Goal: Task Accomplishment & Management: Use online tool/utility

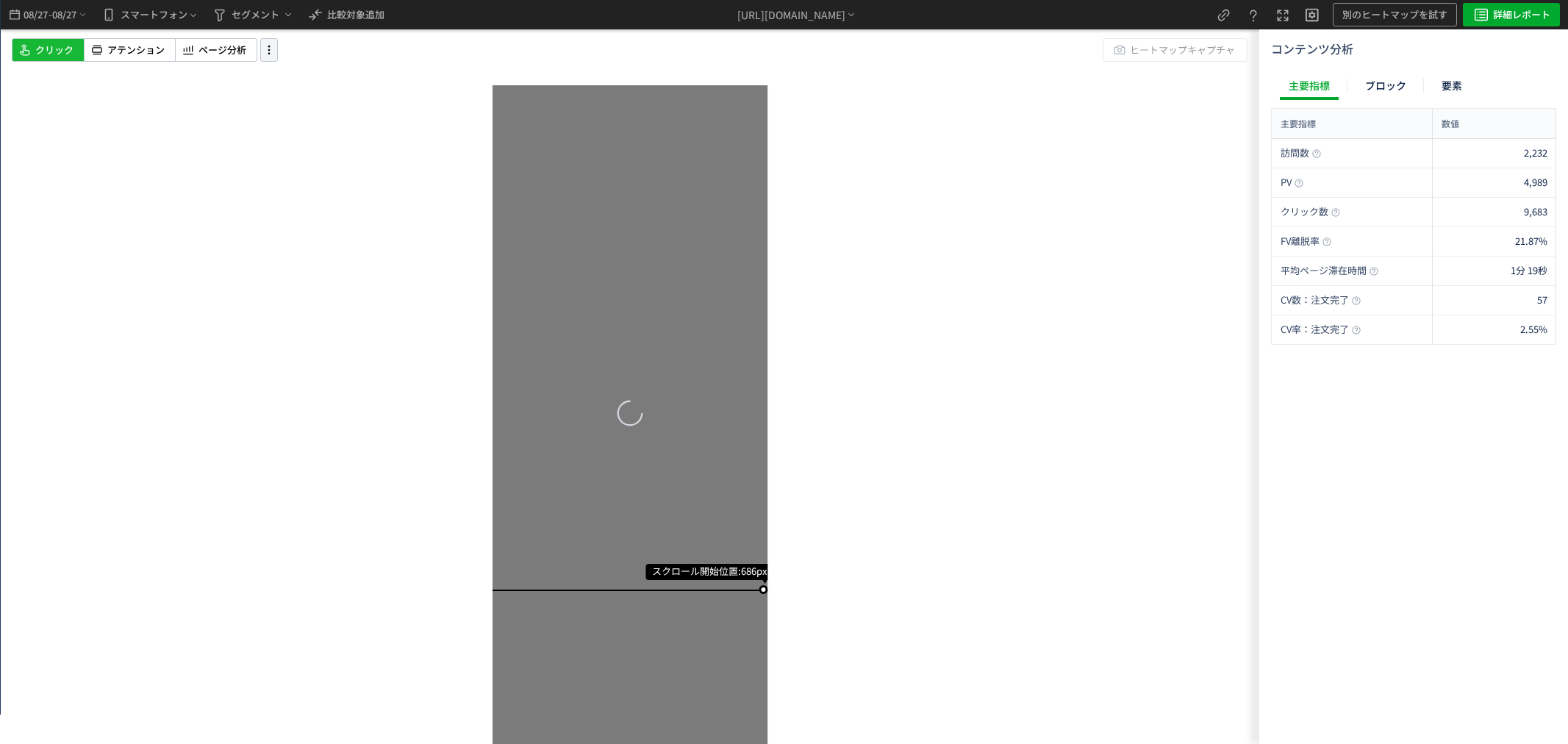
click at [261, 48] on div at bounding box center [269, 50] width 18 height 23
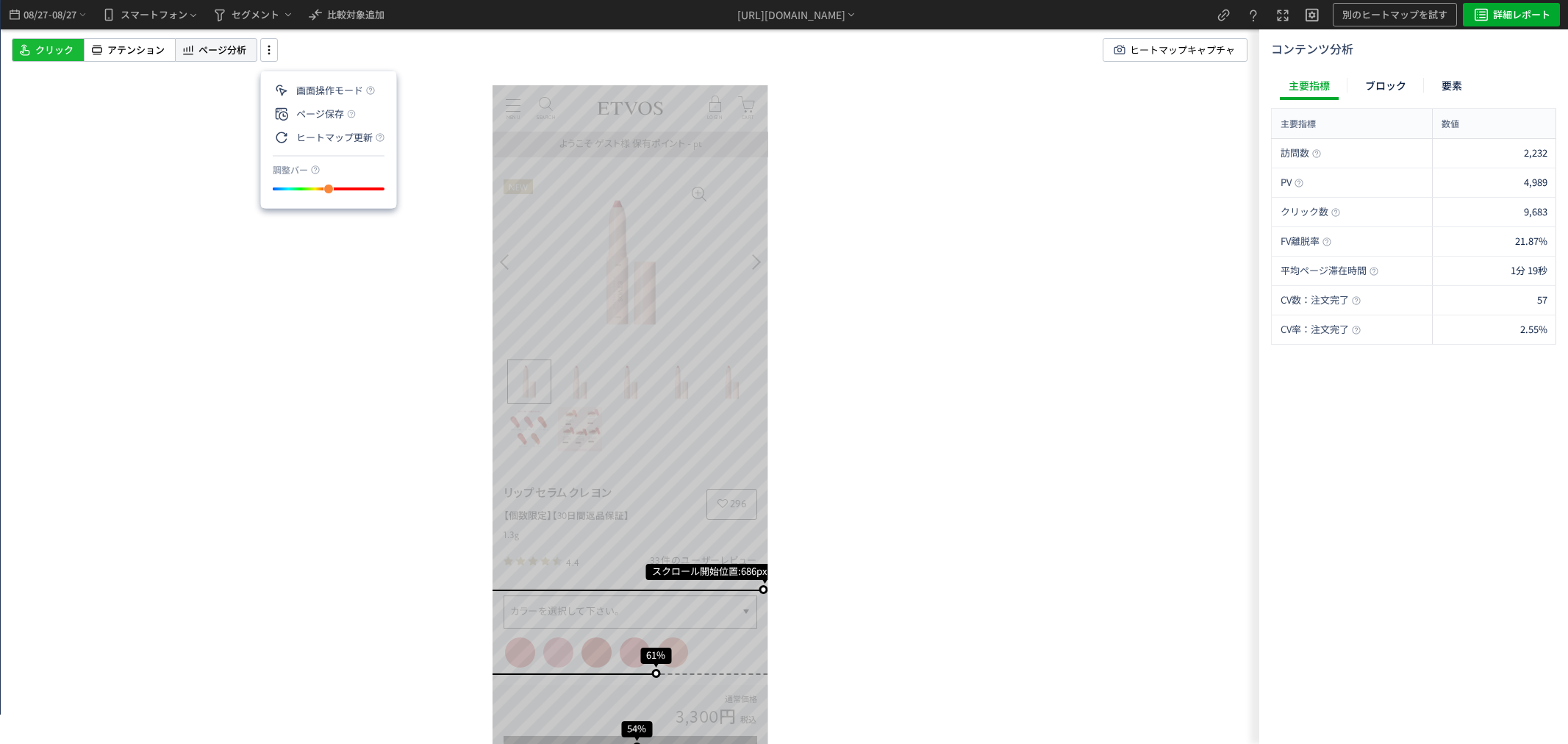
click at [241, 57] on div "ページ分析" at bounding box center [216, 50] width 83 height 23
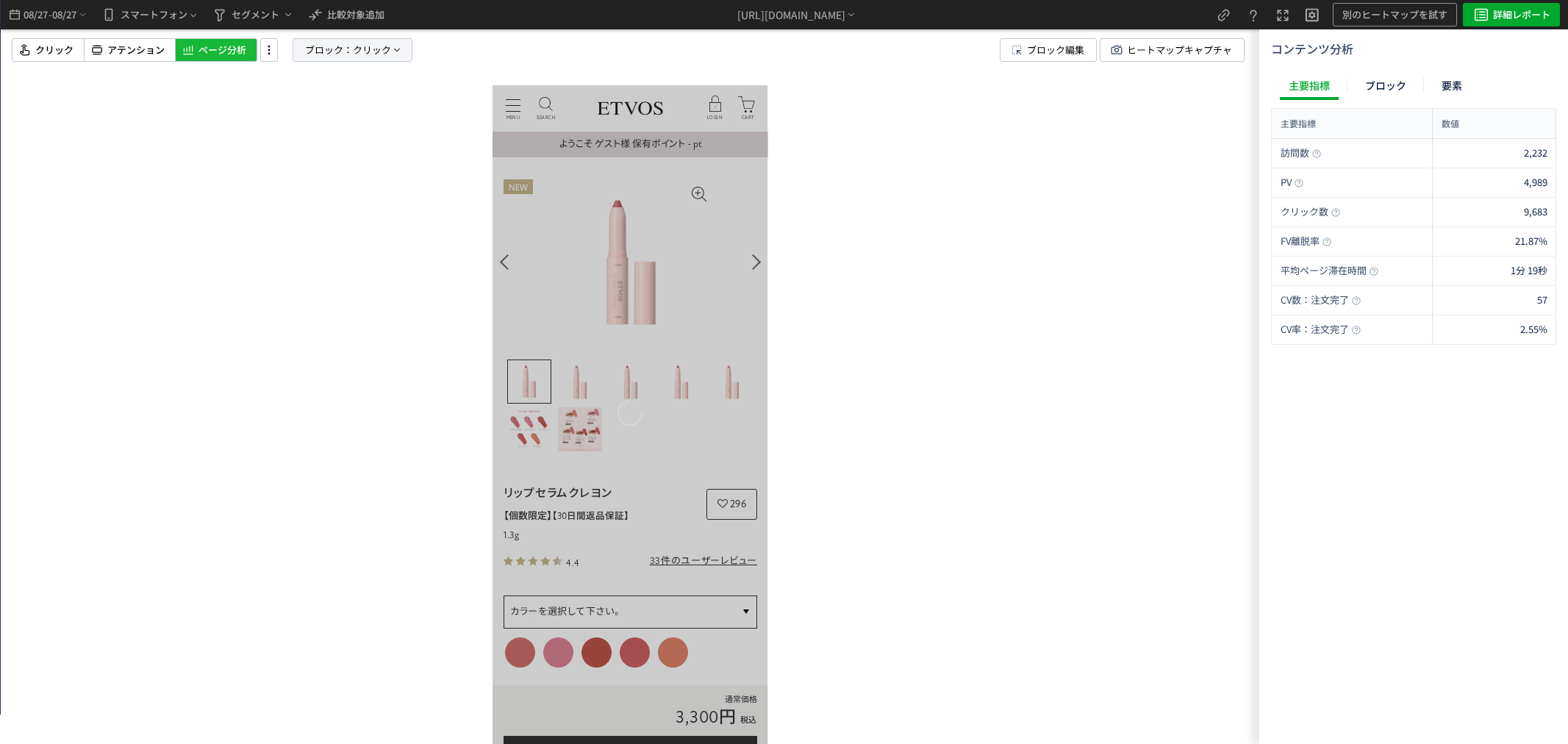
click at [333, 50] on span "ブロック：" at bounding box center [328, 50] width 48 height 22
click at [342, 179] on button "クリック" at bounding box center [352, 178] width 146 height 22
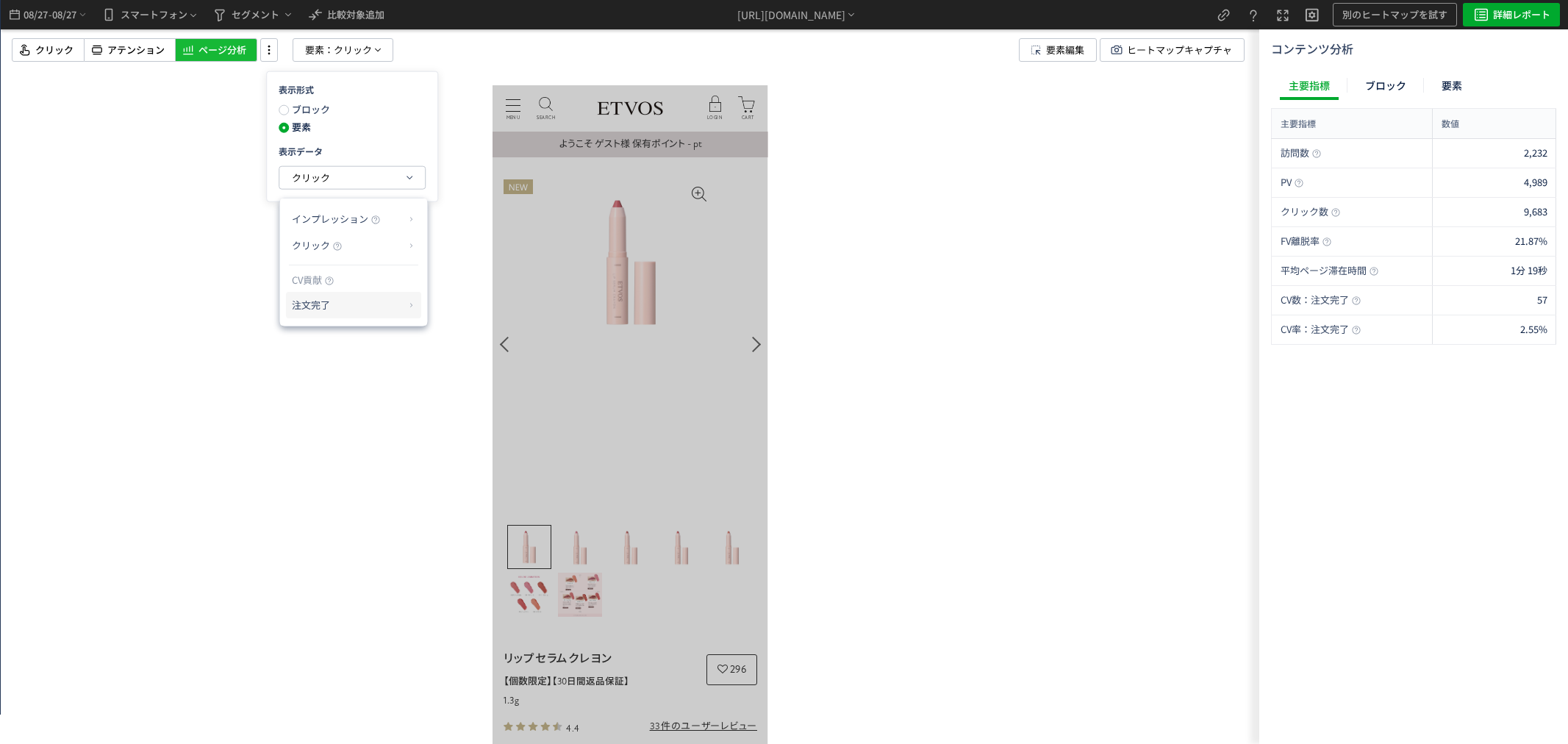
click at [0, 0] on li "CV貢献率" at bounding box center [0, 0] width 0 height 0
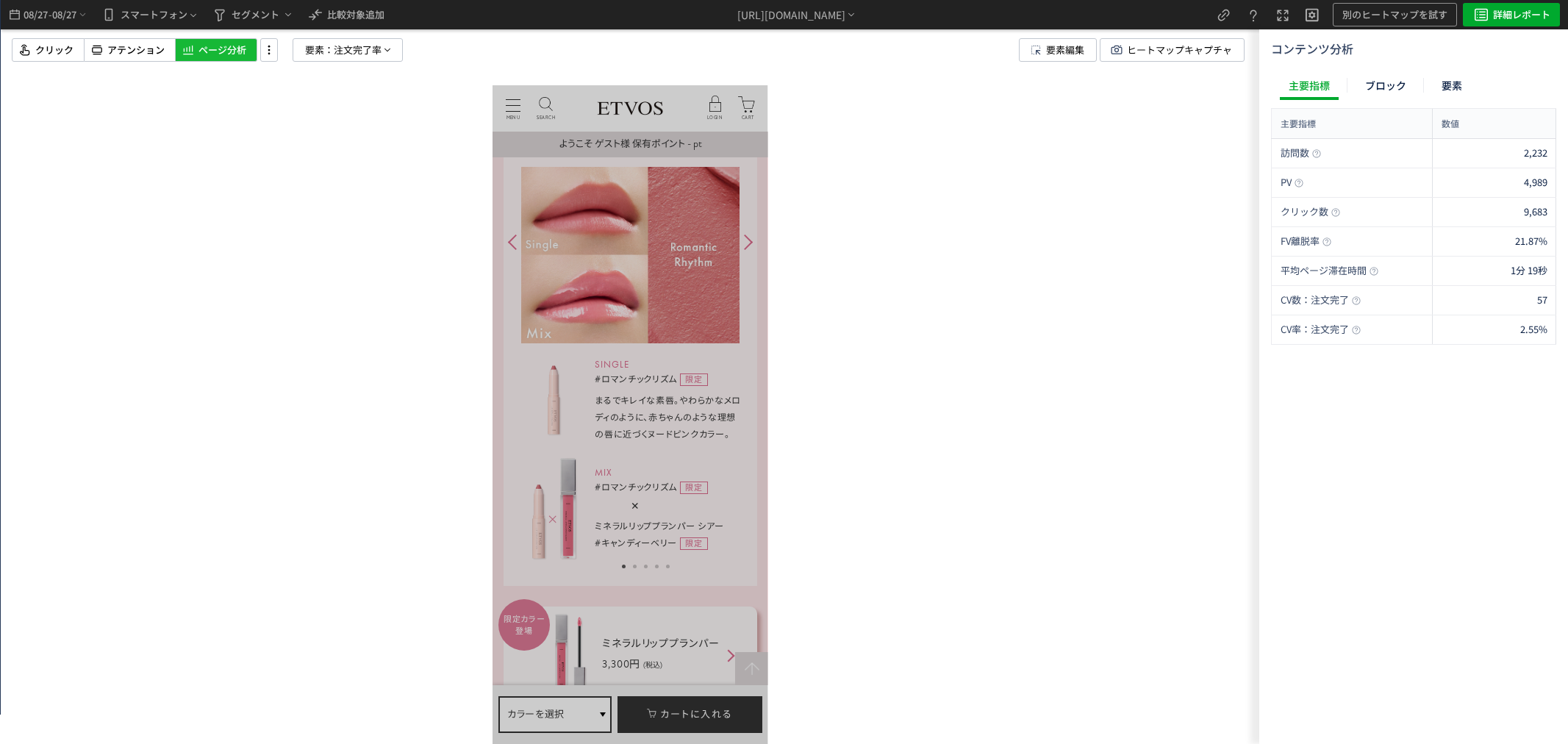
scroll to position [3592, 0]
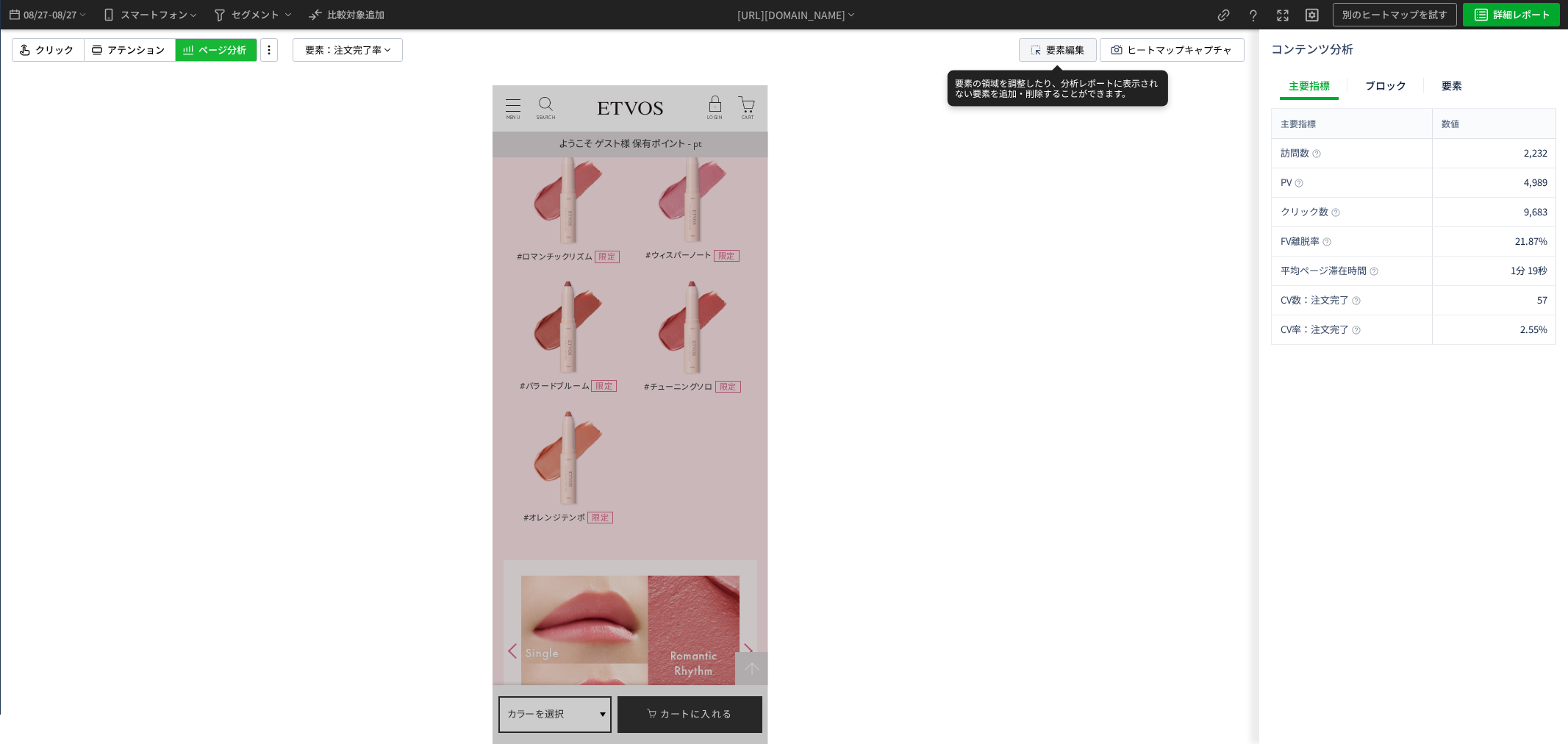
click at [1044, 52] on span "要素編集" at bounding box center [1056, 50] width 56 height 22
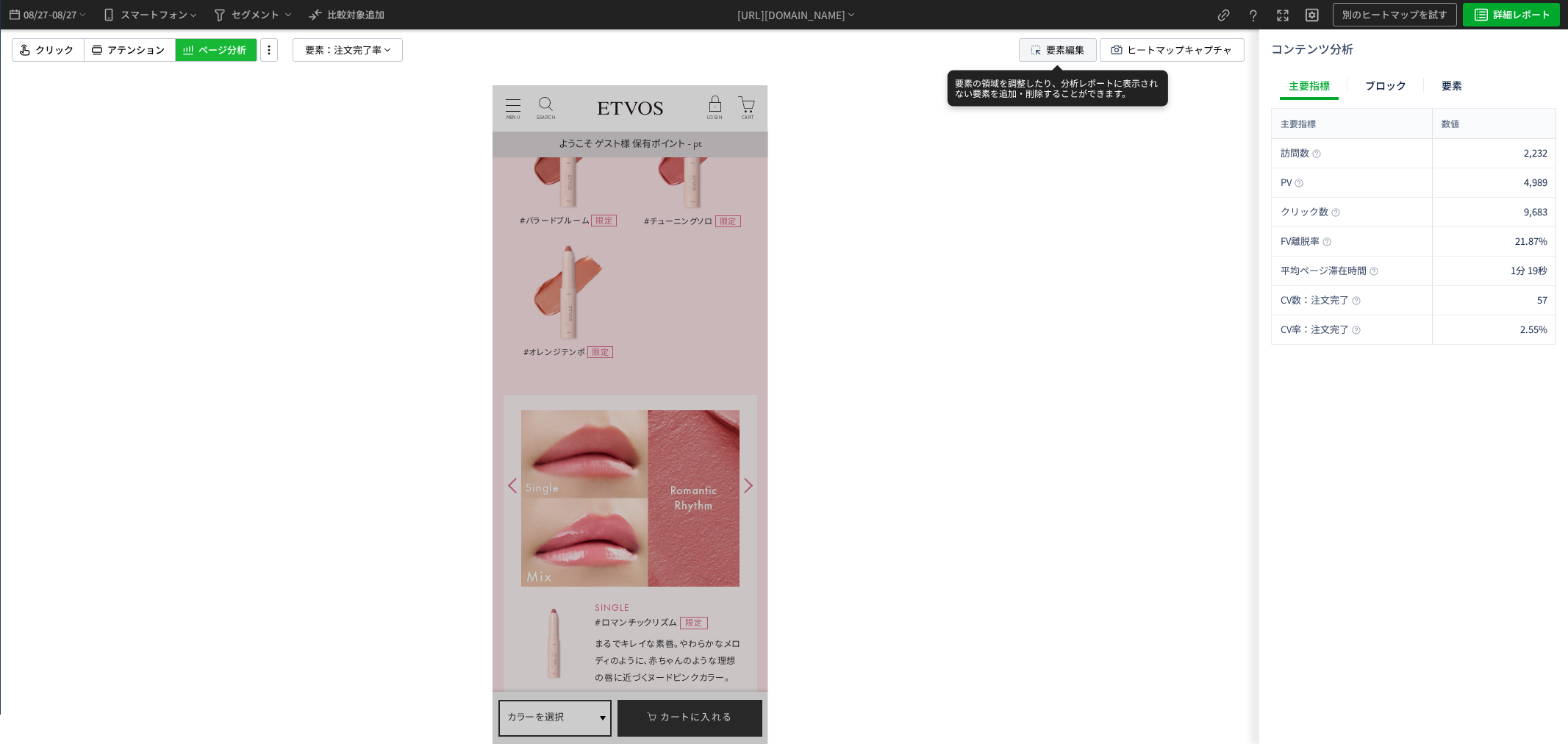
scroll to position [0, 0]
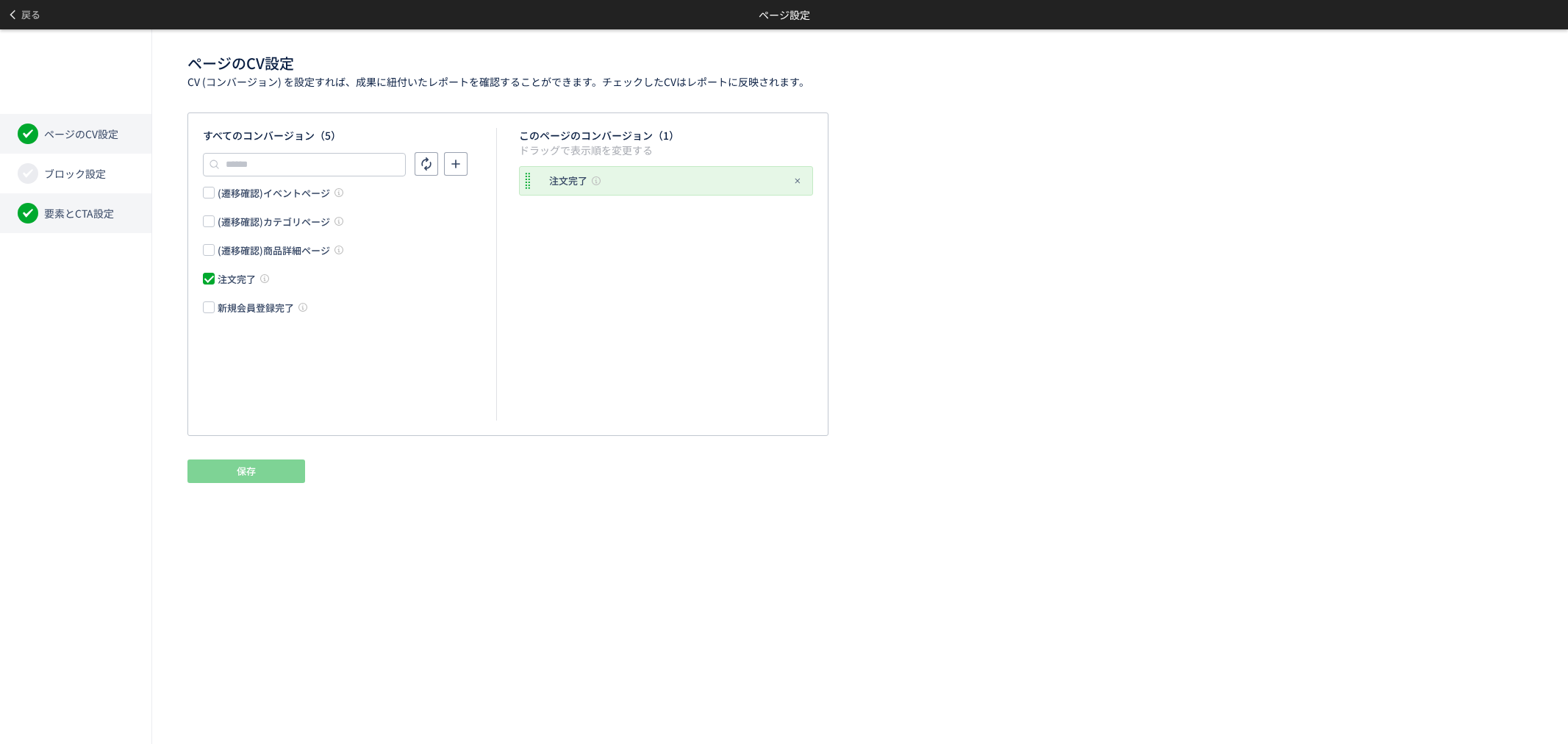
click at [105, 214] on span "要素とCTA設定" at bounding box center [80, 213] width 70 height 15
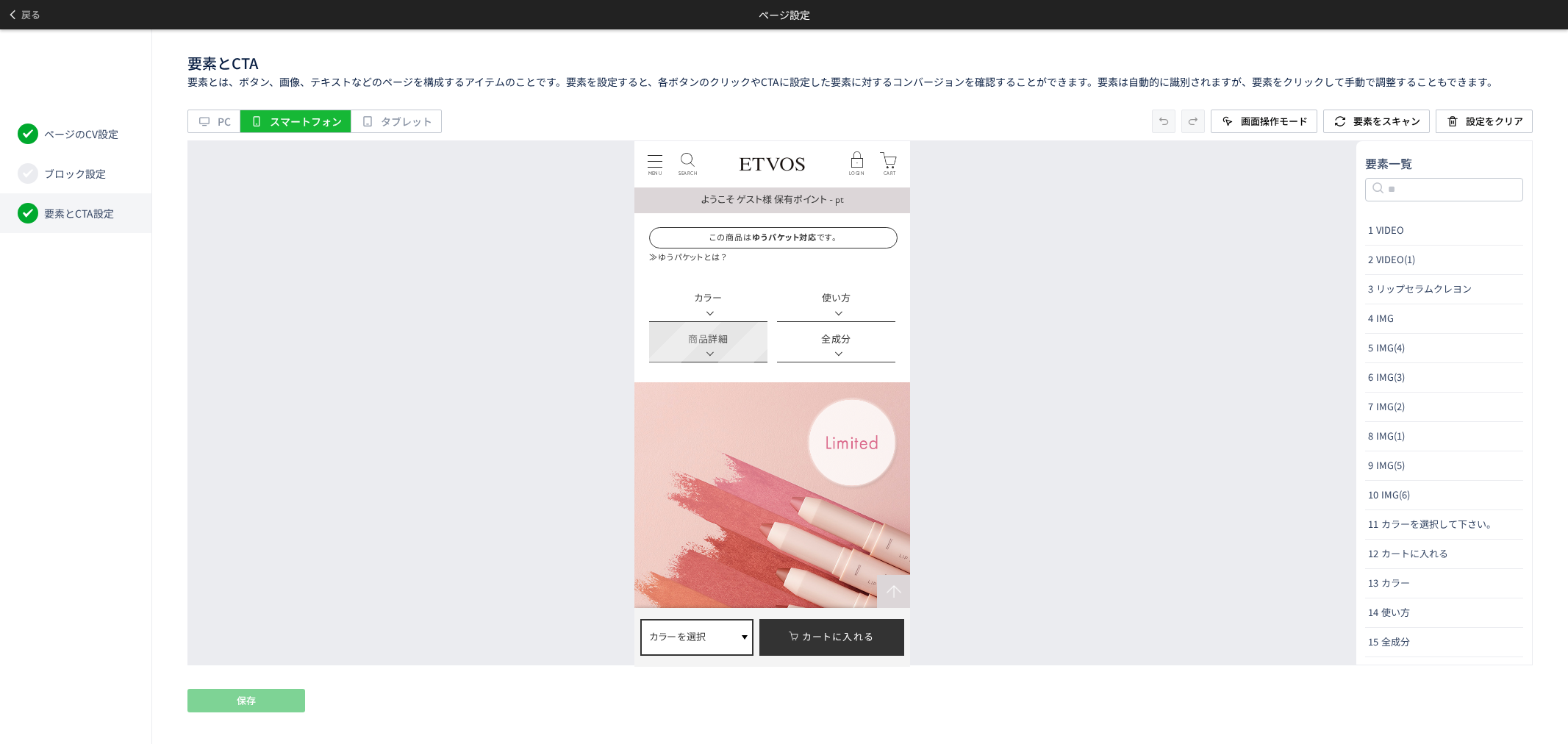
scroll to position [490, 0]
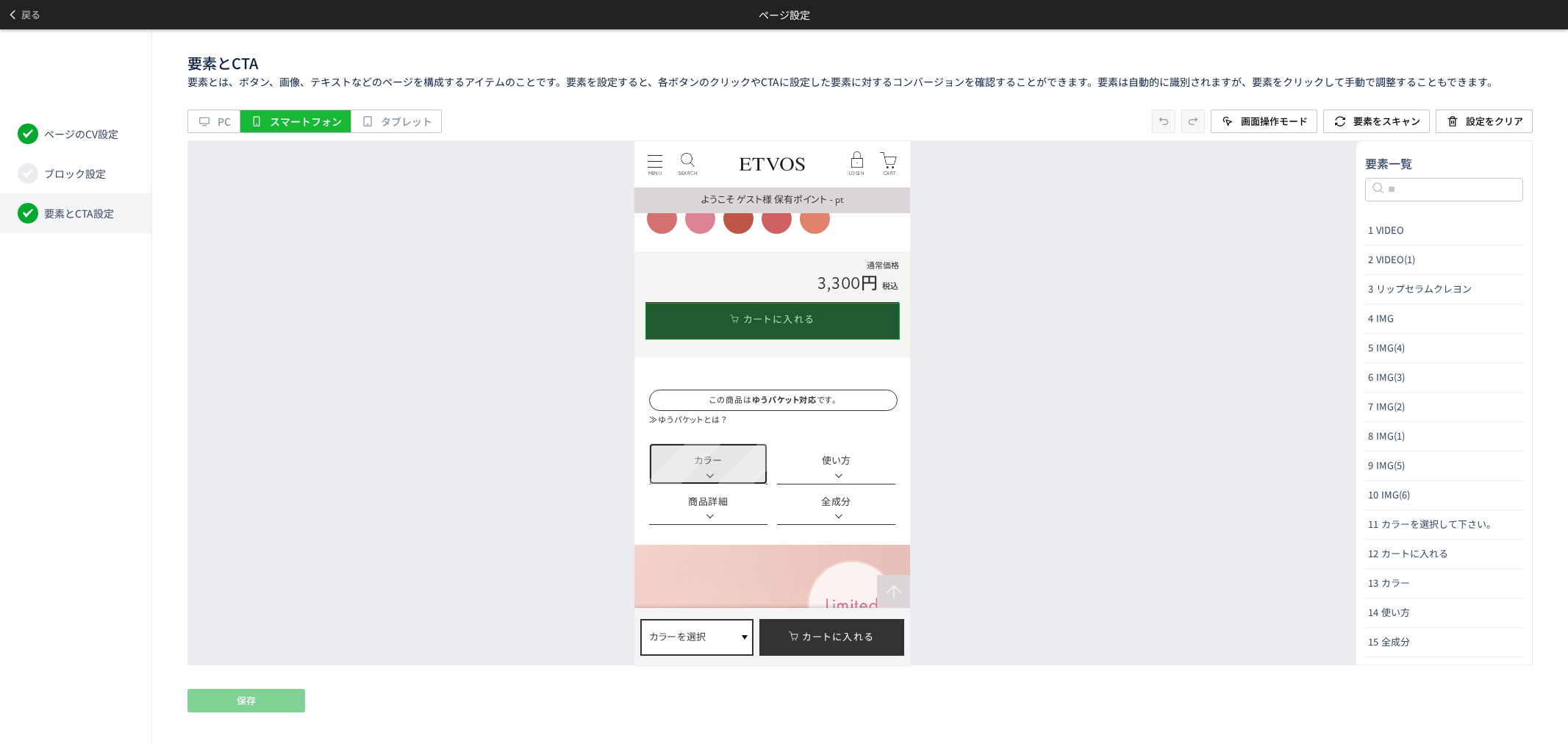
click at [738, 467] on link "カラー" at bounding box center [708, 462] width 119 height 41
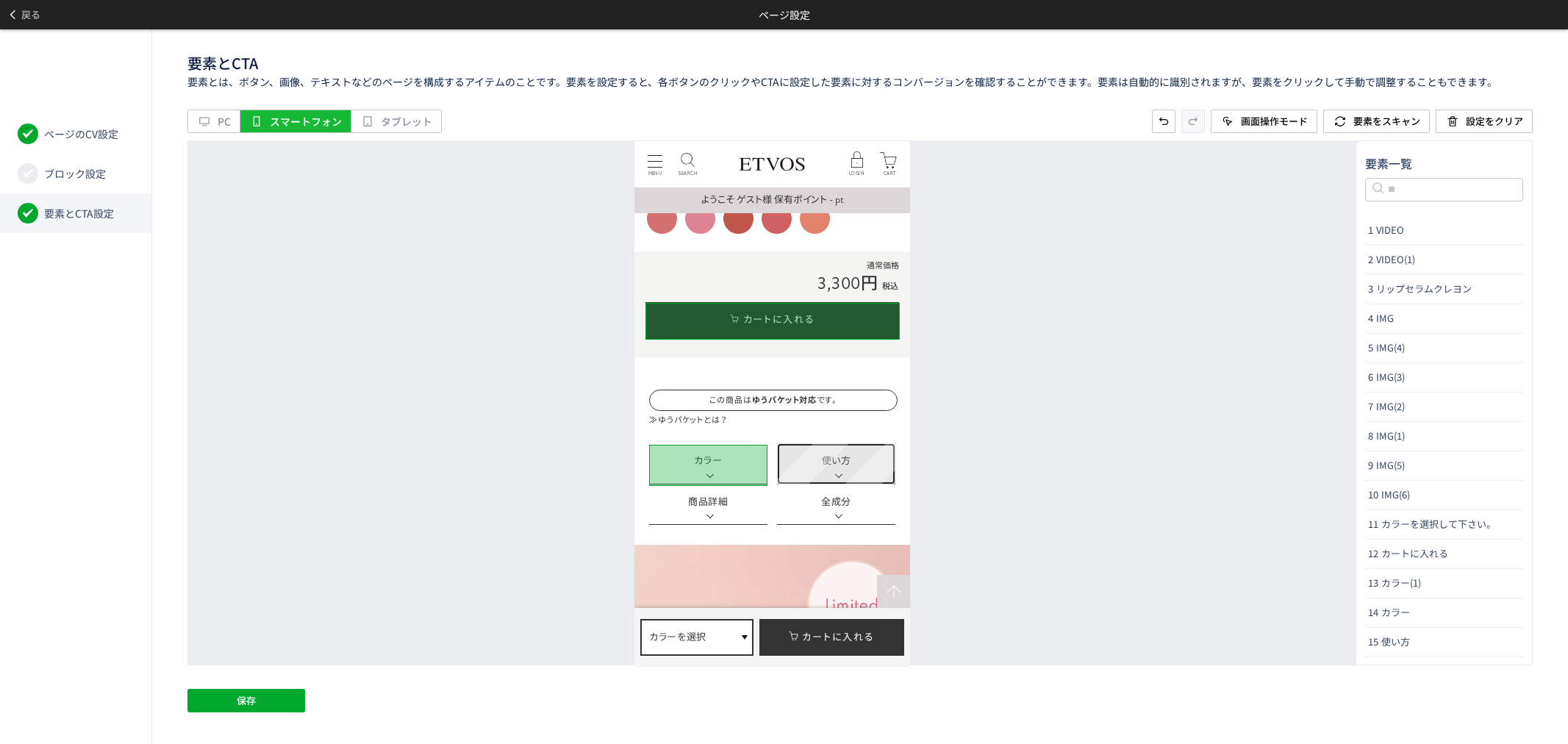
click at [872, 472] on link "使い方" at bounding box center [836, 462] width 119 height 41
click at [872, 497] on link "全成分" at bounding box center [836, 504] width 119 height 41
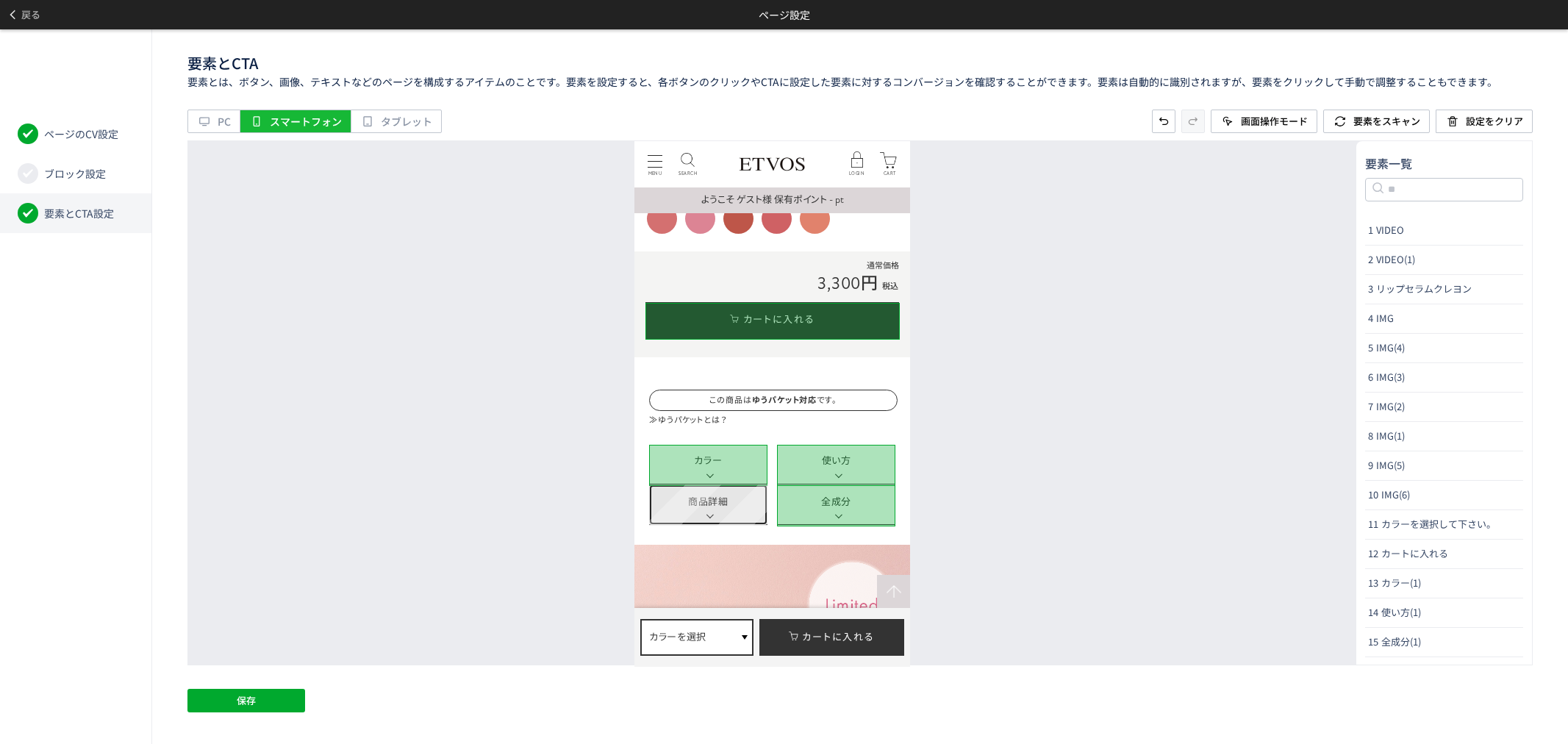
click at [747, 514] on link "商品詳細" at bounding box center [708, 504] width 119 height 41
click at [804, 618] on link "カートに入れる" at bounding box center [832, 636] width 145 height 37
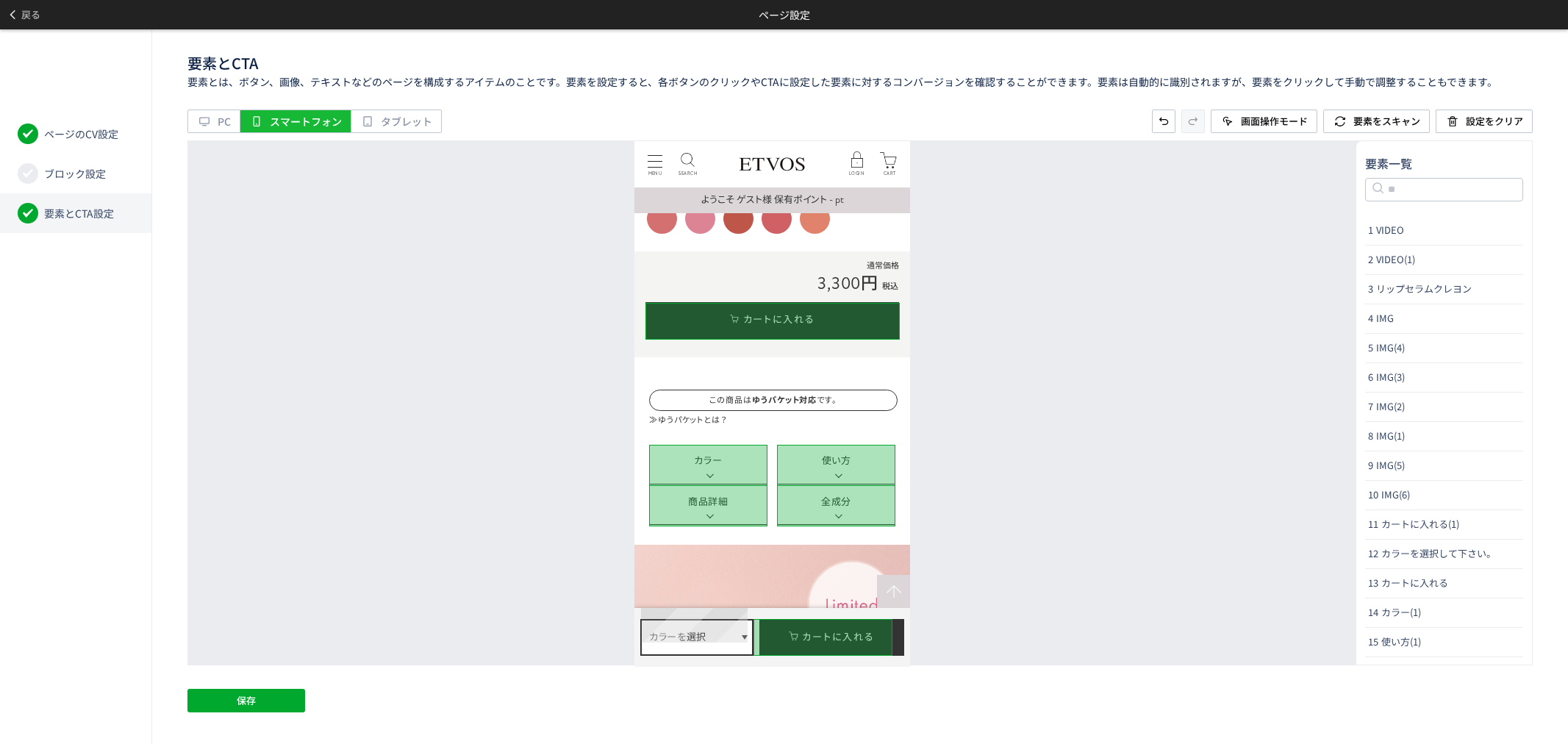
drag, startPoint x: 719, startPoint y: 618, endPoint x: 720, endPoint y: 609, distance: 9.1
click at [719, 619] on p "カラーを選択" at bounding box center [697, 636] width 110 height 34
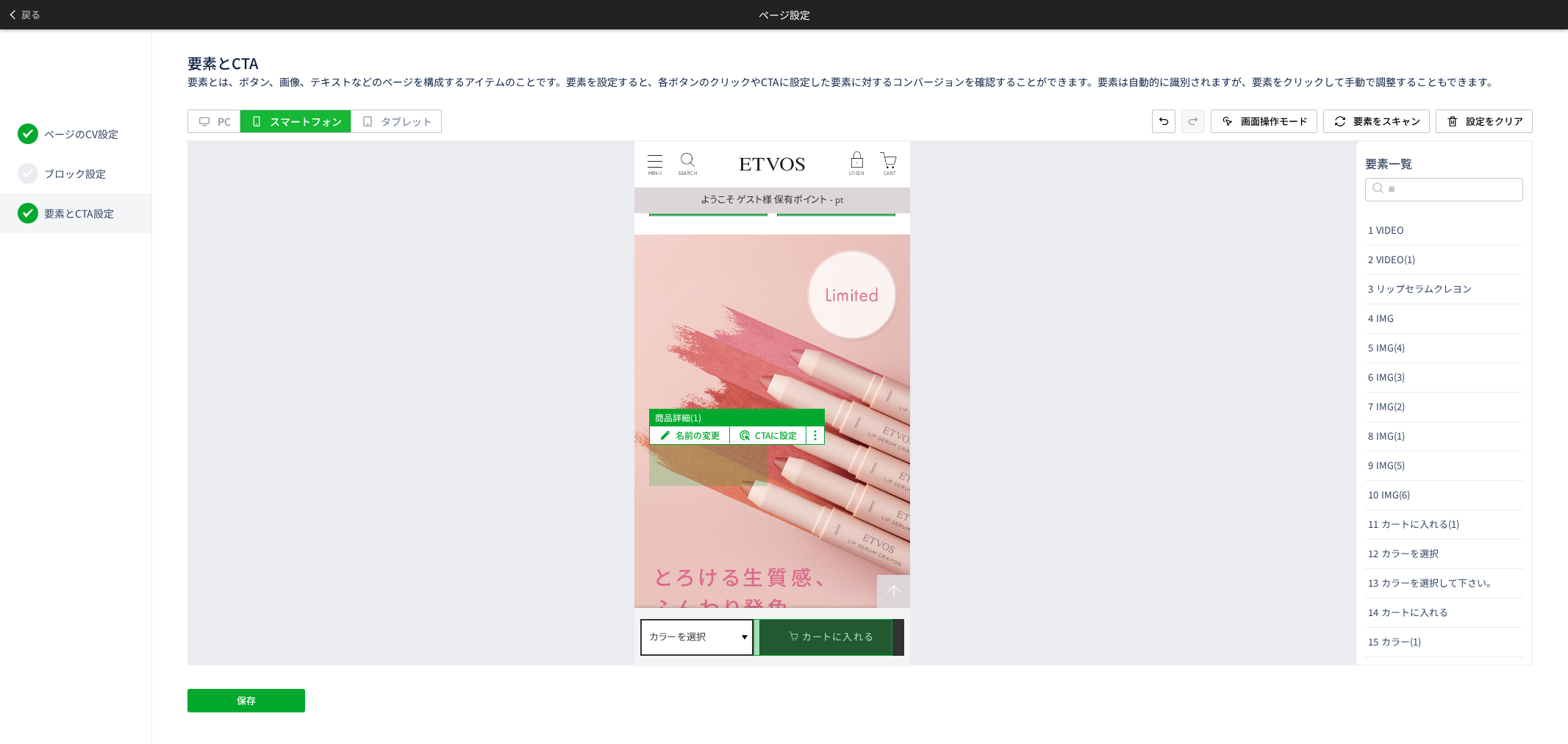
scroll to position [980, 0]
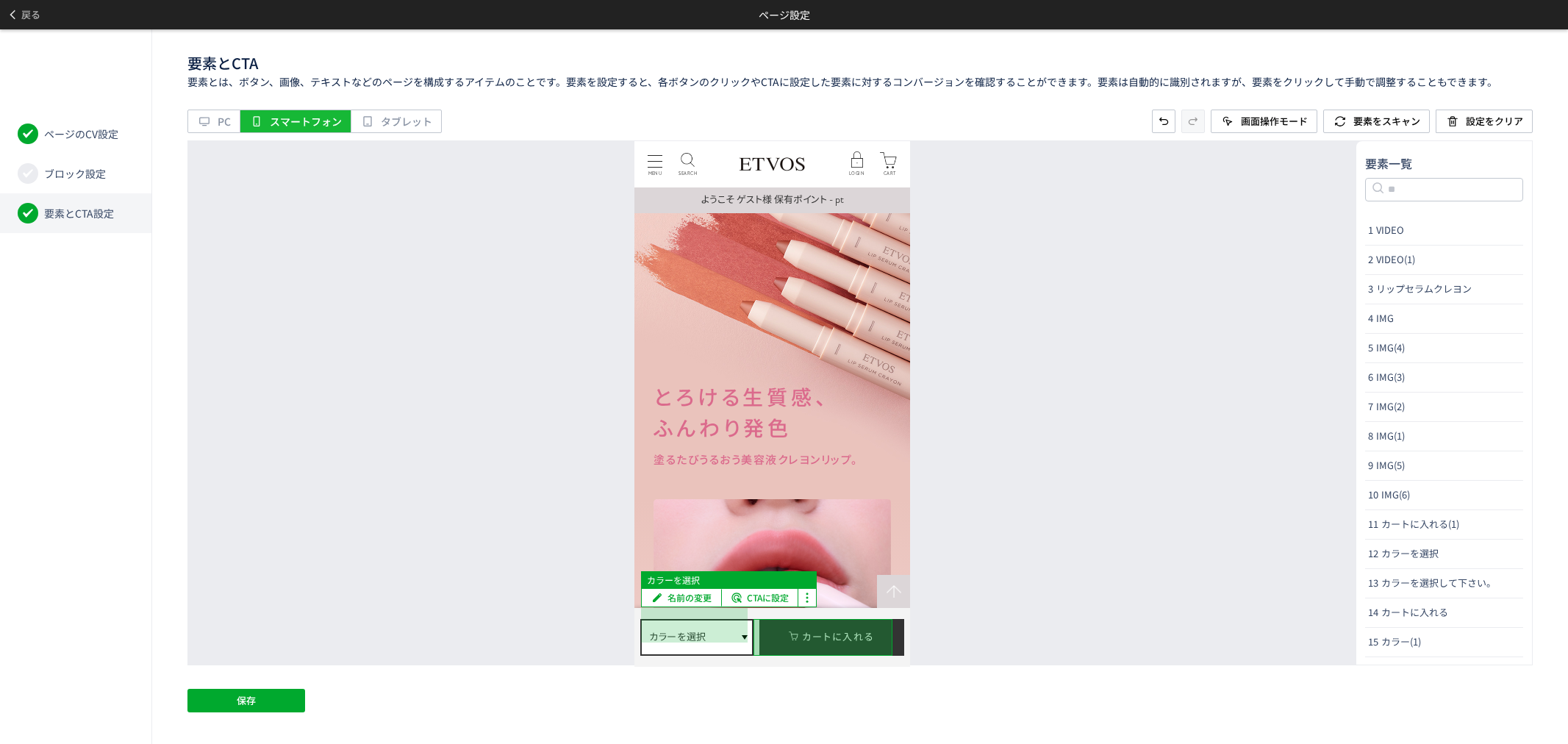
click at [728, 619] on p "カラーを選択" at bounding box center [697, 636] width 110 height 34
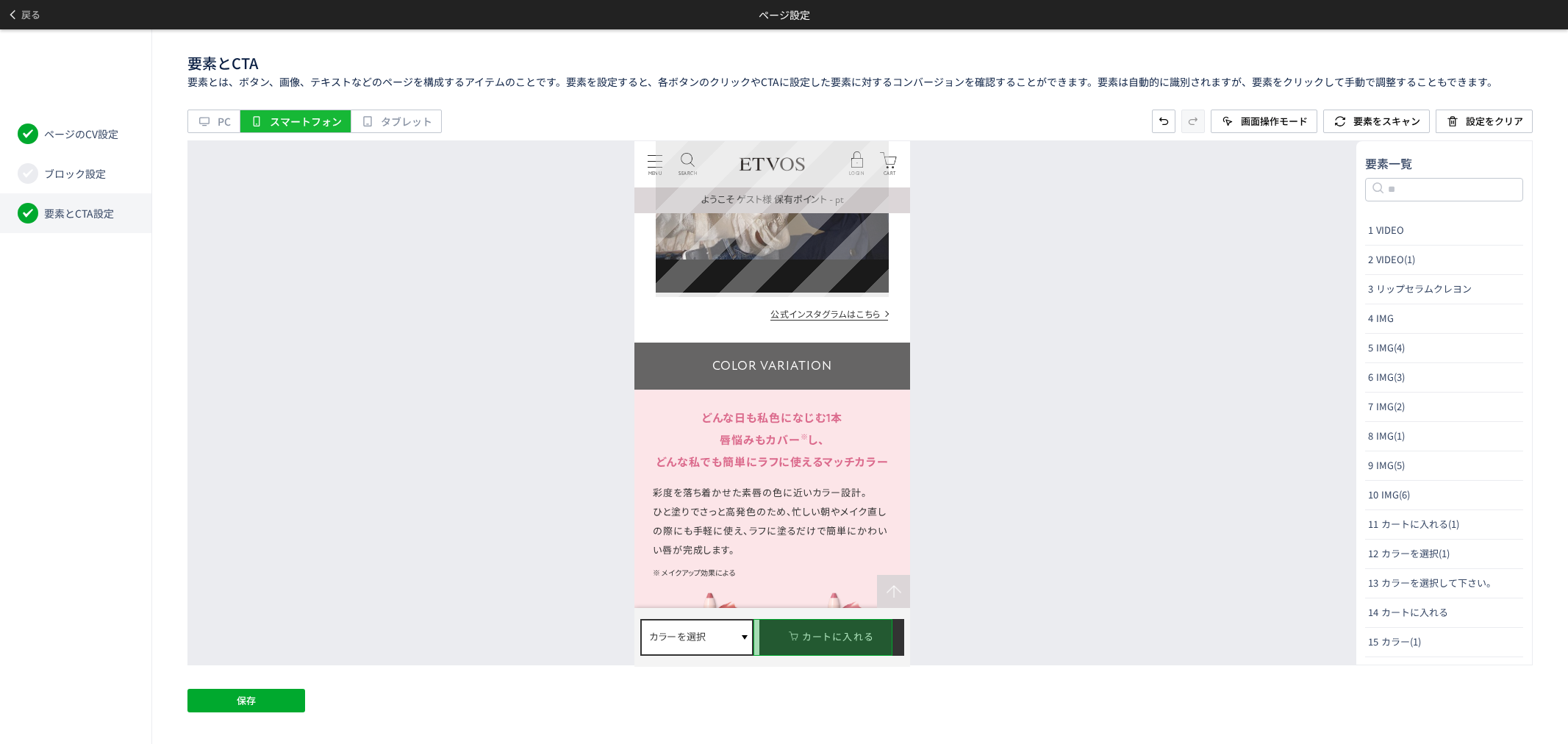
scroll to position [3021, 0]
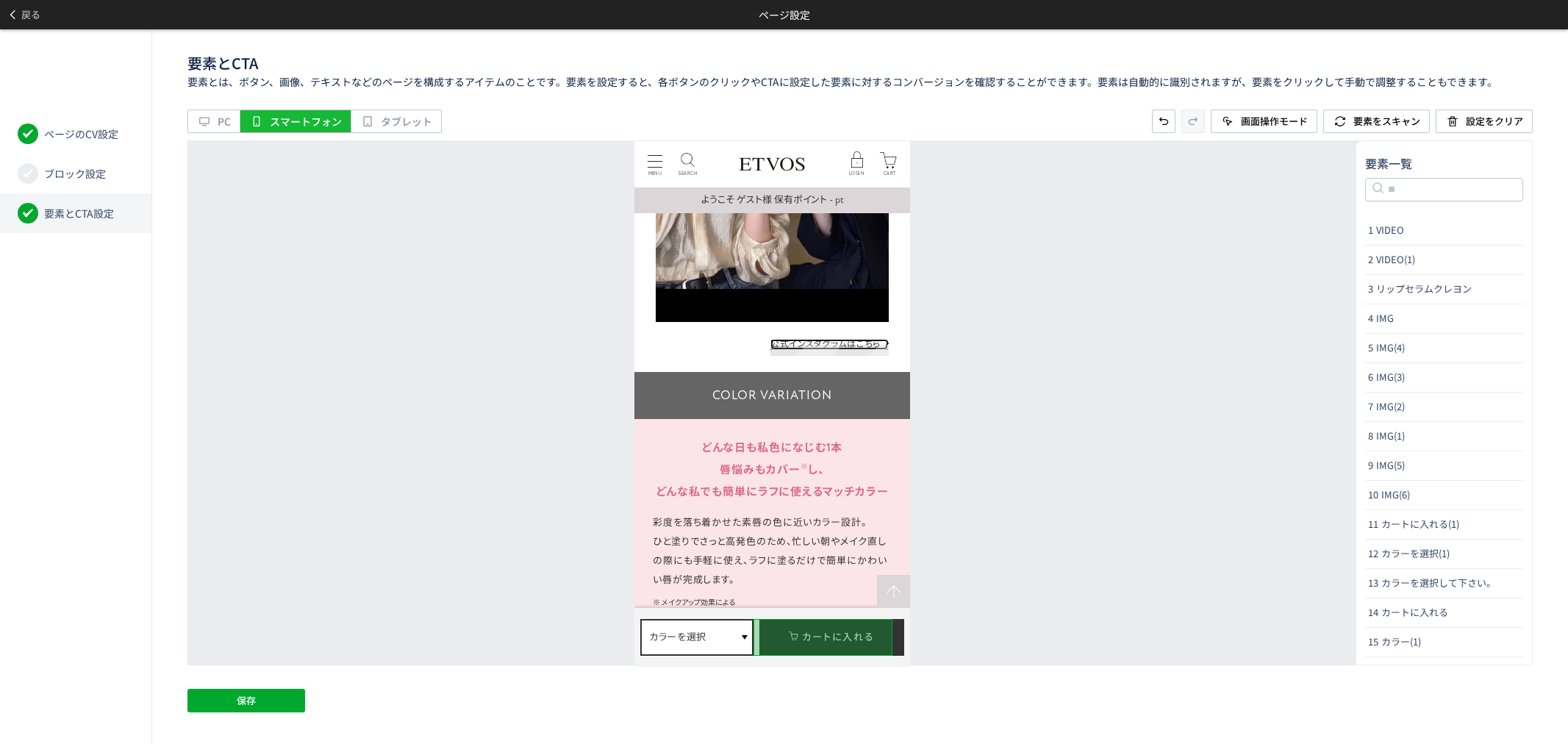
click at [836, 348] on link "公式インスタグラムはこちら" at bounding box center [829, 343] width 118 height 11
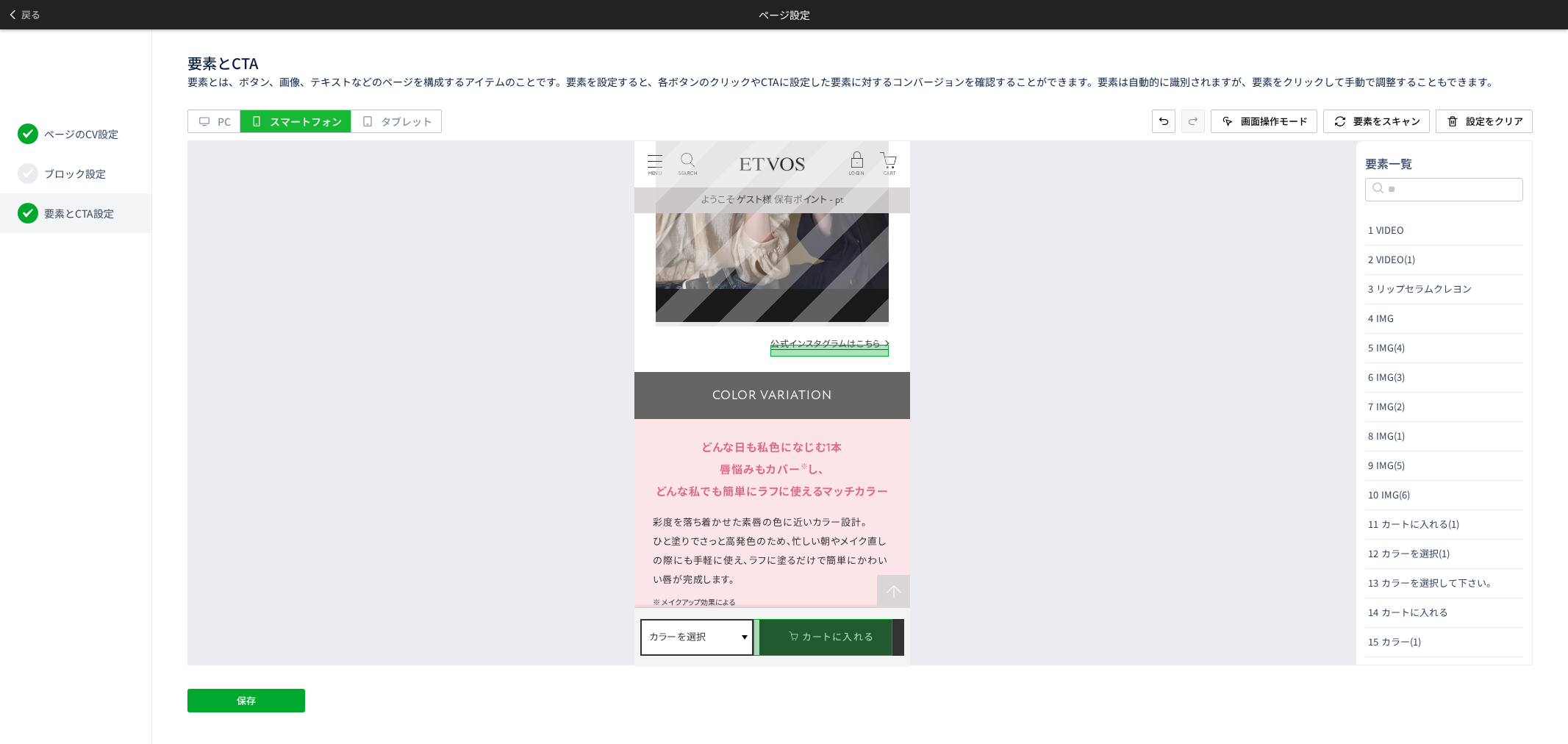
click at [853, 306] on div "Video Player" at bounding box center [772, 114] width 232 height 414
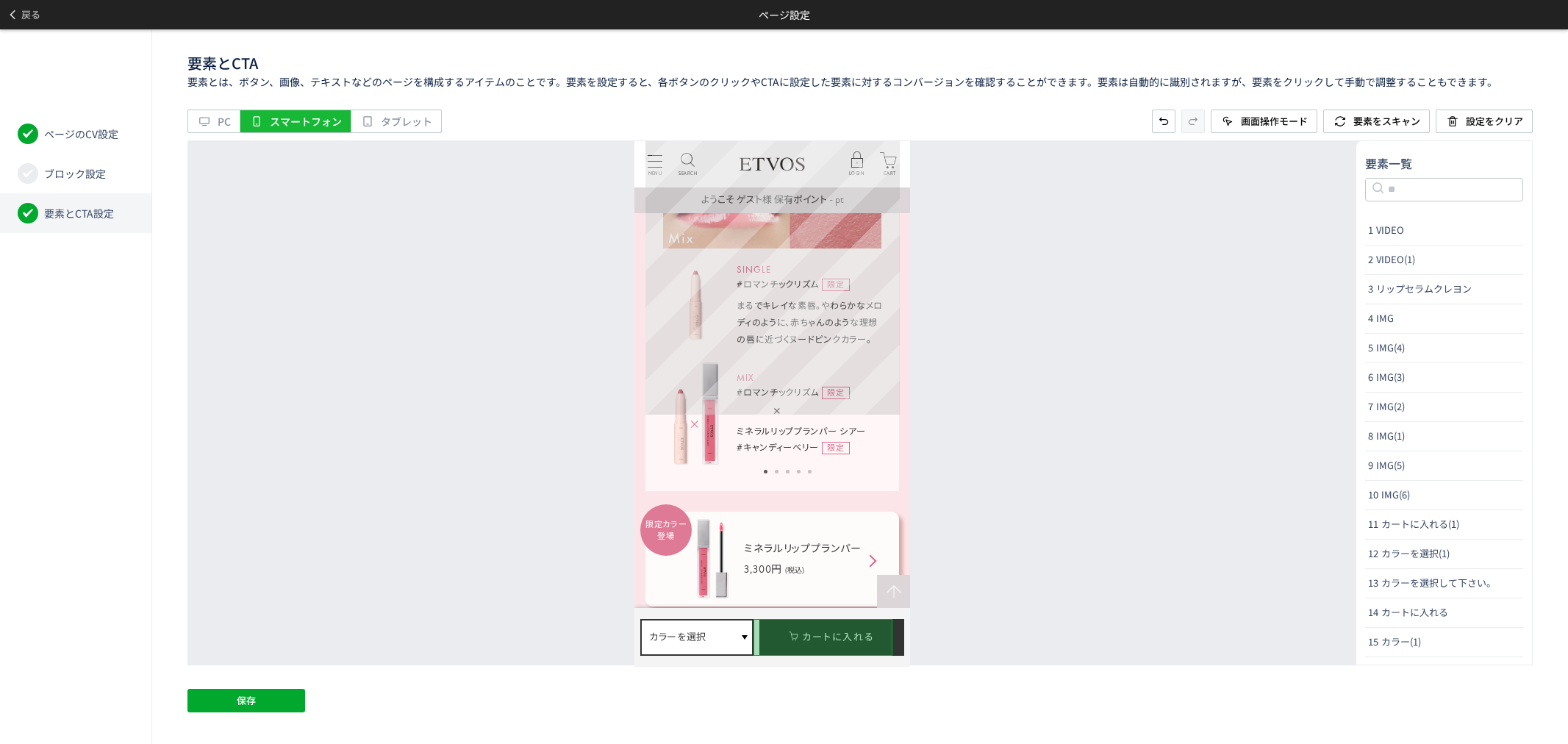
scroll to position [3919, 0]
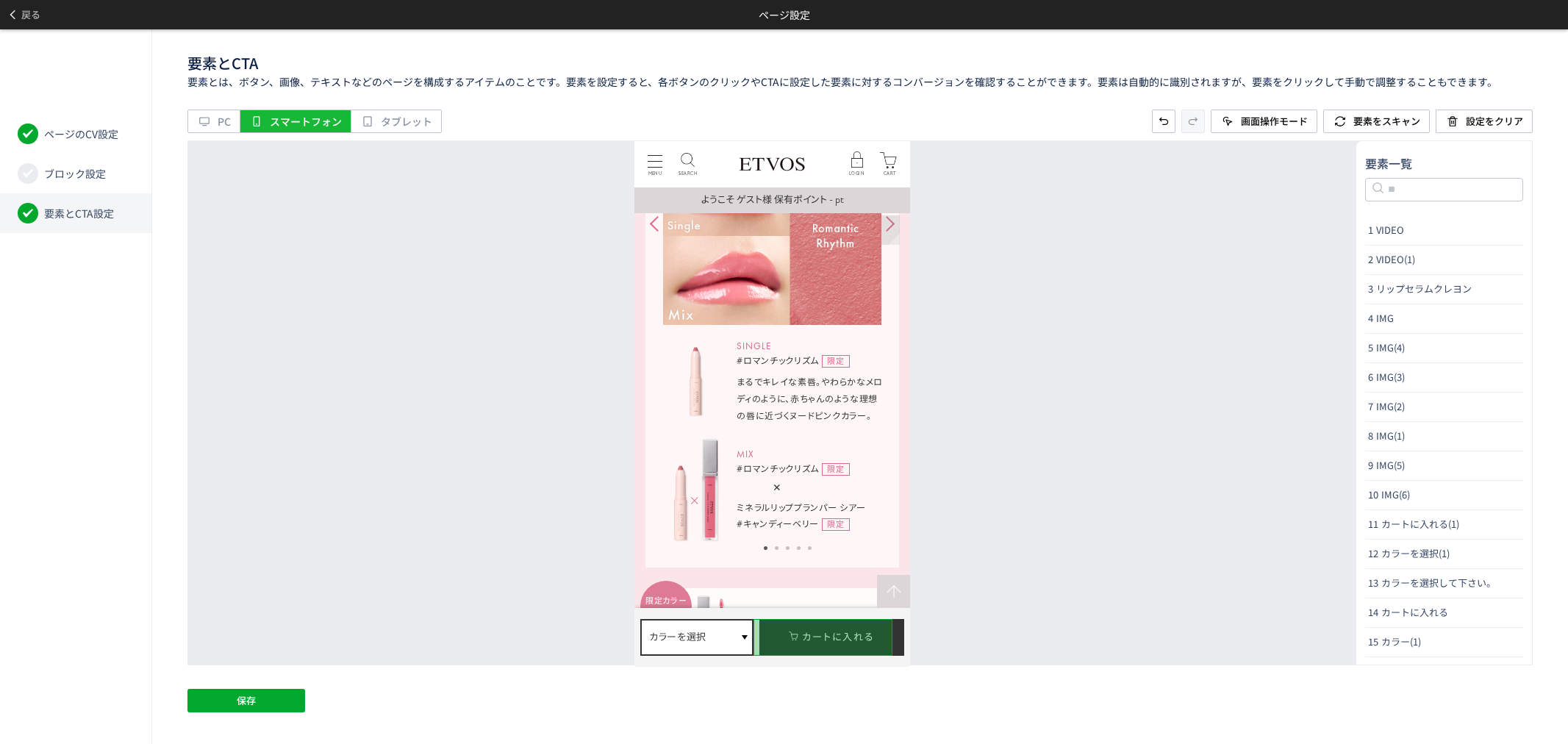
click at [889, 225] on div at bounding box center [890, 224] width 19 height 30
click at [654, 227] on div at bounding box center [655, 224] width 19 height 30
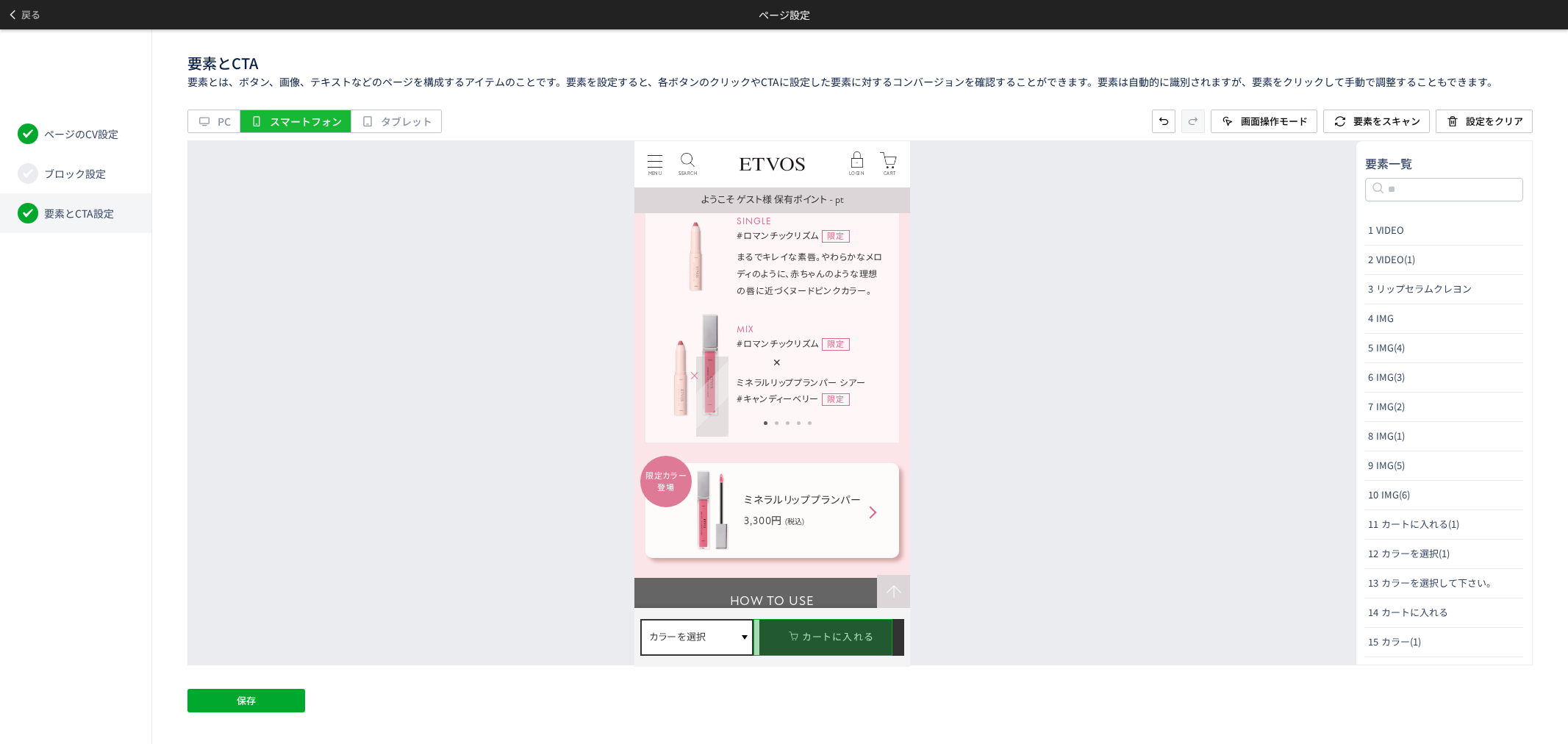
scroll to position [4164, 0]
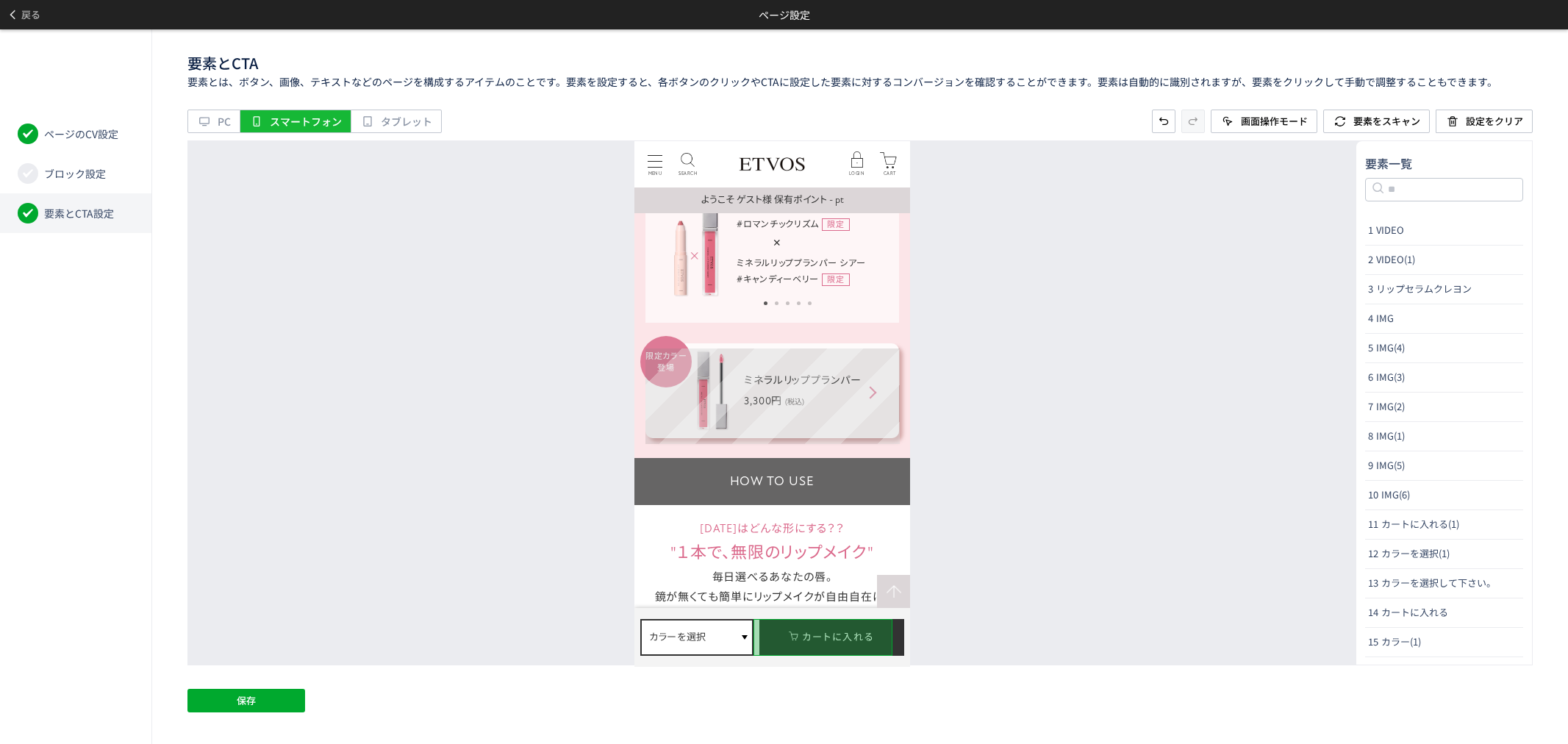
click at [887, 427] on div "限定カラー 登場 ミネラルリッププランパー 3,300円 (税込)" at bounding box center [772, 390] width 254 height 95
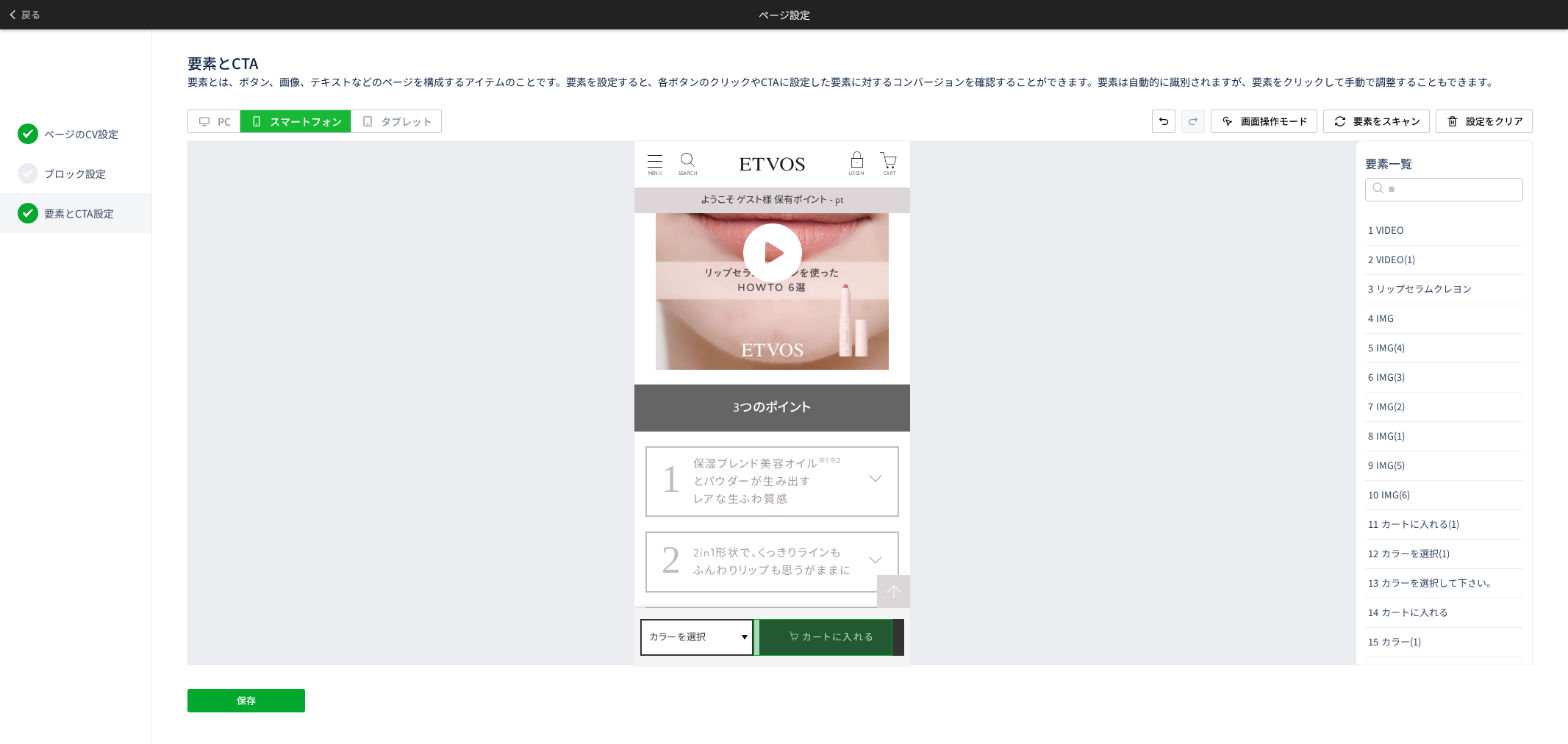
scroll to position [4654, 0]
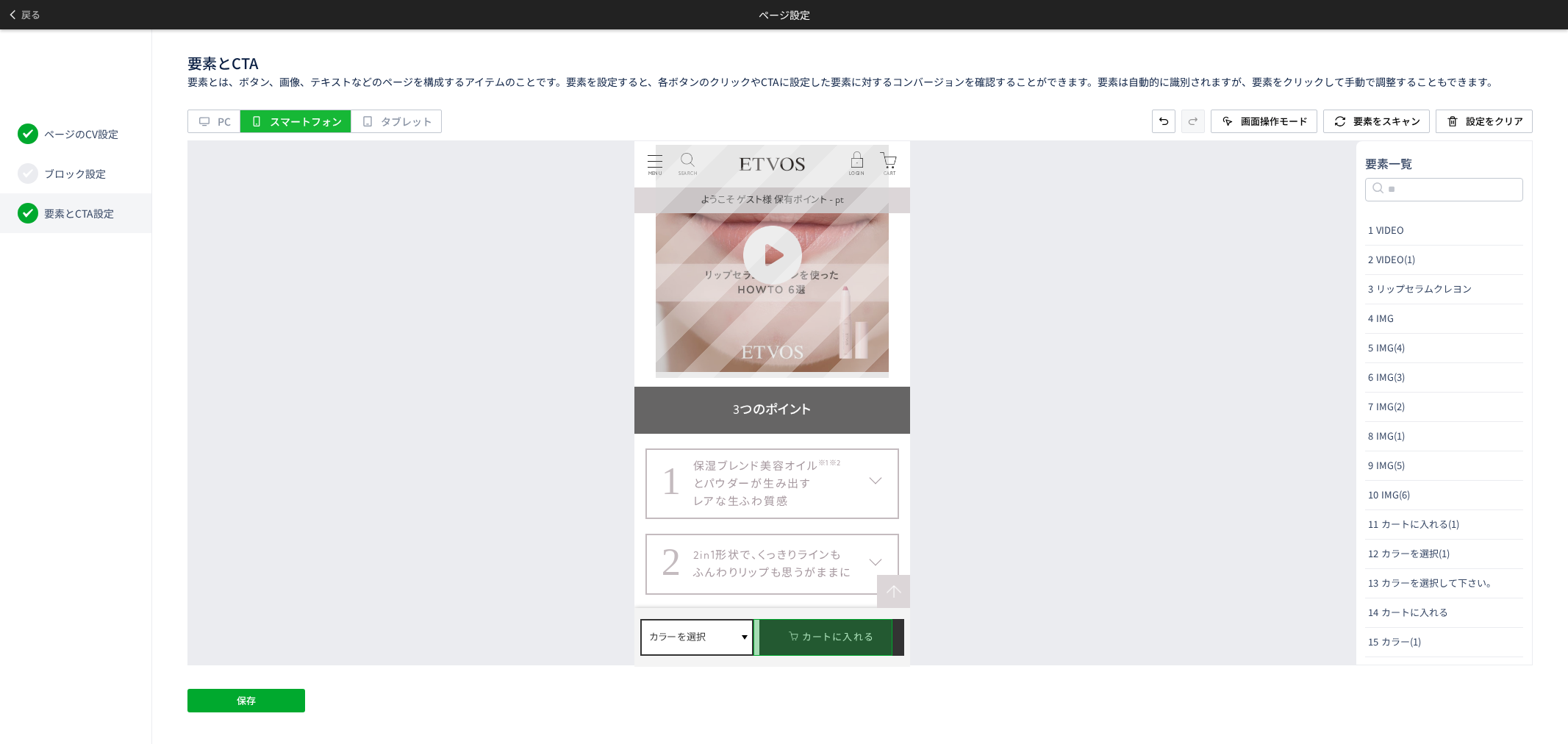
click at [867, 357] on img at bounding box center [772, 254] width 232 height 232
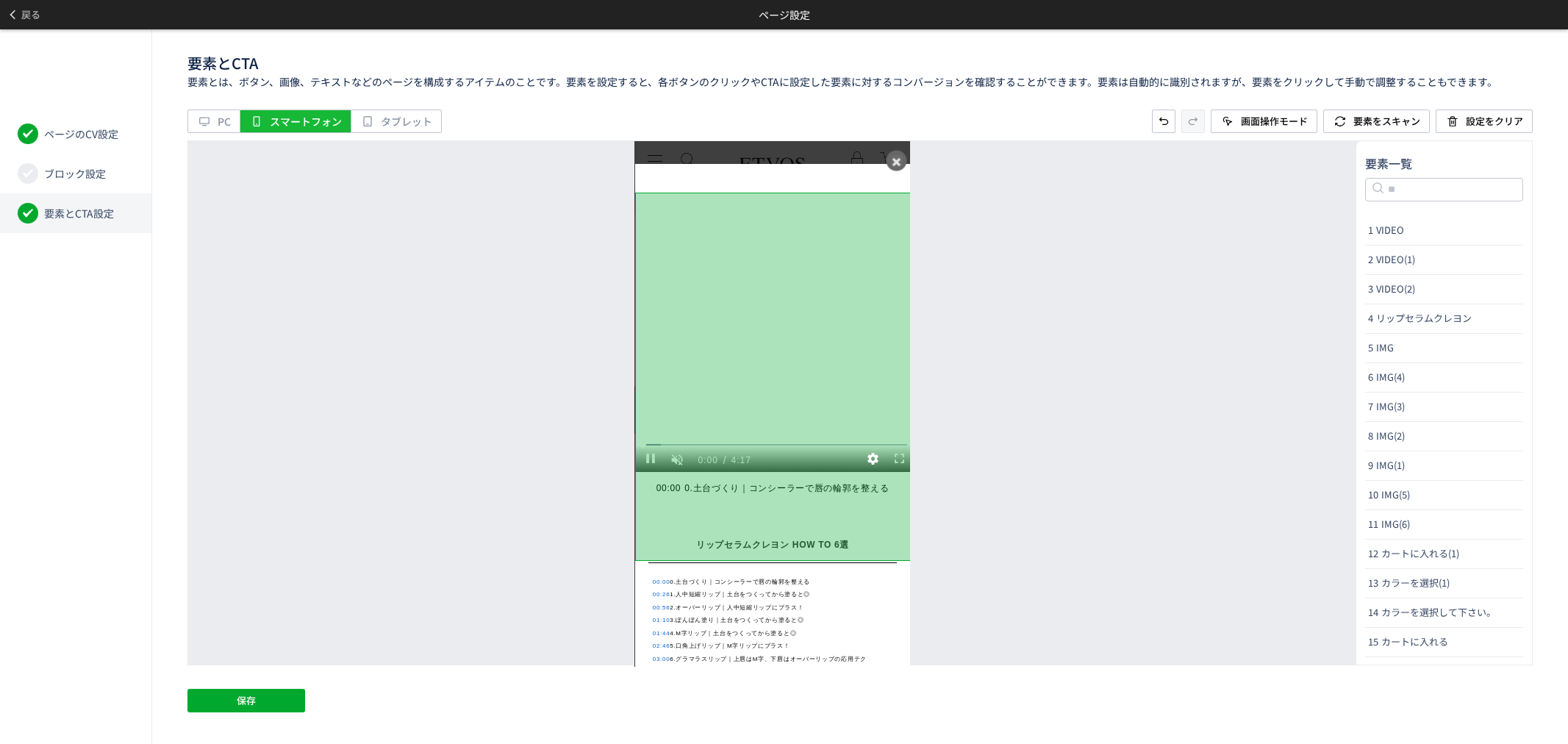
click at [892, 159] on icon at bounding box center [896, 161] width 12 height 12
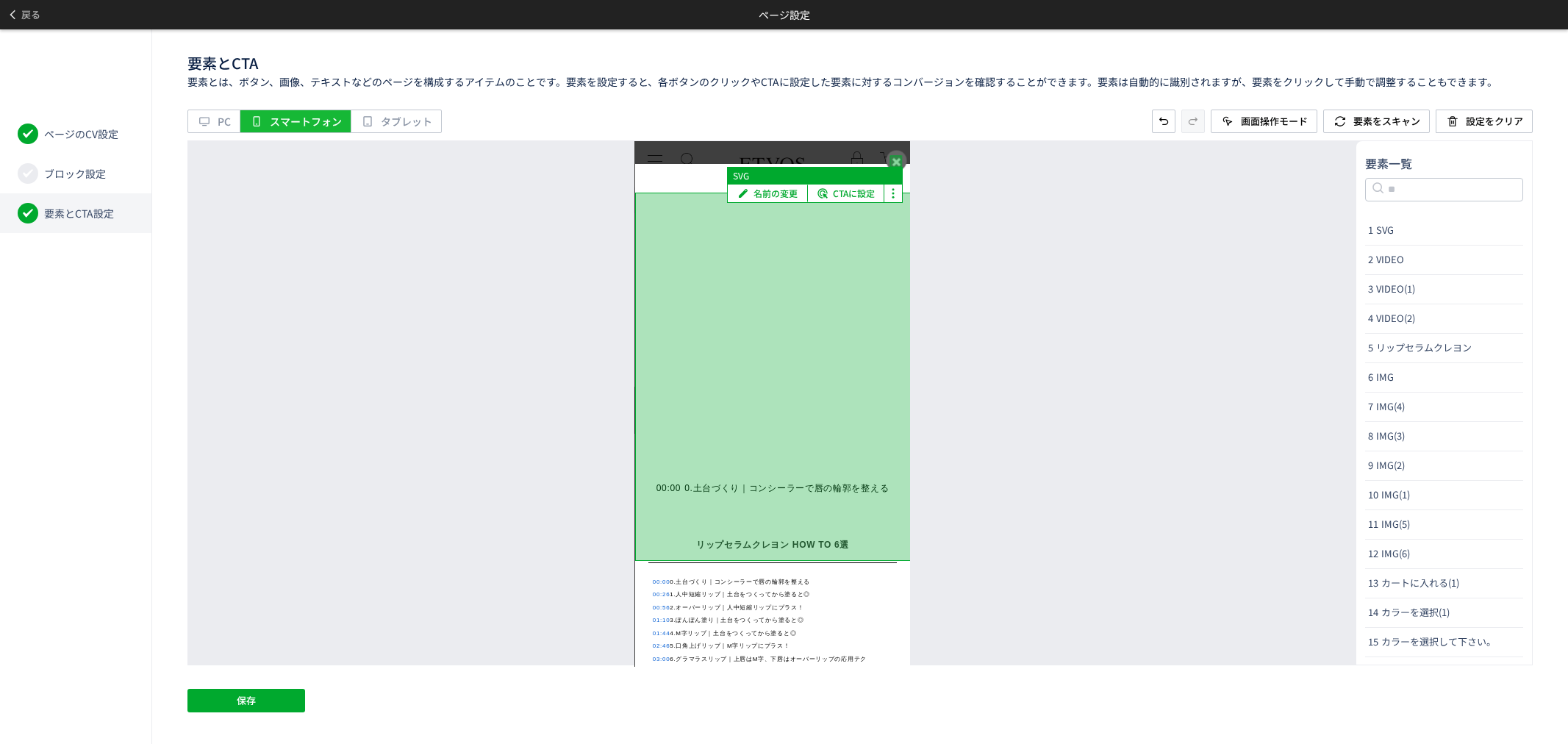
drag, startPoint x: 896, startPoint y: 161, endPoint x: 1581, endPoint y: 299, distance: 698.8
click at [896, 161] on div at bounding box center [896, 161] width 12 height 12
click at [1253, 127] on span "画面操作モード" at bounding box center [1275, 121] width 67 height 23
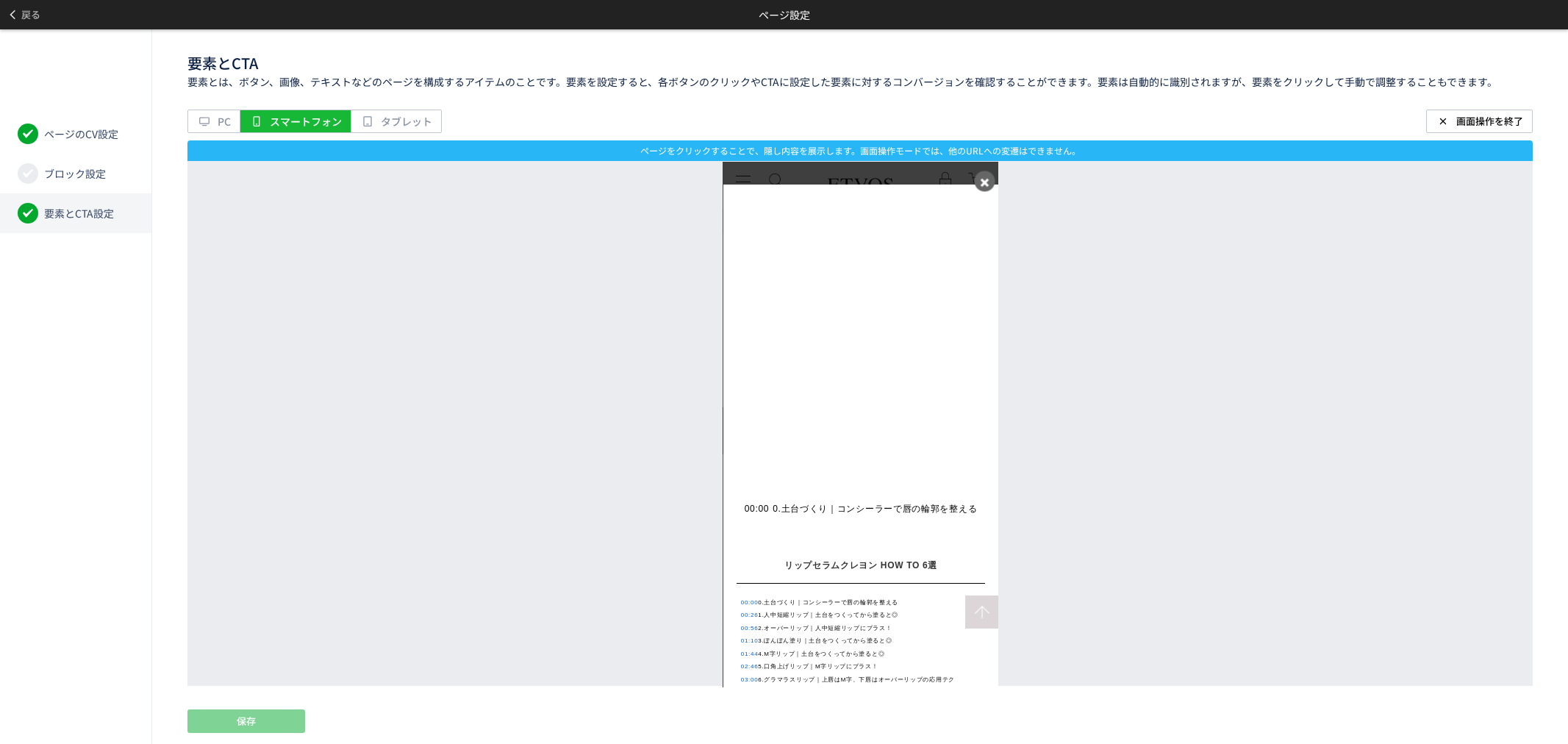
click at [977, 177] on button at bounding box center [984, 180] width 20 height 20
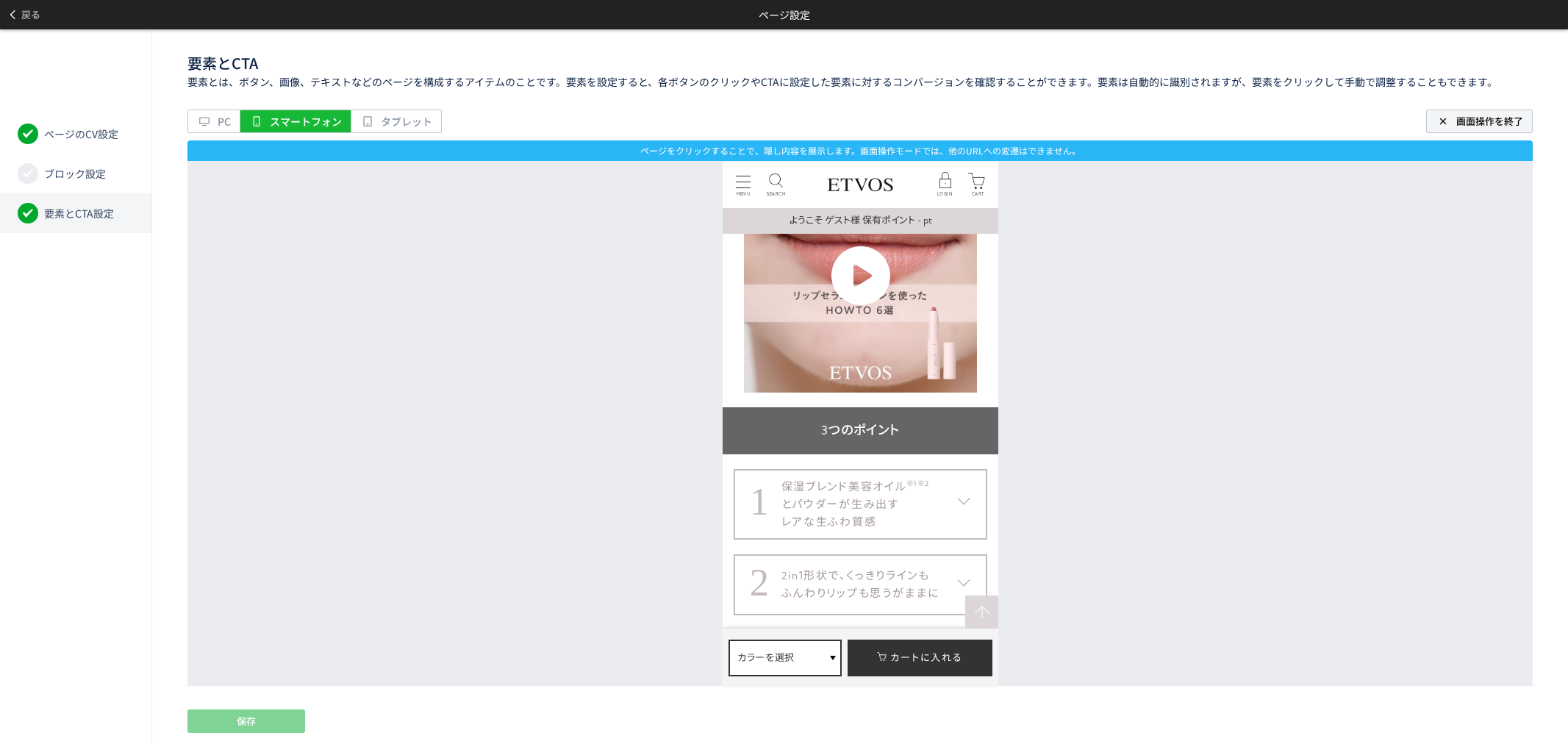
click at [1517, 121] on span "画面操作を終了" at bounding box center [1490, 121] width 67 height 14
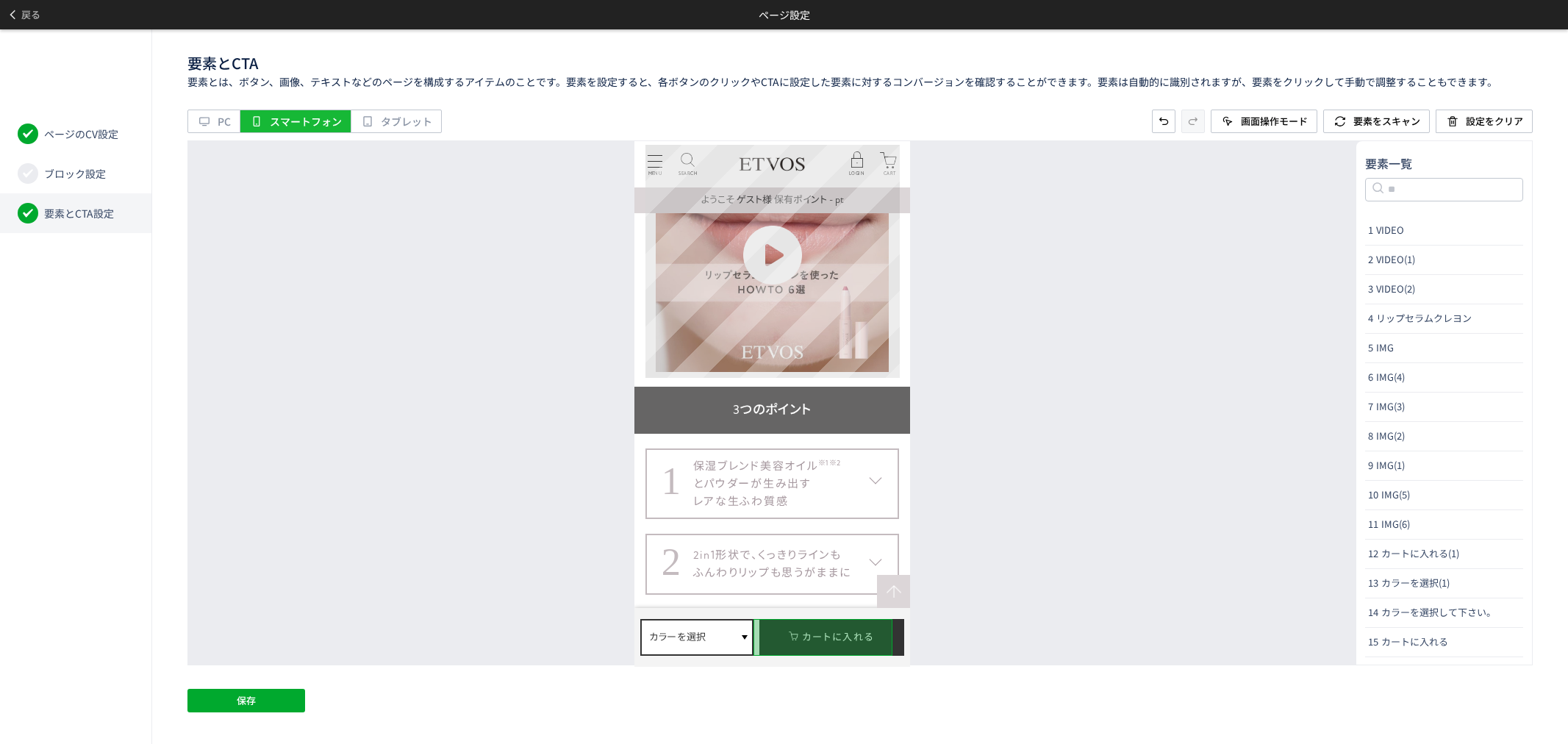
click at [892, 370] on main "リップセラムクレヨン HOW TO 6選 00:00 0.土台づくり｜コンシーラーで唇の輪郭を整える 00:26 1.人中短縮リップ｜土台をつくってから塗ると…" at bounding box center [772, 254] width 254 height 232
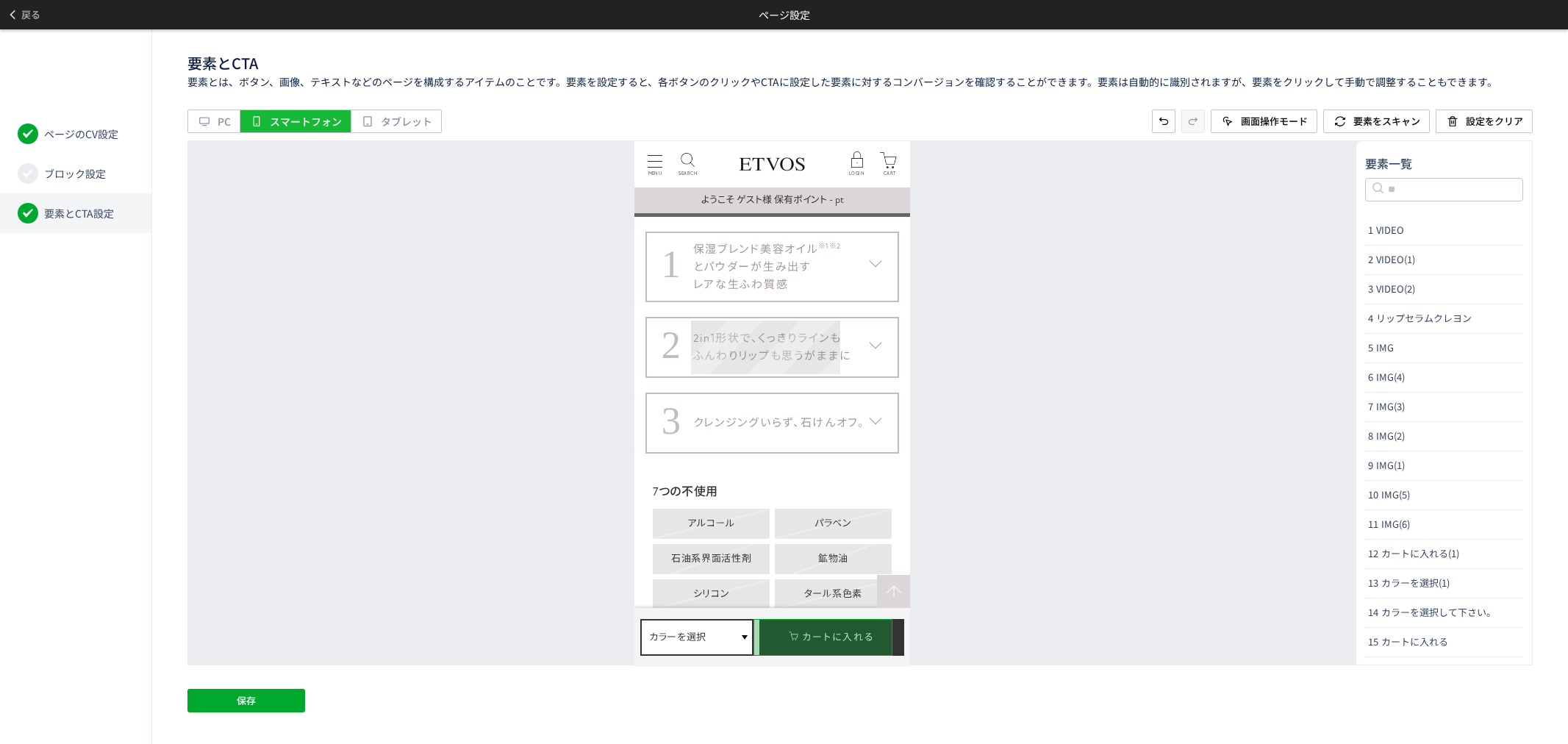
scroll to position [4898, 0]
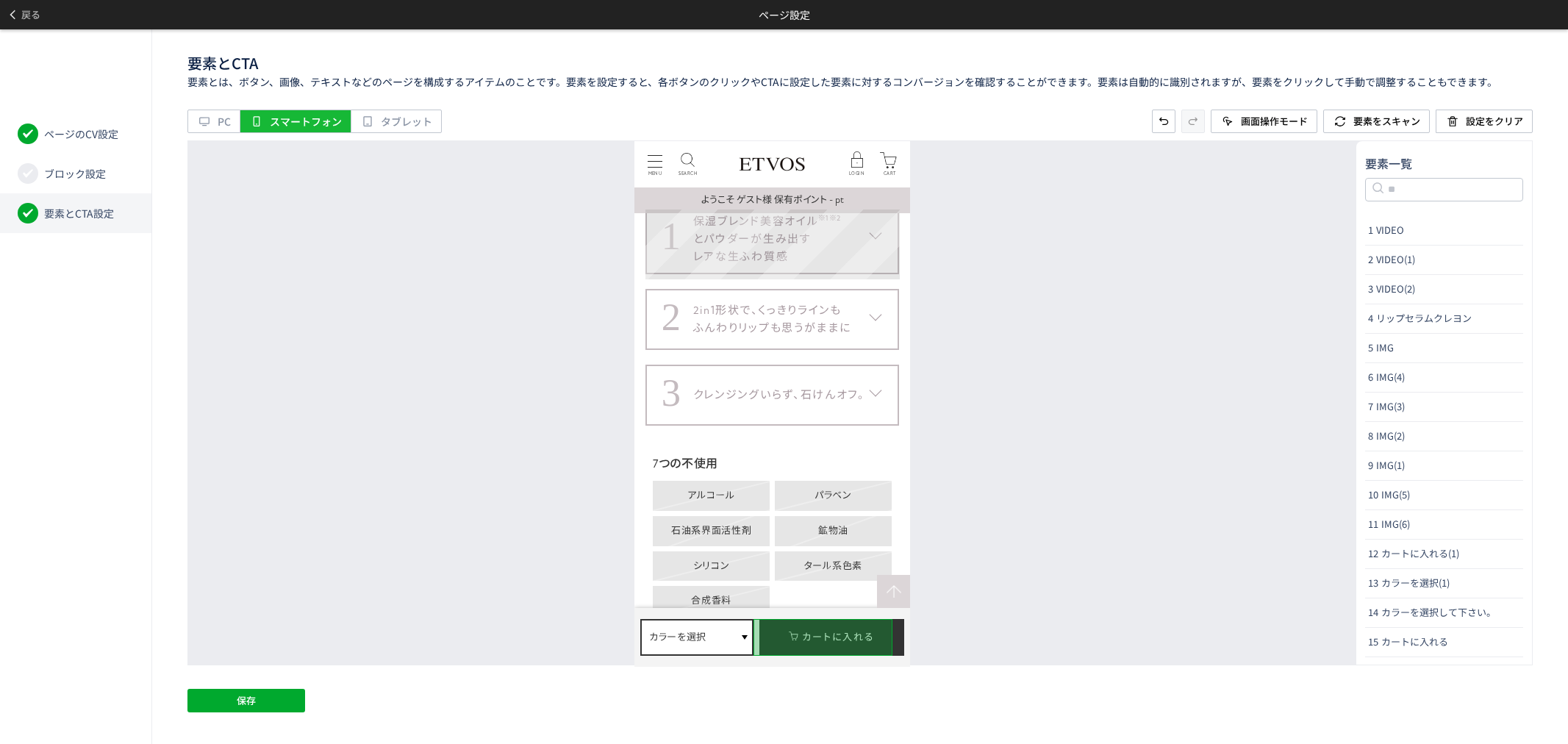
click at [874, 269] on dt "1 保湿ブレンド美容オイル ※1 ※2 とパウダーが生み出す レアな生ふわ質感" at bounding box center [772, 238] width 254 height 70
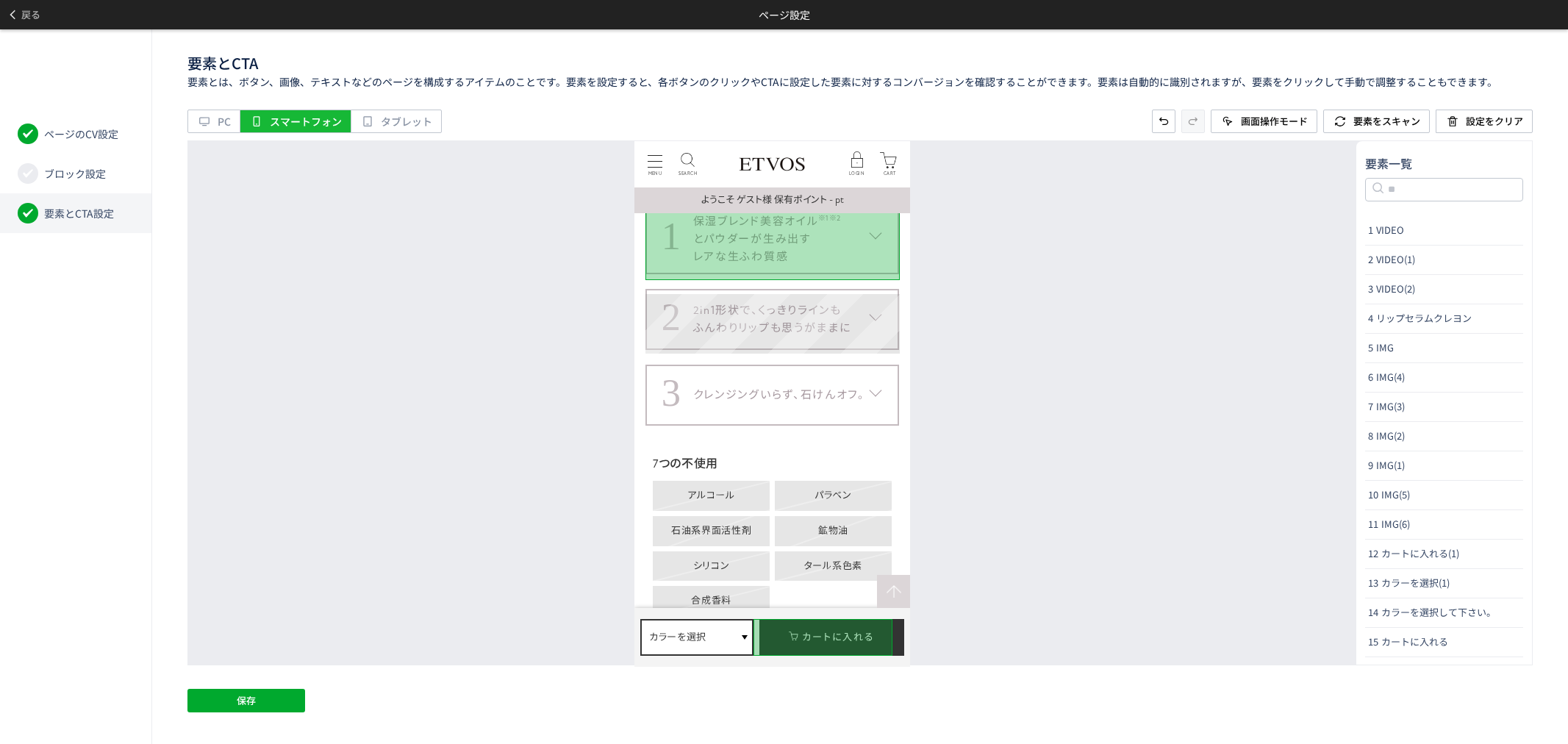
click at [882, 337] on dt "2 2in1形状で、くっきりラインも ふんわりリップも思うがままに" at bounding box center [772, 318] width 254 height 61
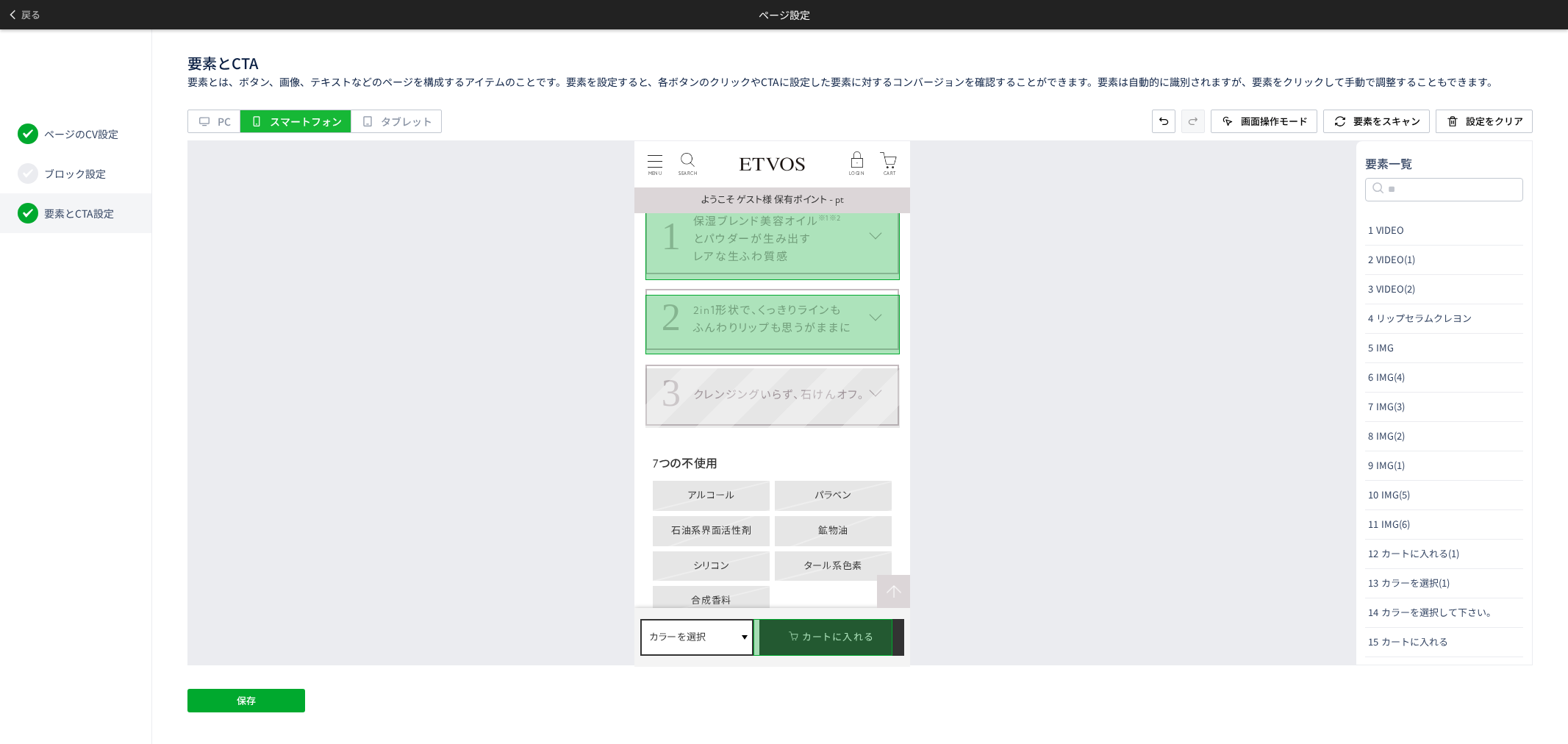
click at [865, 417] on dt "3 クレンジングいらず、石けんオフ。" at bounding box center [772, 394] width 254 height 61
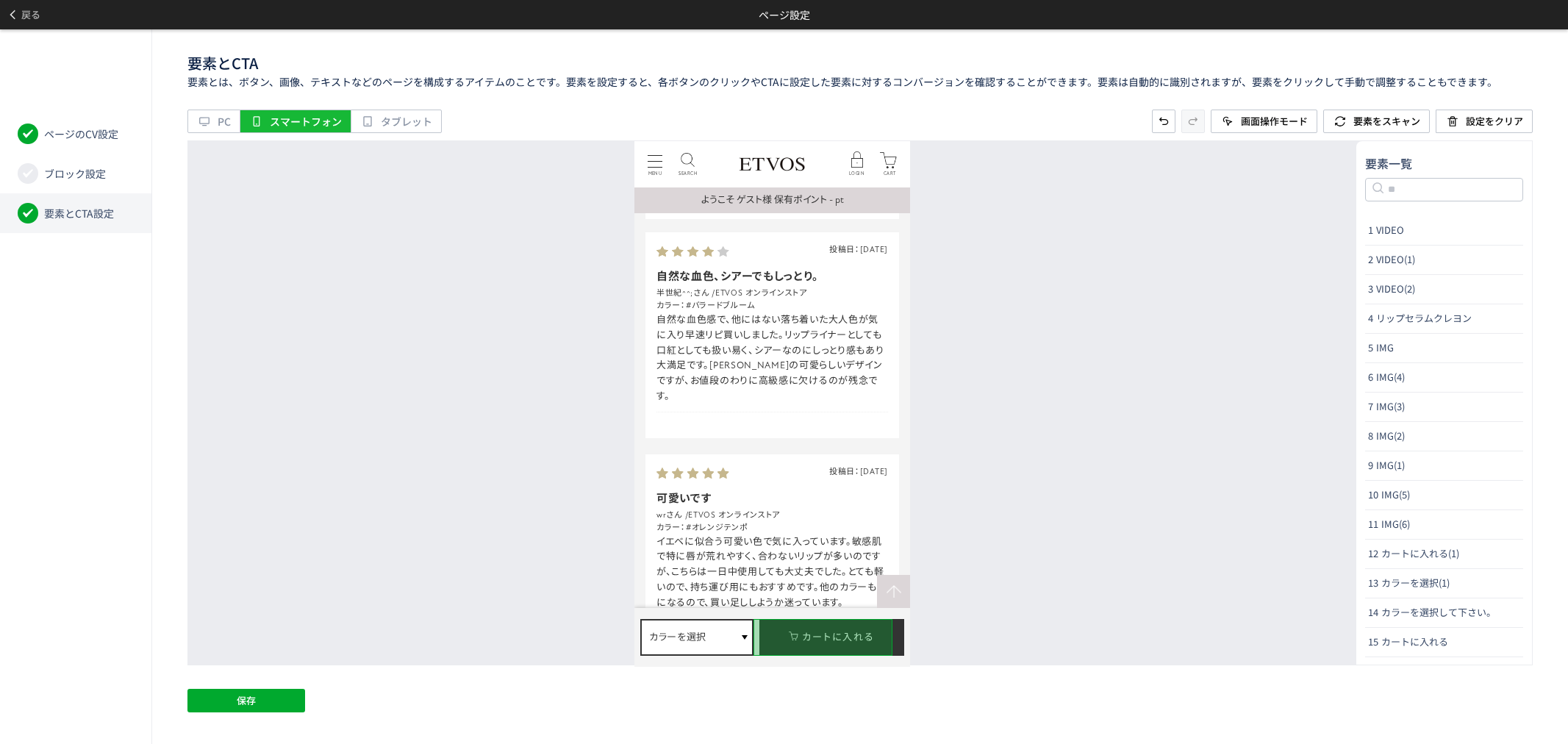
scroll to position [5961, 0]
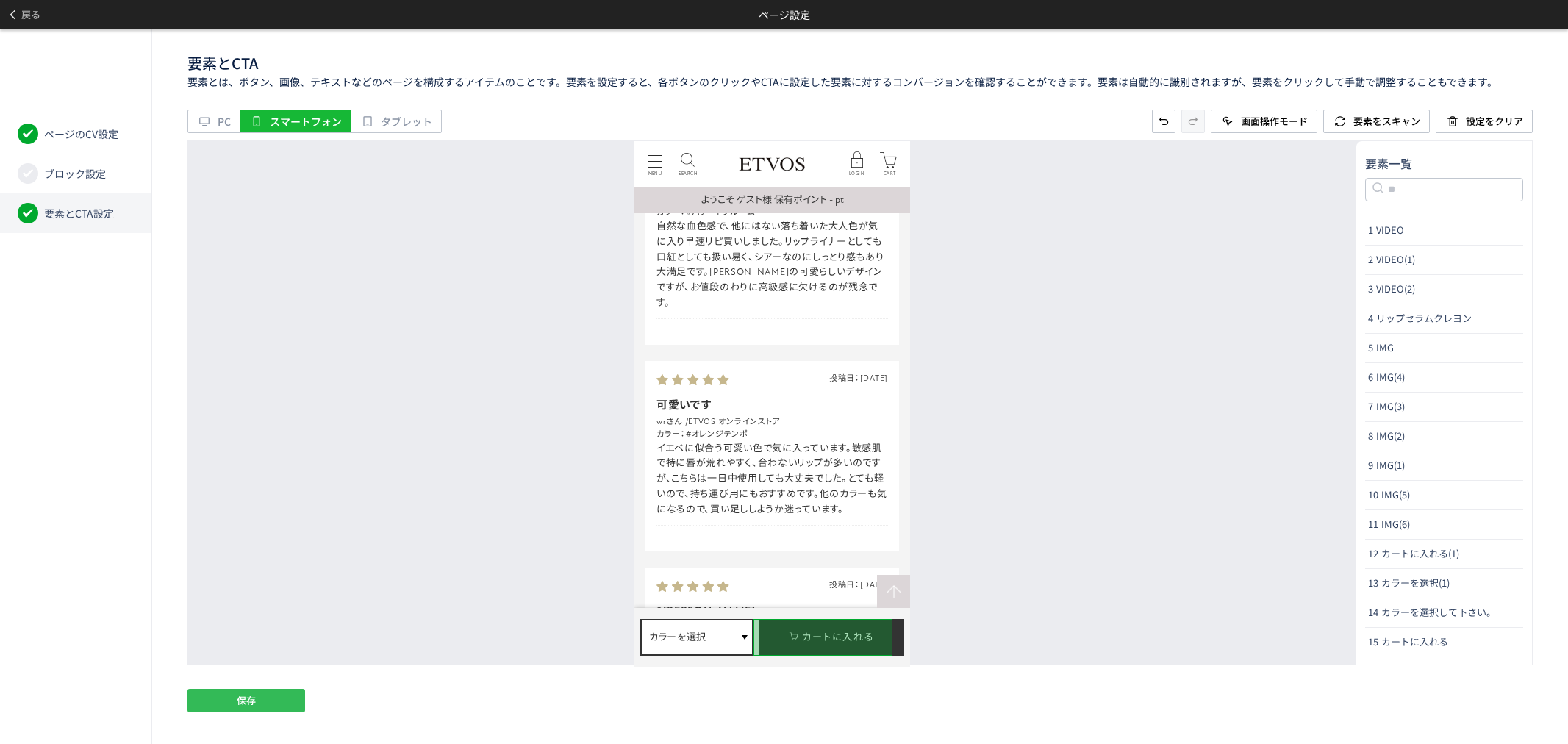
click at [215, 694] on button "保存" at bounding box center [246, 700] width 118 height 23
click at [38, 9] on span "戻る" at bounding box center [30, 15] width 19 height 23
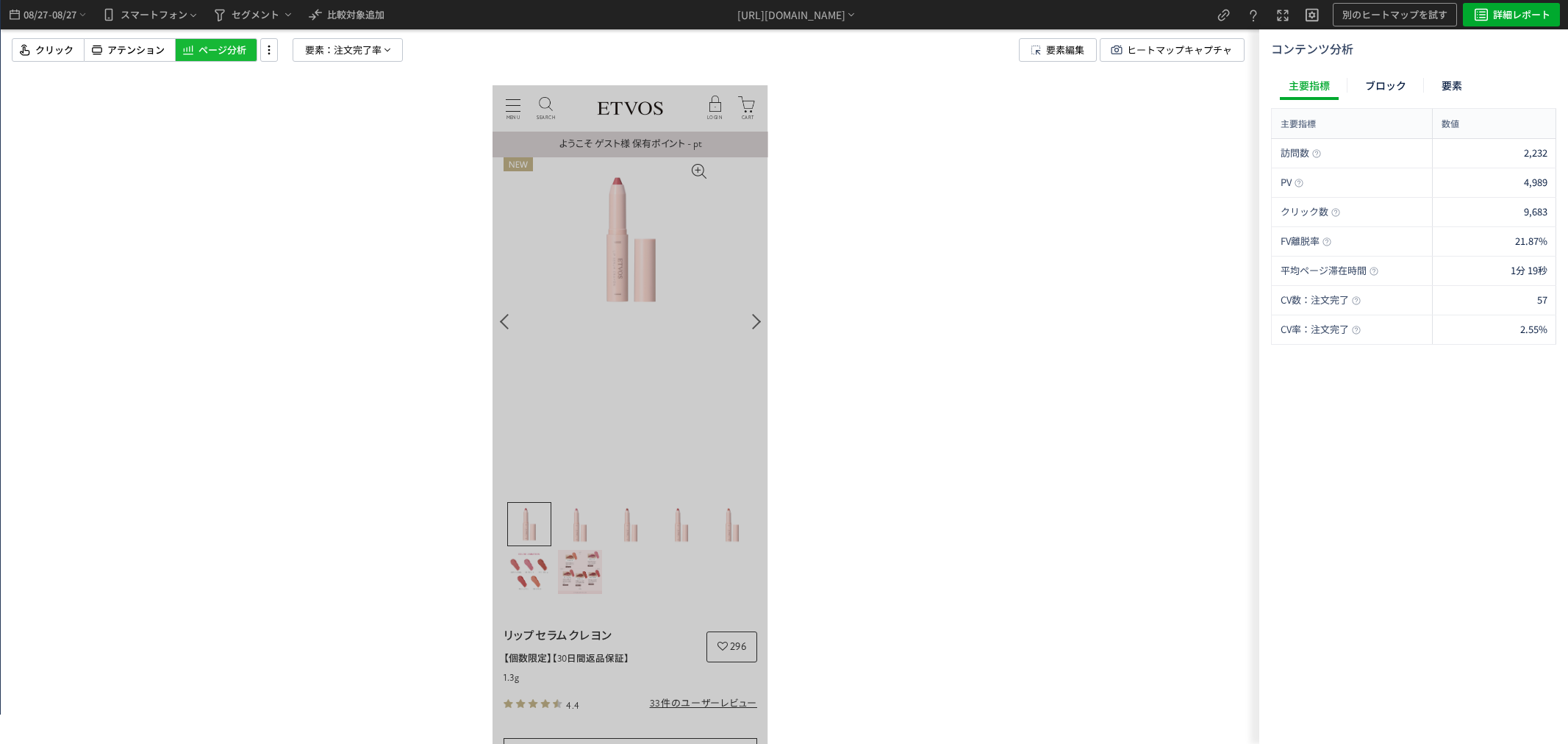
scroll to position [0, 0]
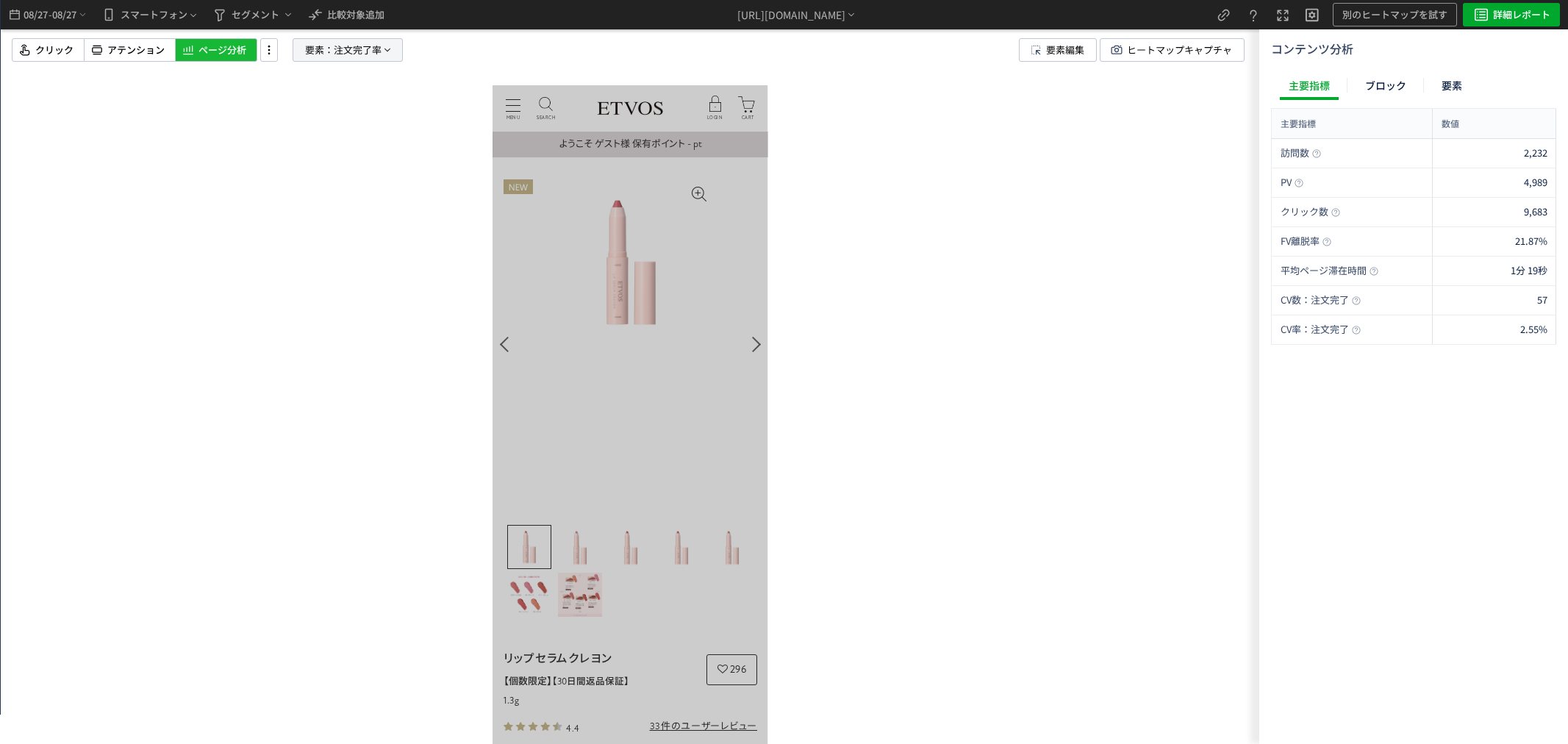
click at [325, 48] on span "要素：" at bounding box center [319, 50] width 29 height 22
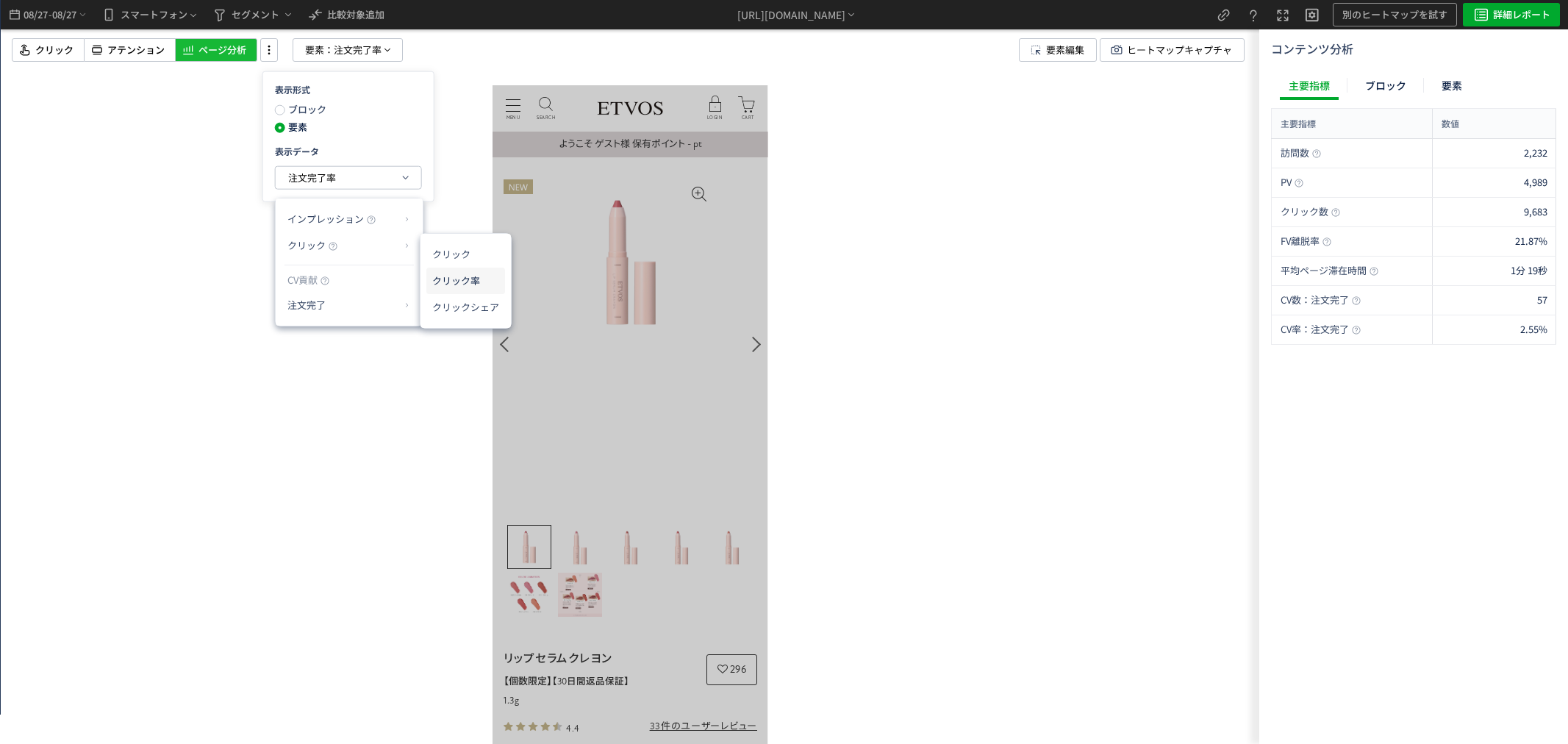
click at [483, 287] on li "クリック率" at bounding box center [466, 281] width 79 height 27
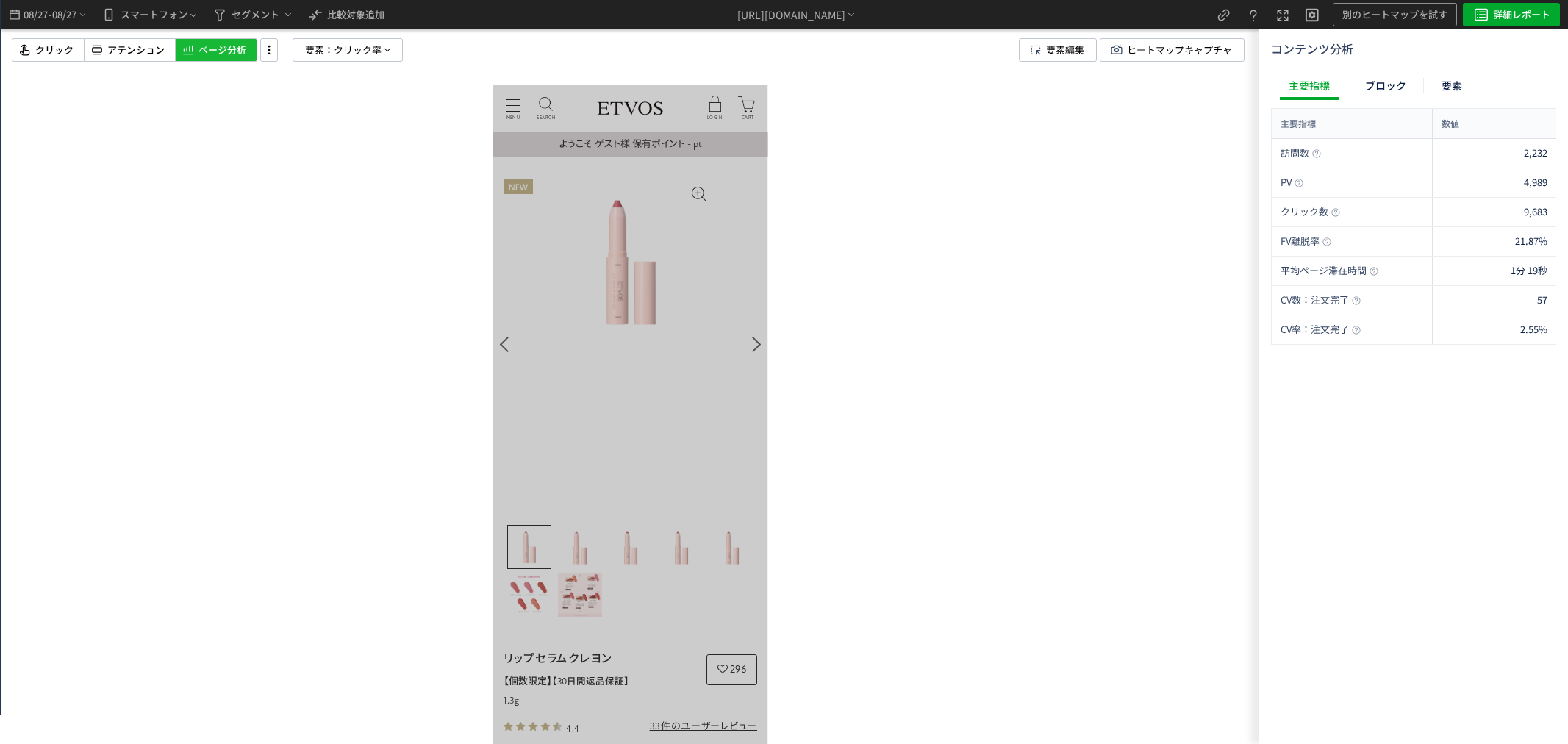
click at [804, 326] on div at bounding box center [630, 372] width 1258 height 744
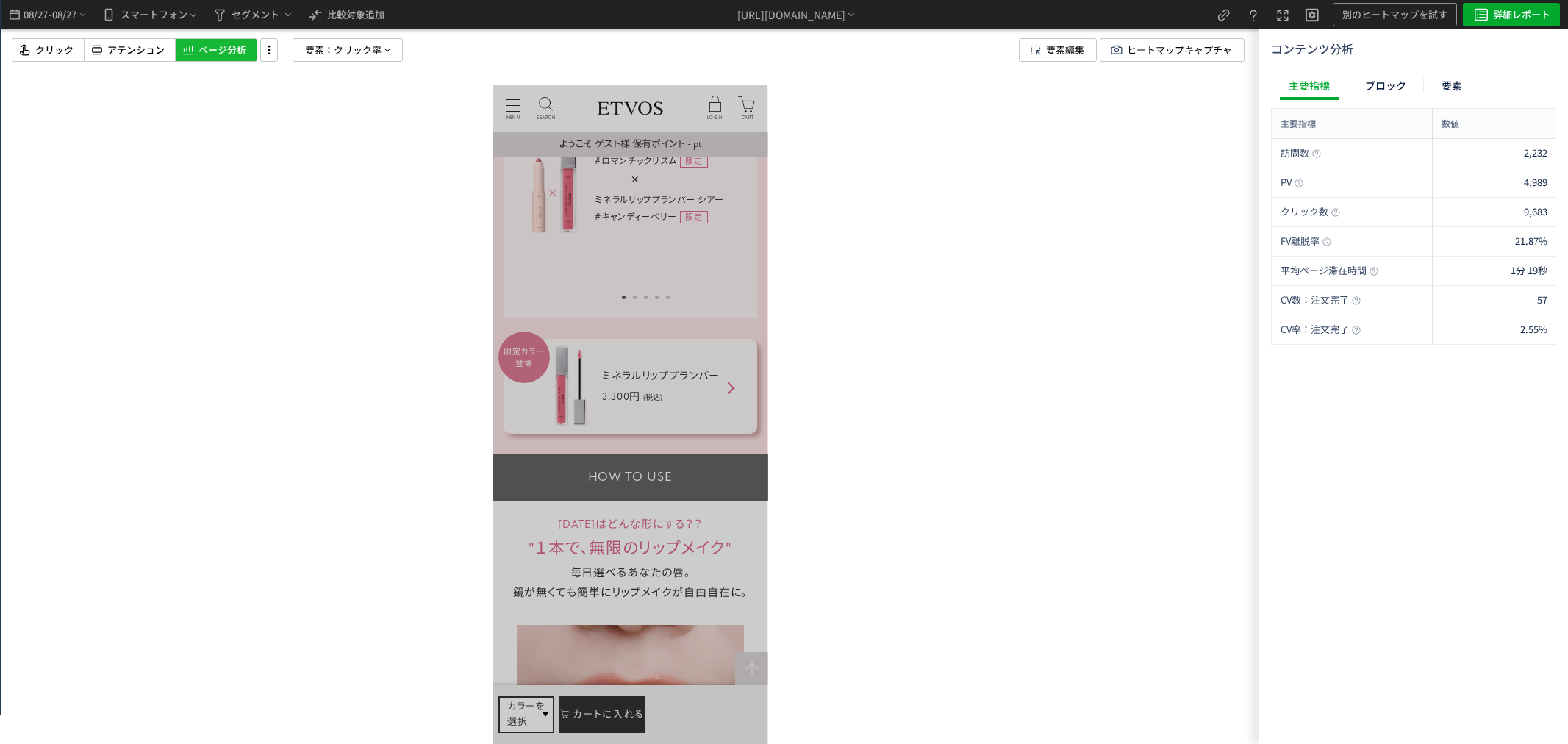
scroll to position [4083, 0]
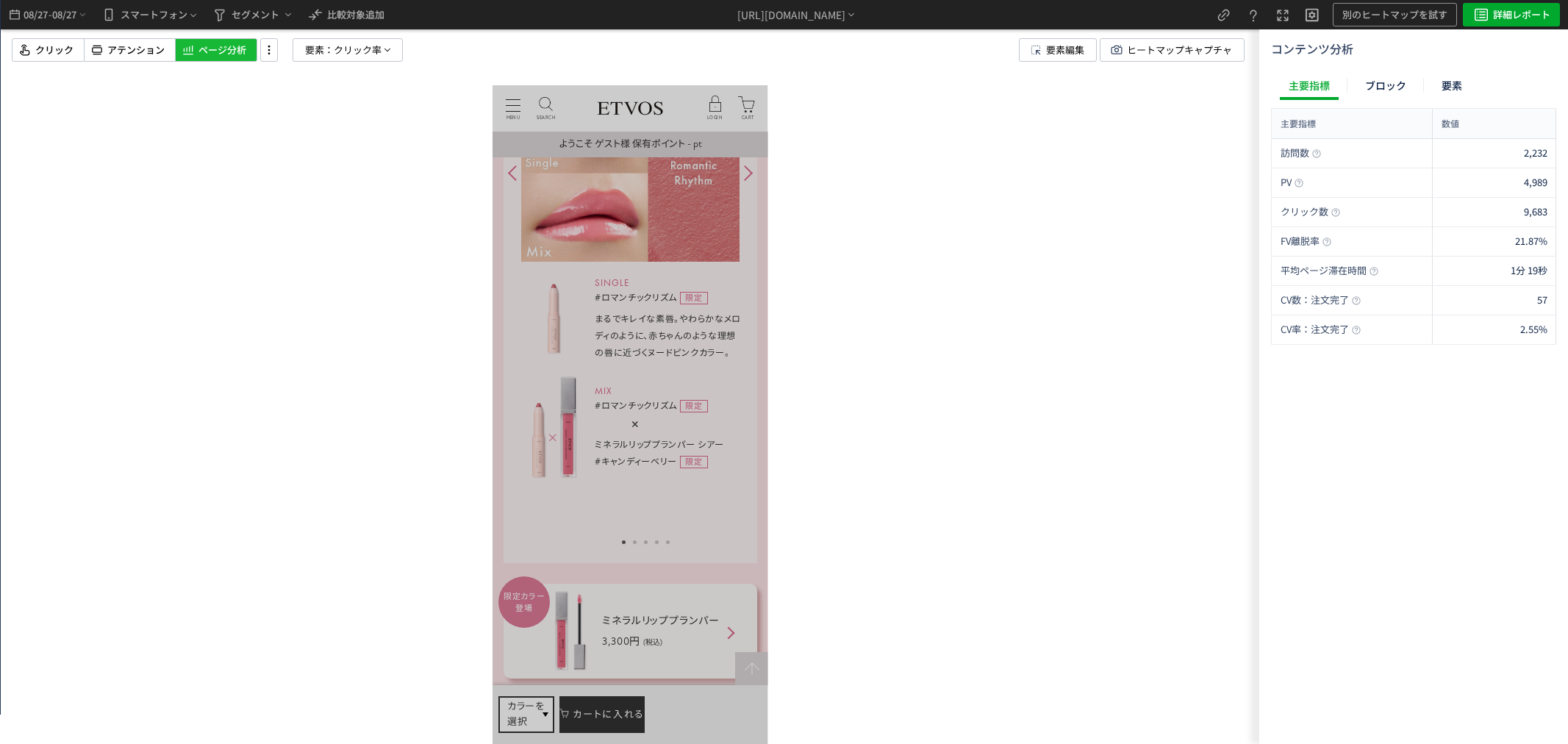
click at [1003, 357] on div at bounding box center [630, 372] width 1258 height 744
click at [43, 5] on span "08/27" at bounding box center [35, 15] width 25 height 30
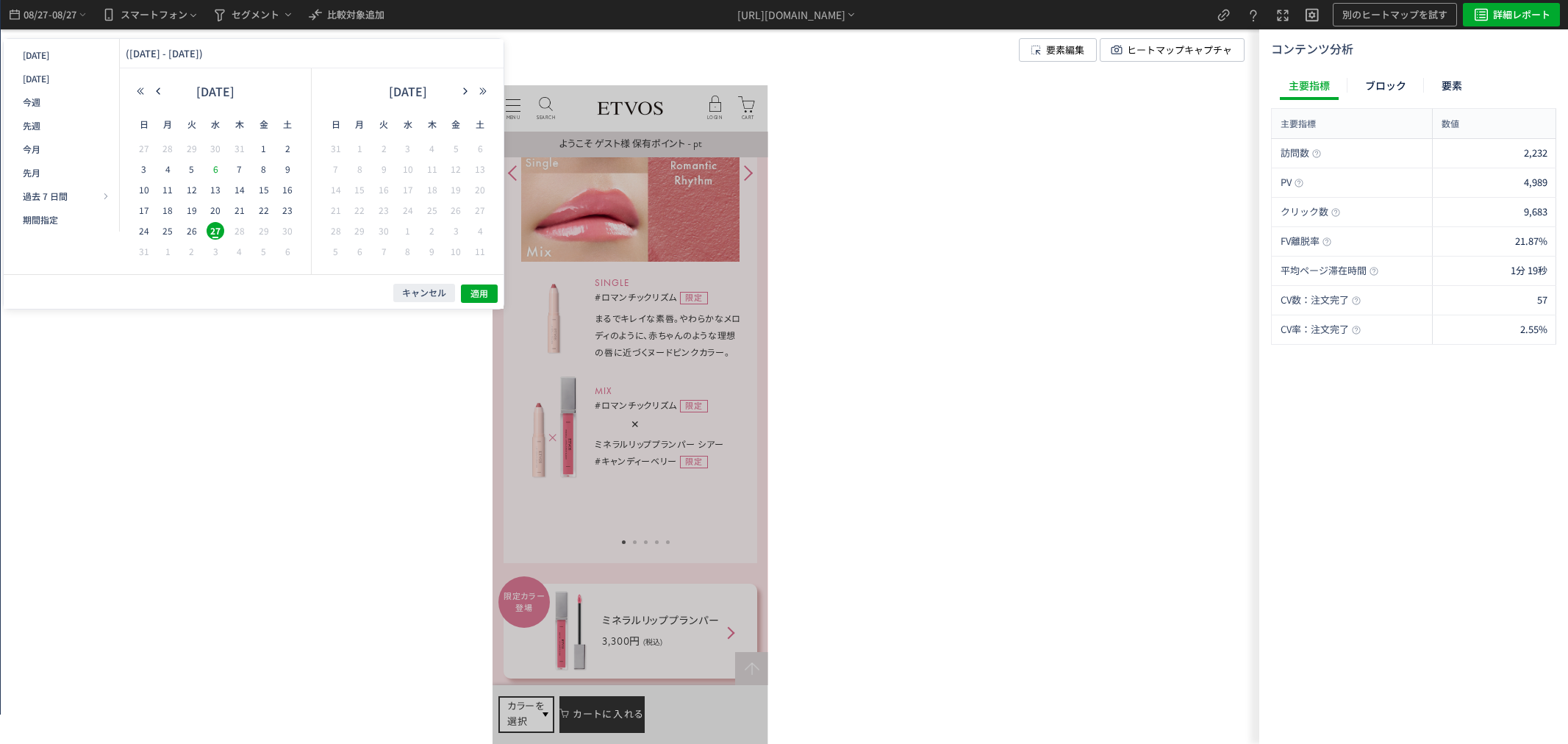
click at [0, 0] on span "6" at bounding box center [0, 0] width 0 height 0
click at [192, 400] on span "12" at bounding box center [211, 454] width 144 height 108
click at [0, 0] on span "適用" at bounding box center [0, 0] width 0 height 0
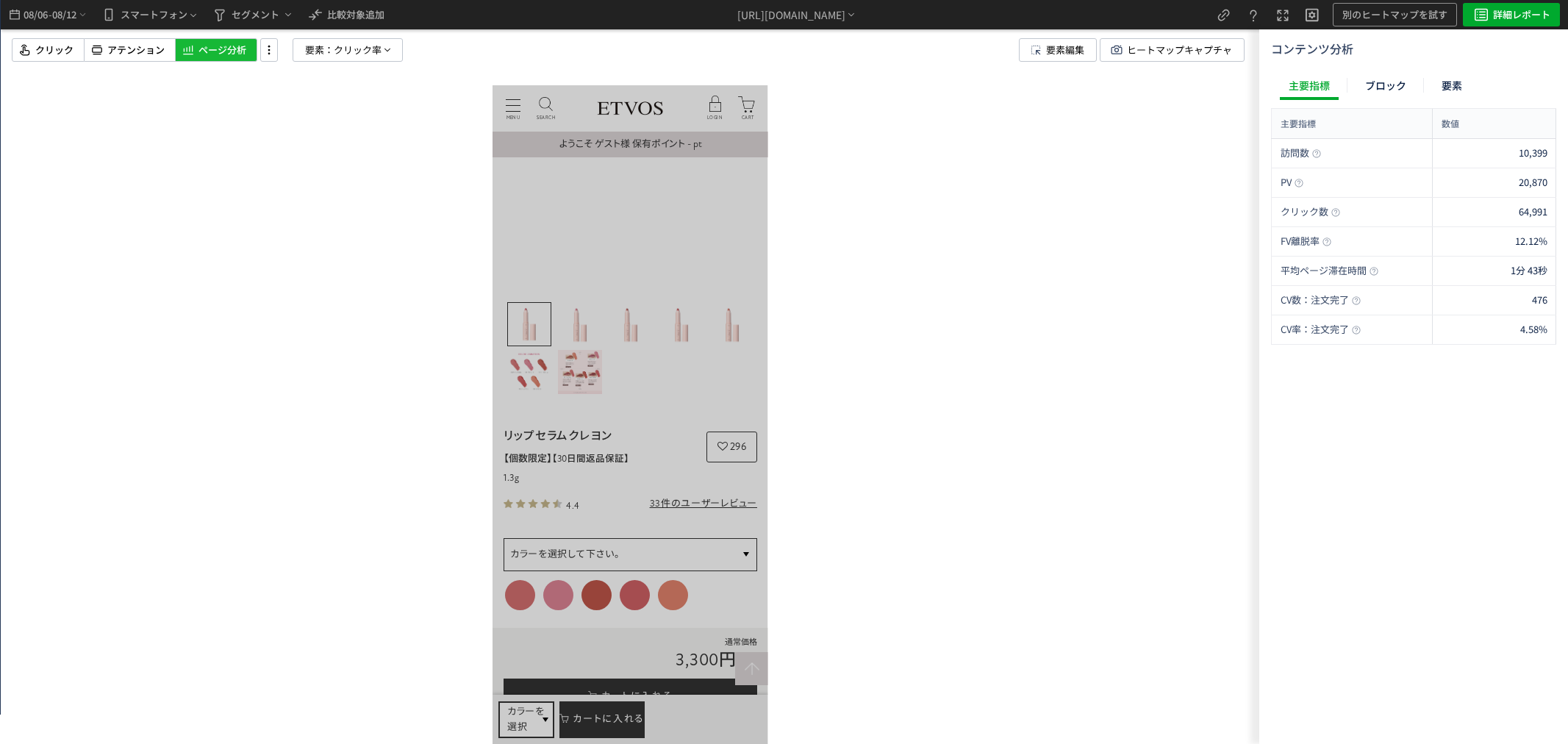
scroll to position [163, 0]
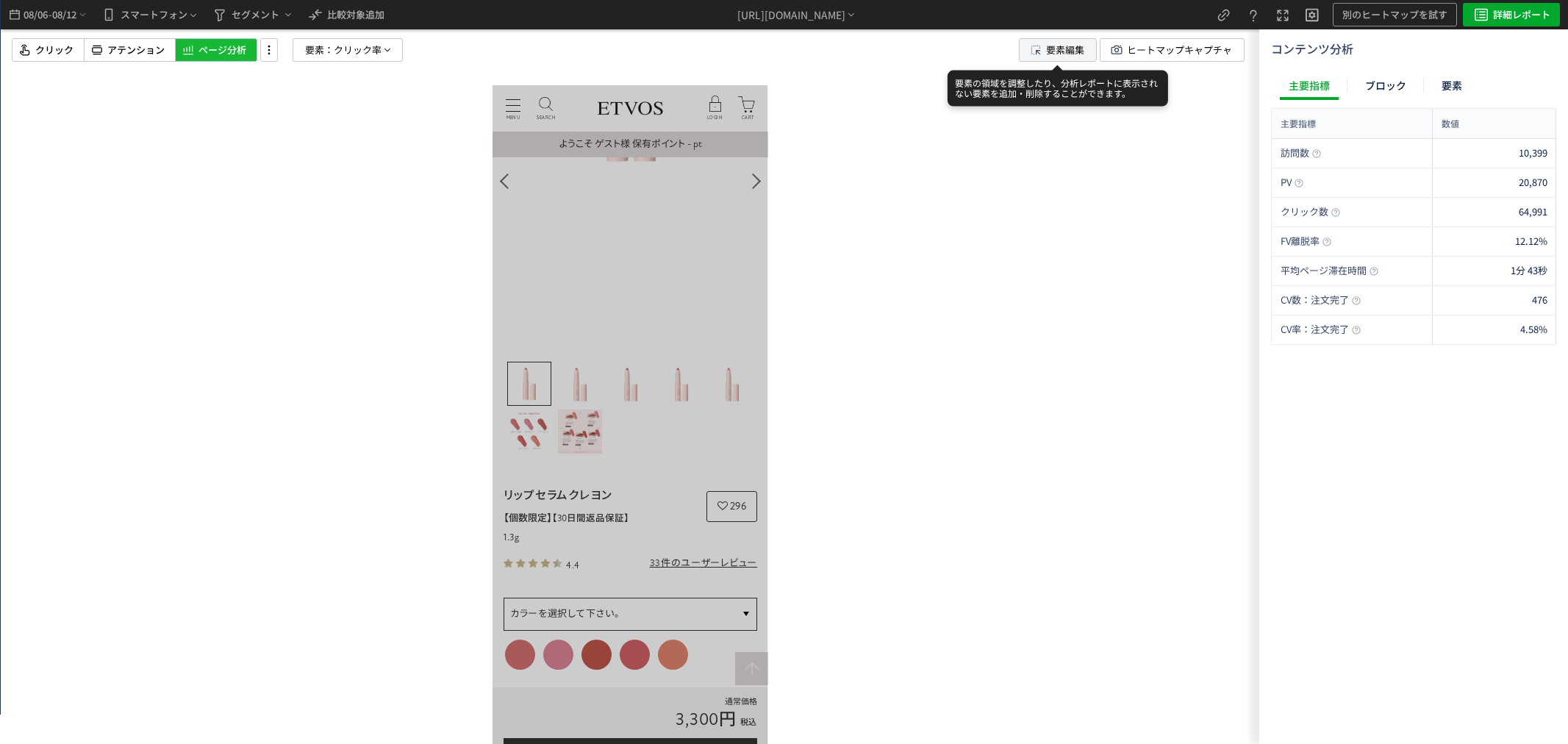
click at [1046, 52] on span "要素編集" at bounding box center [1065, 50] width 38 height 22
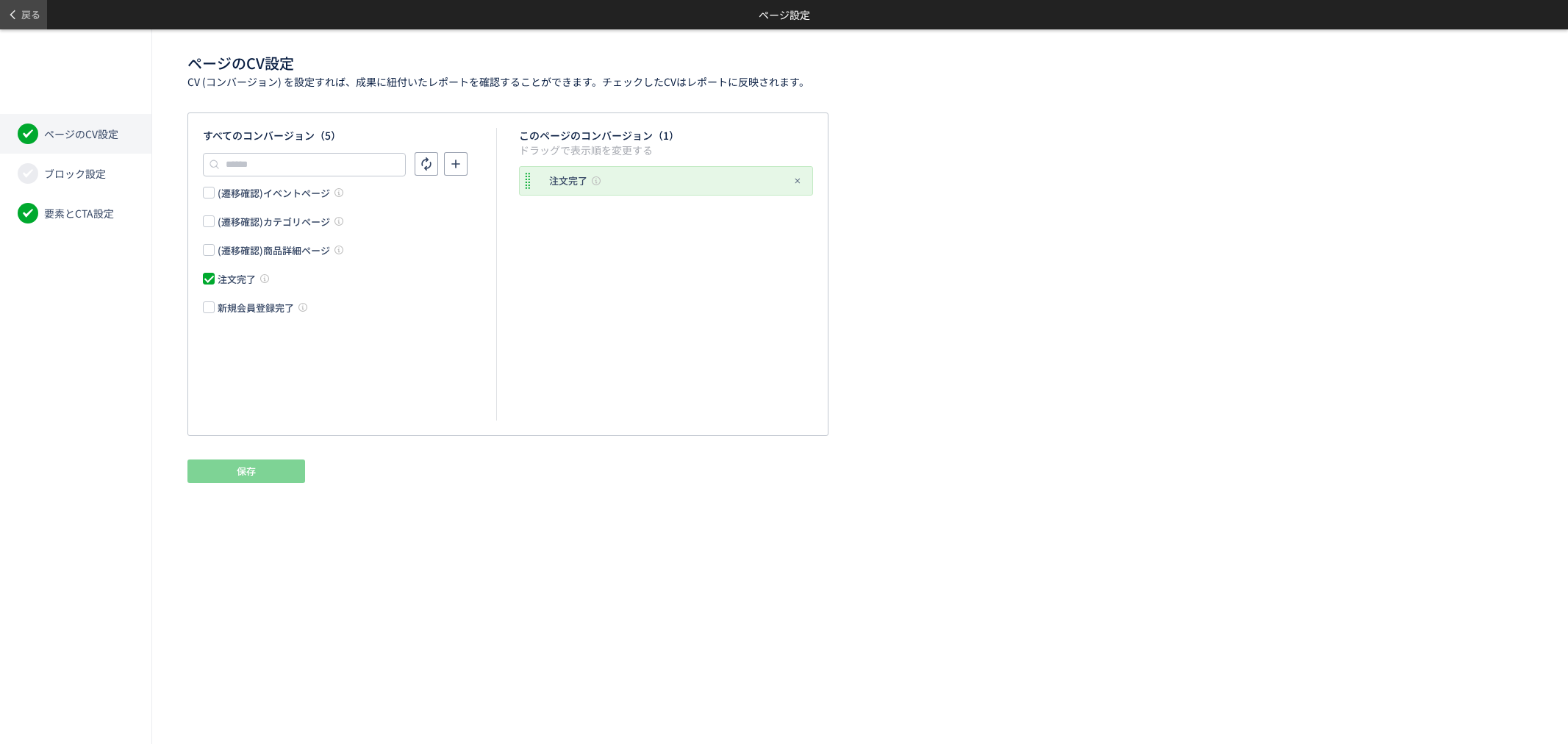
click at [25, 13] on span "戻る" at bounding box center [30, 15] width 19 height 23
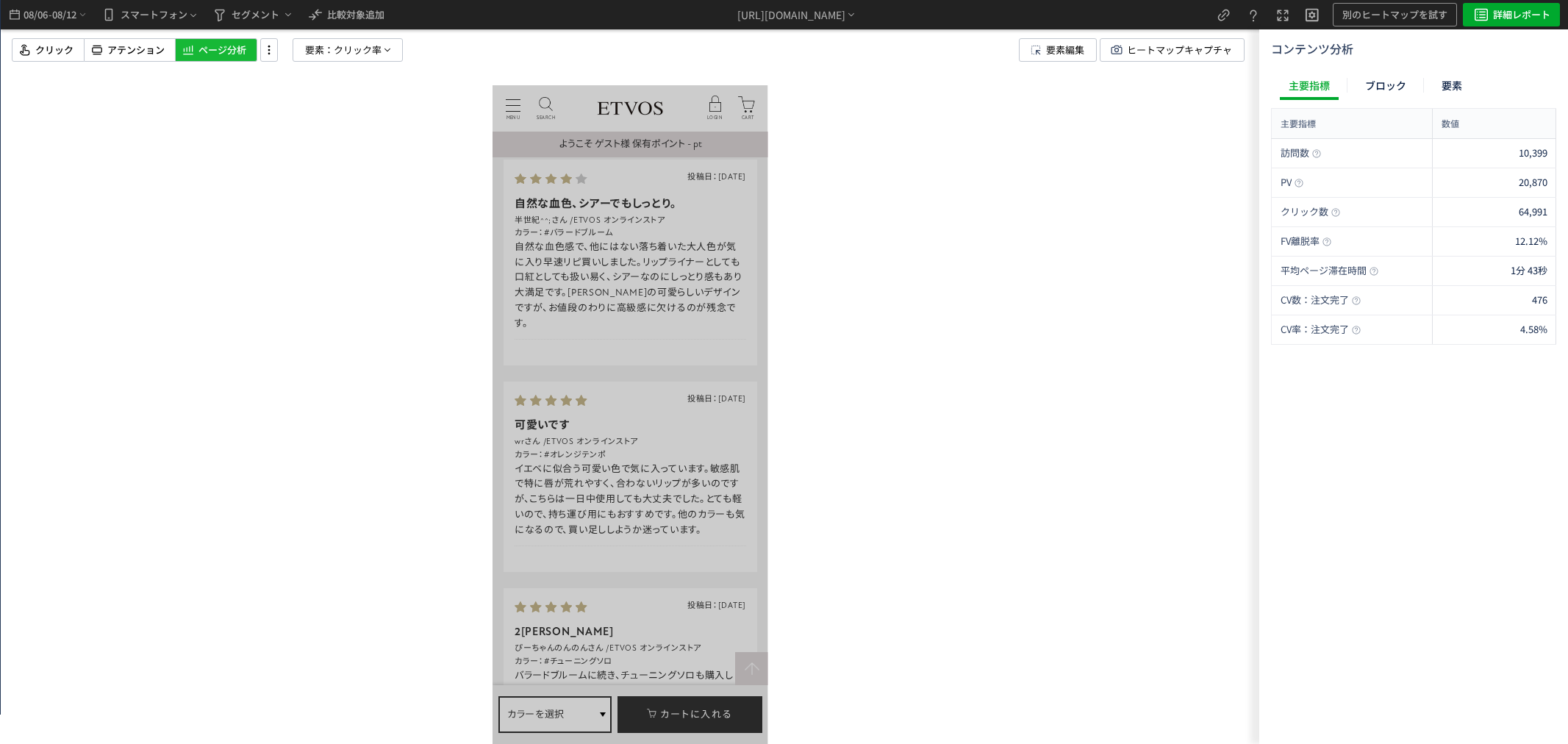
scroll to position [6205, 0]
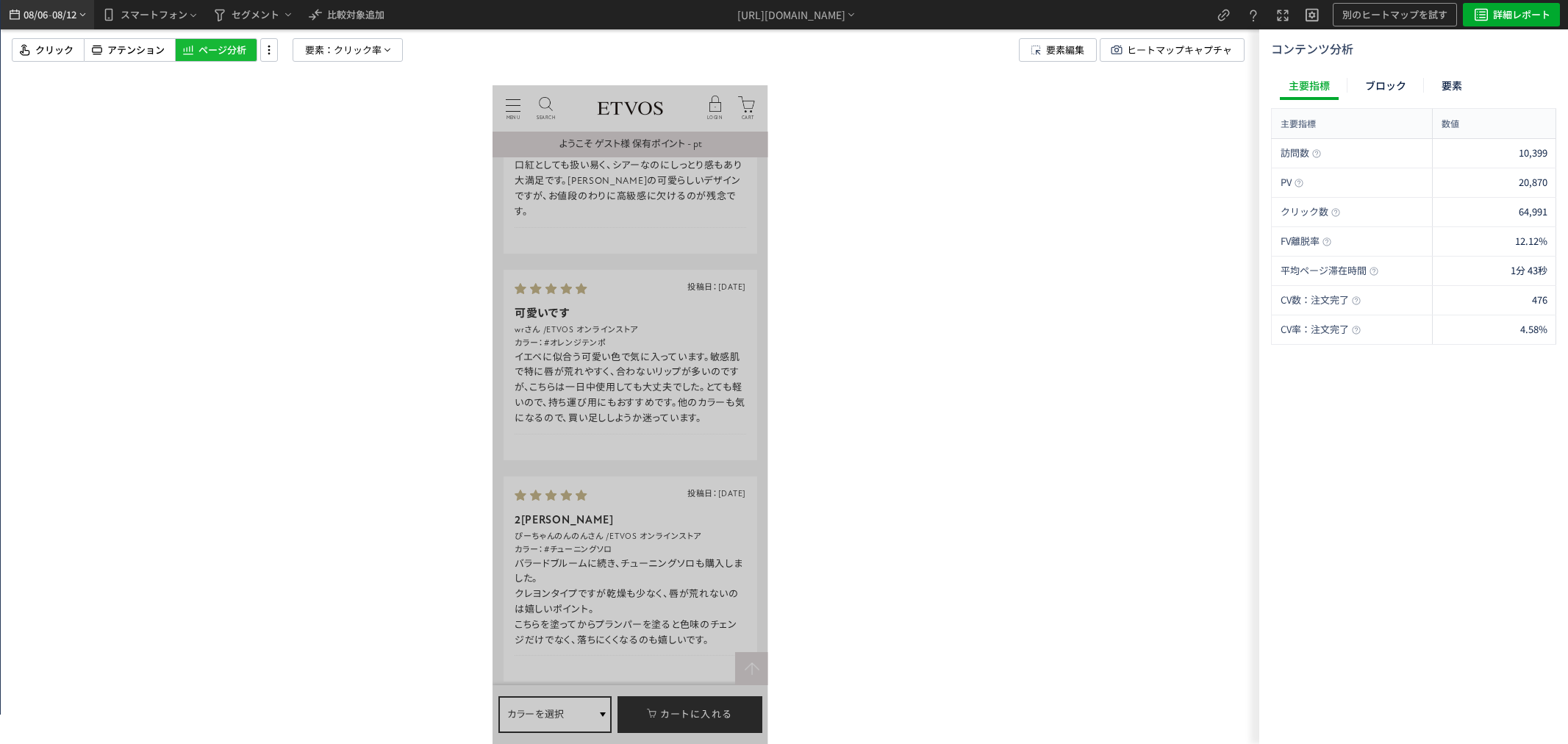
click at [57, 10] on span "08/12" at bounding box center [65, 15] width 25 height 30
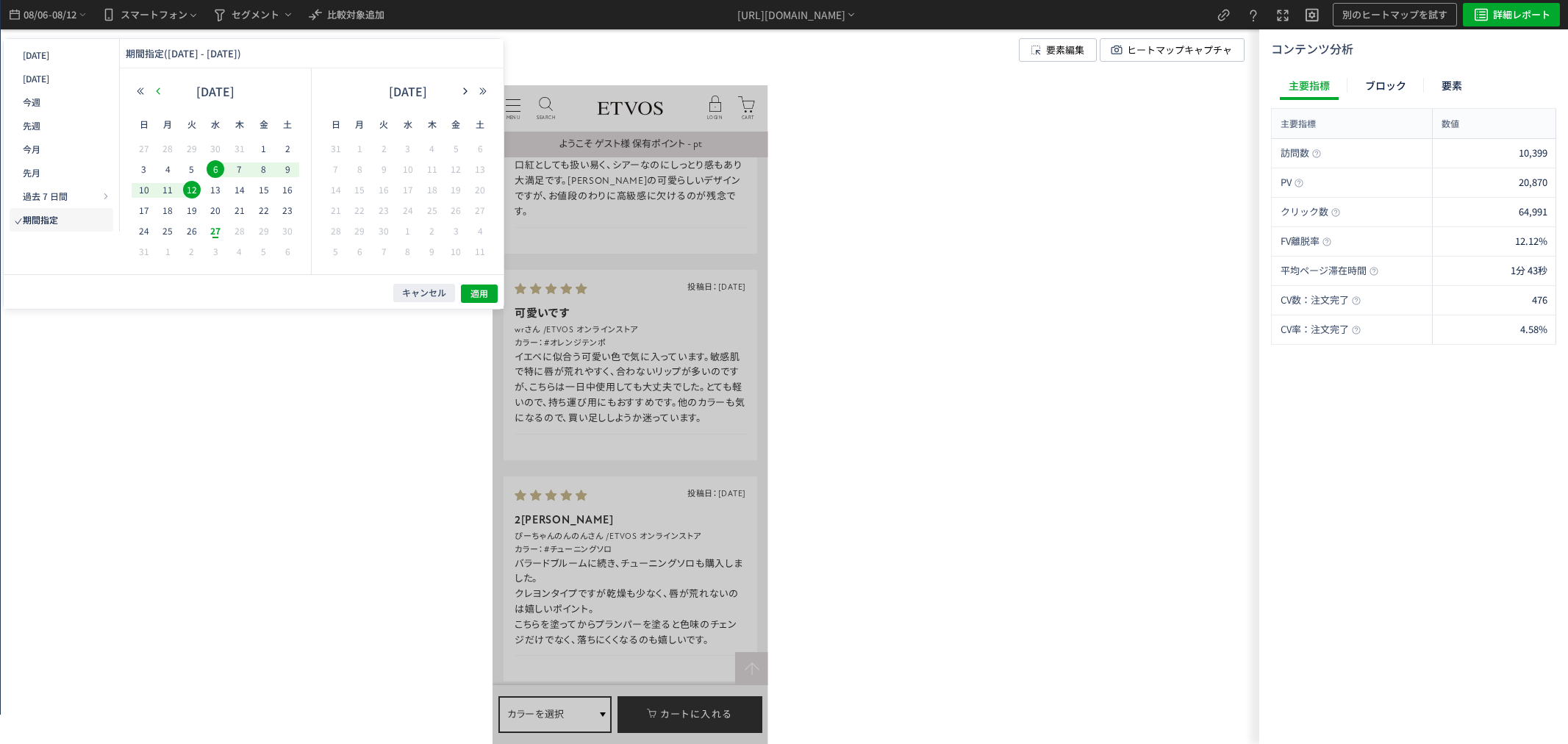
click at [163, 312] on button "button" at bounding box center [382, 382] width 612 height 141
click at [215, 211] on span "23" at bounding box center [215, 210] width 18 height 18
drag, startPoint x: 197, startPoint y: 232, endPoint x: 252, endPoint y: 246, distance: 56.8
click at [0, 0] on span "29" at bounding box center [0, 0] width 0 height 0
click at [270, 611] on button "適用" at bounding box center [197, 629] width 145 height 37
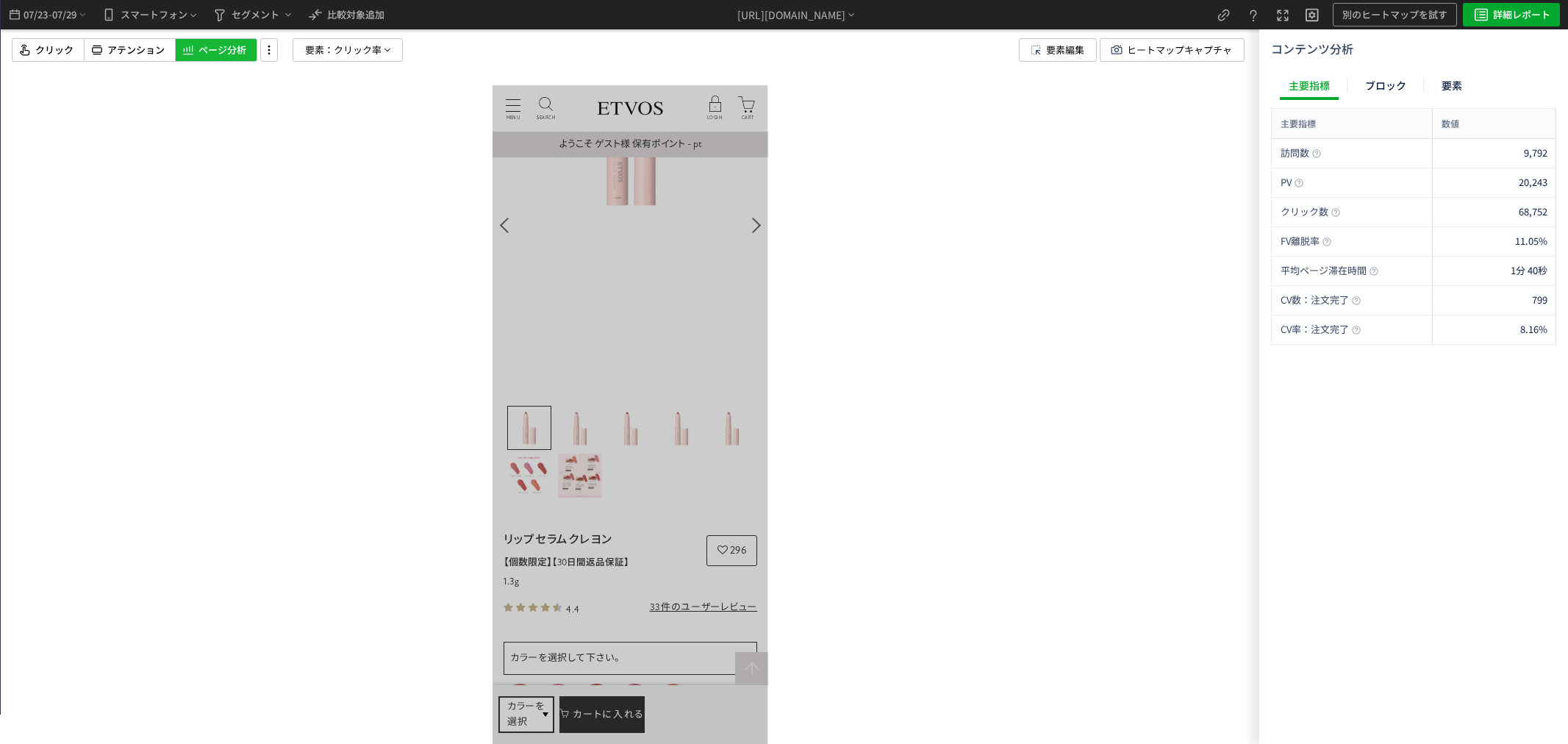
scroll to position [0, 0]
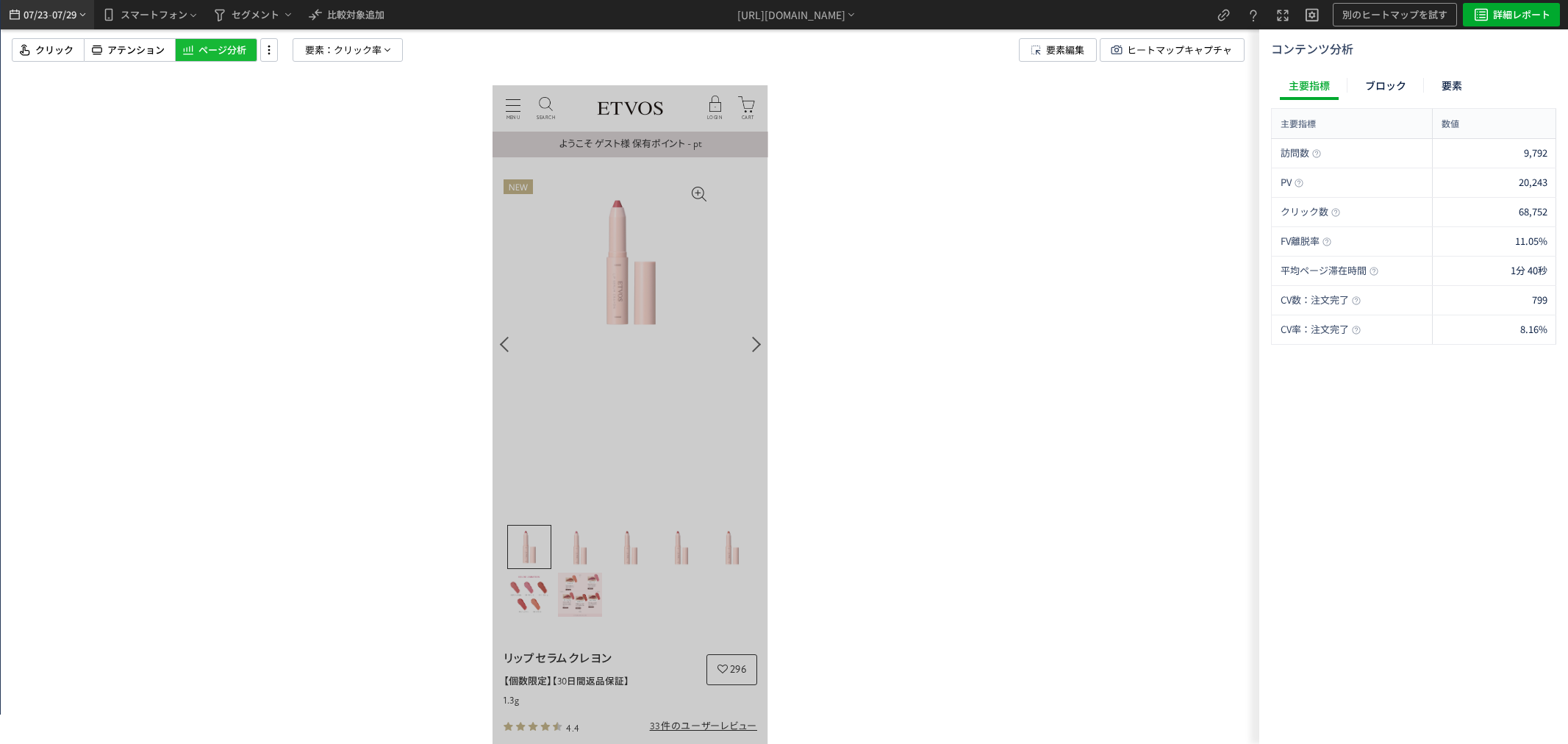
click at [76, 17] on span "07/29" at bounding box center [65, 15] width 25 height 30
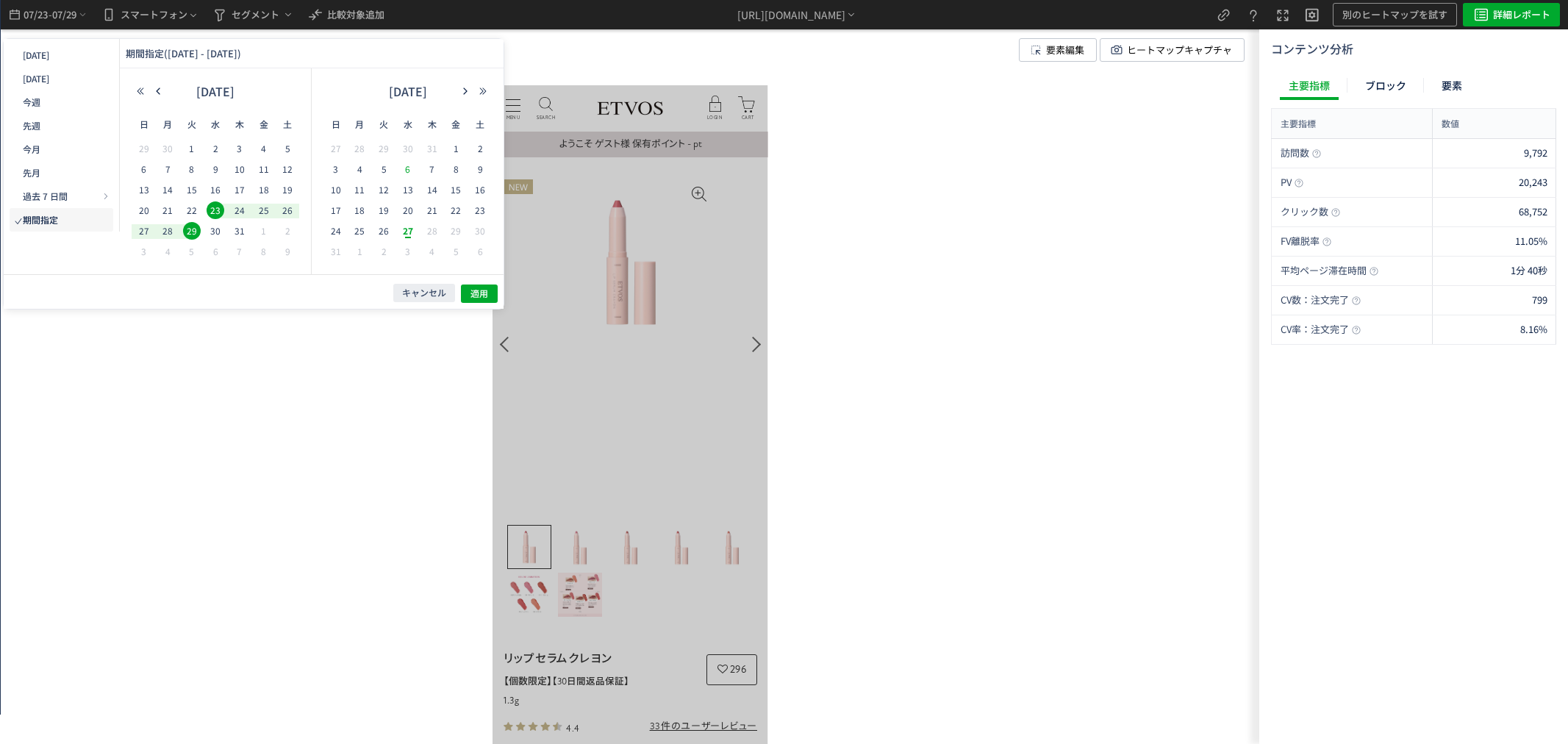
click at [19, 193] on span "6" at bounding box center [13, 197] width 9 height 9
click at [0, 0] on span "26" at bounding box center [0, 0] width 0 height 0
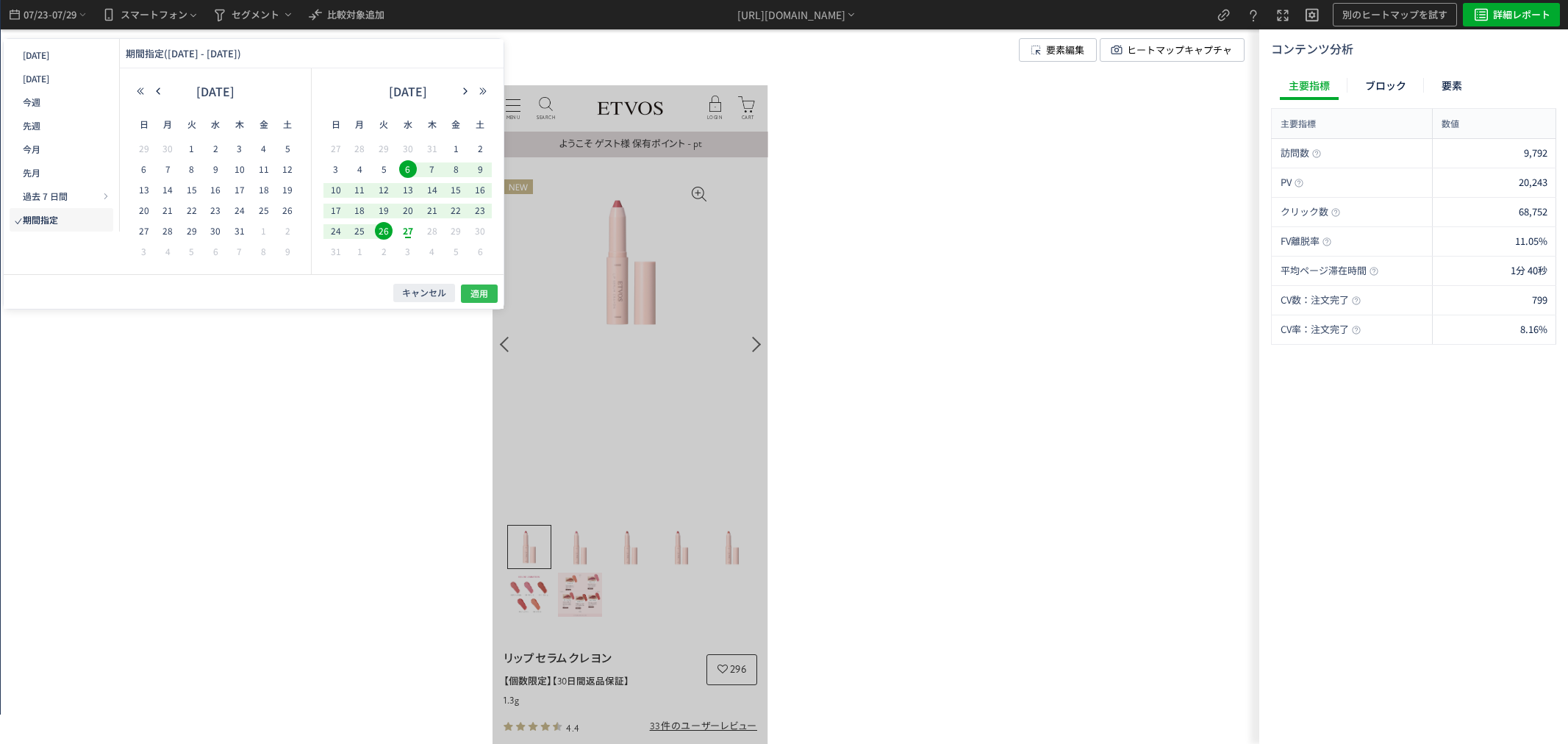
click at [0, 0] on span "適用" at bounding box center [0, 0] width 0 height 0
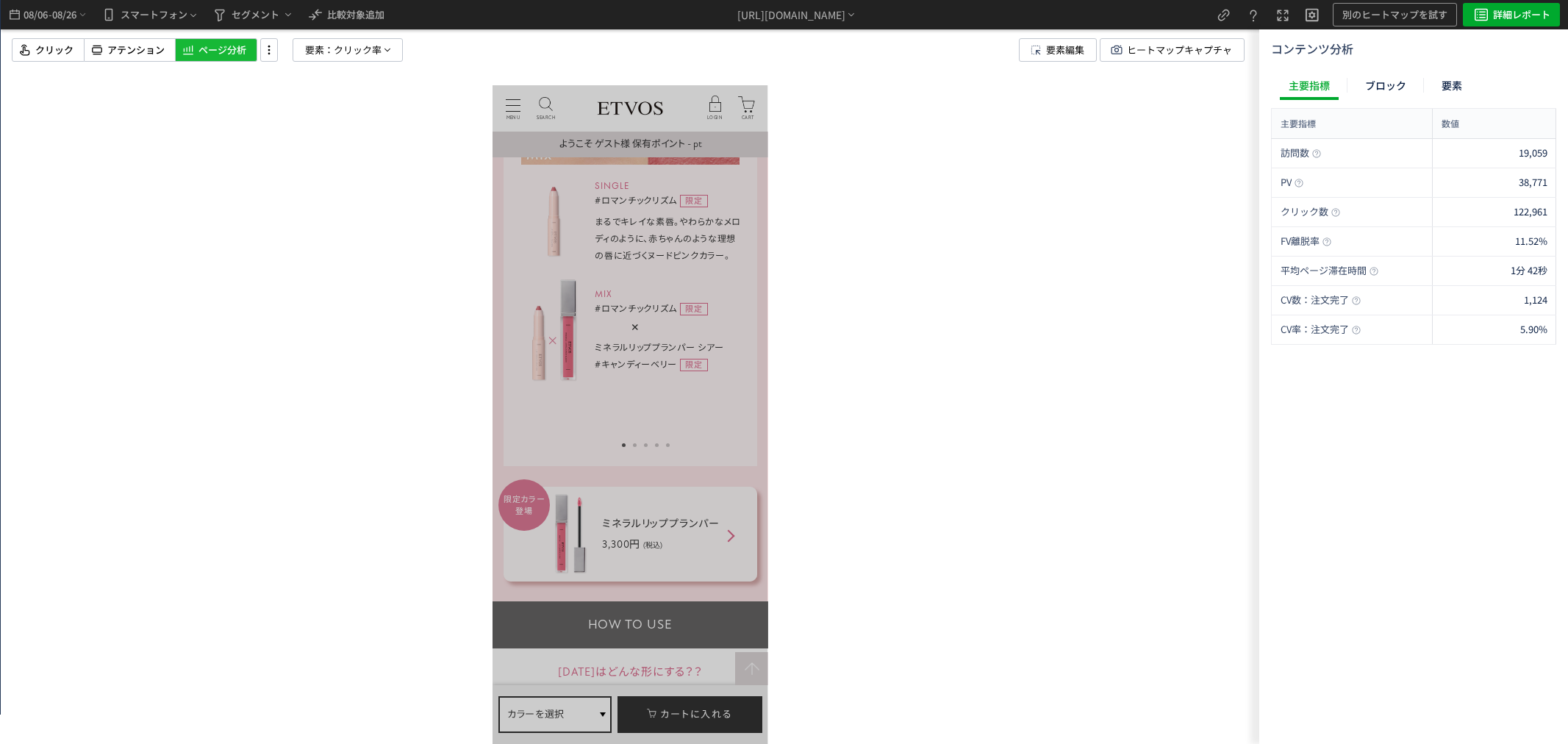
scroll to position [4327, 0]
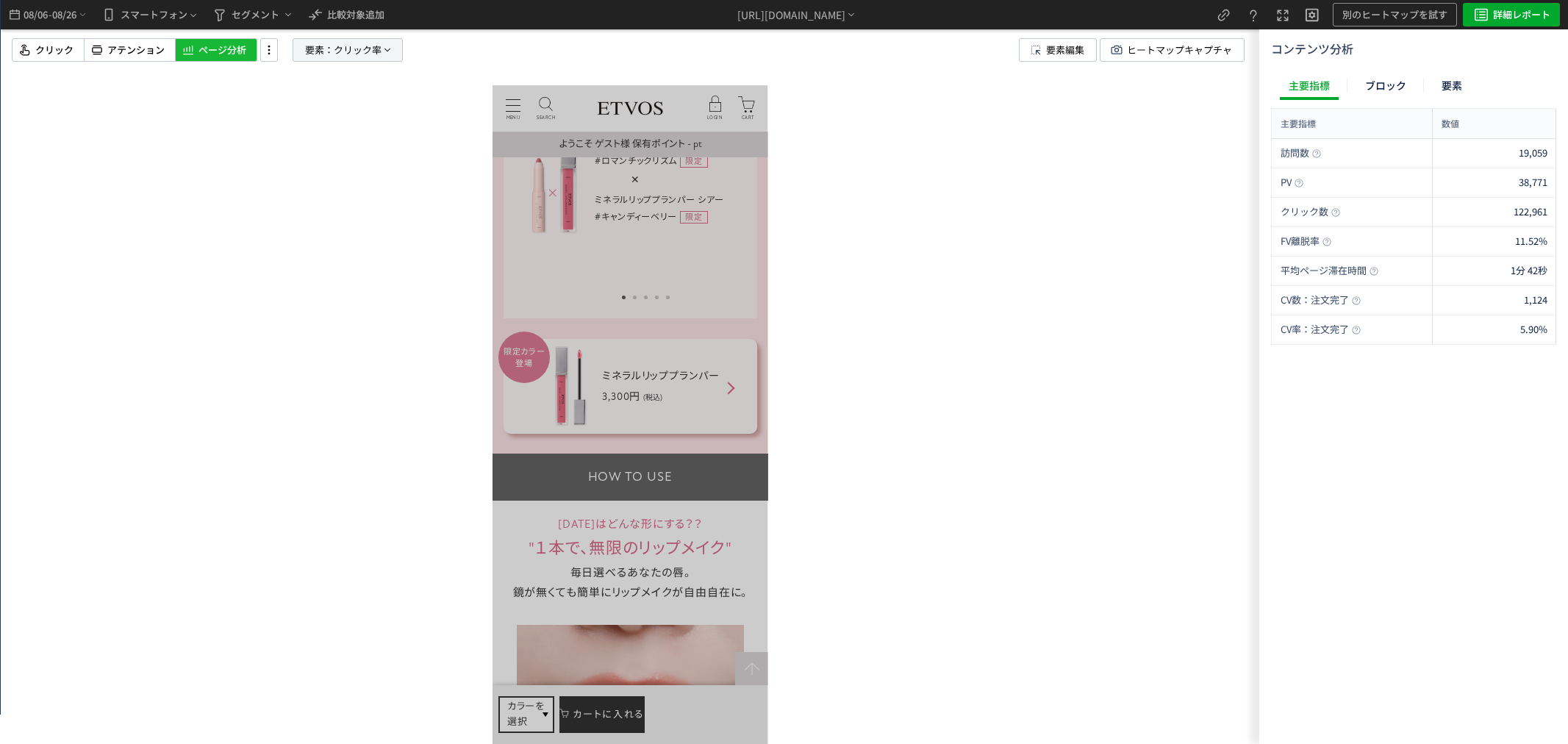
click at [309, 48] on span "要素：" at bounding box center [319, 50] width 29 height 22
click at [69, 16] on span "08/26" at bounding box center [65, 15] width 25 height 30
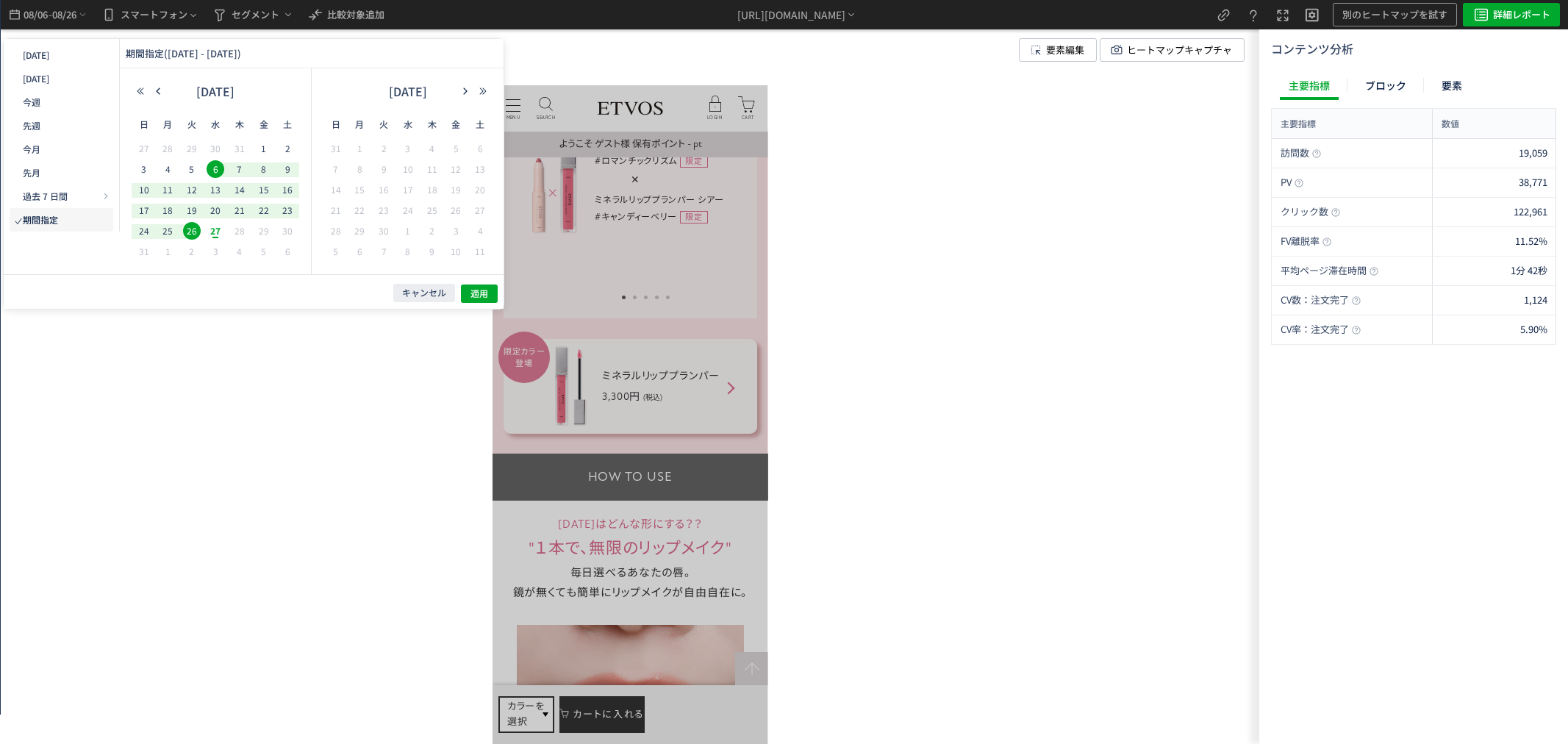
click at [0, 0] on span "6" at bounding box center [0, 0] width 0 height 0
click at [215, 191] on span "13" at bounding box center [335, 253] width 360 height 209
click at [0, 0] on span "19" at bounding box center [0, 0] width 0 height 0
click at [210, 193] on span "13" at bounding box center [335, 253] width 360 height 209
click at [0, 0] on span "適用" at bounding box center [0, 0] width 0 height 0
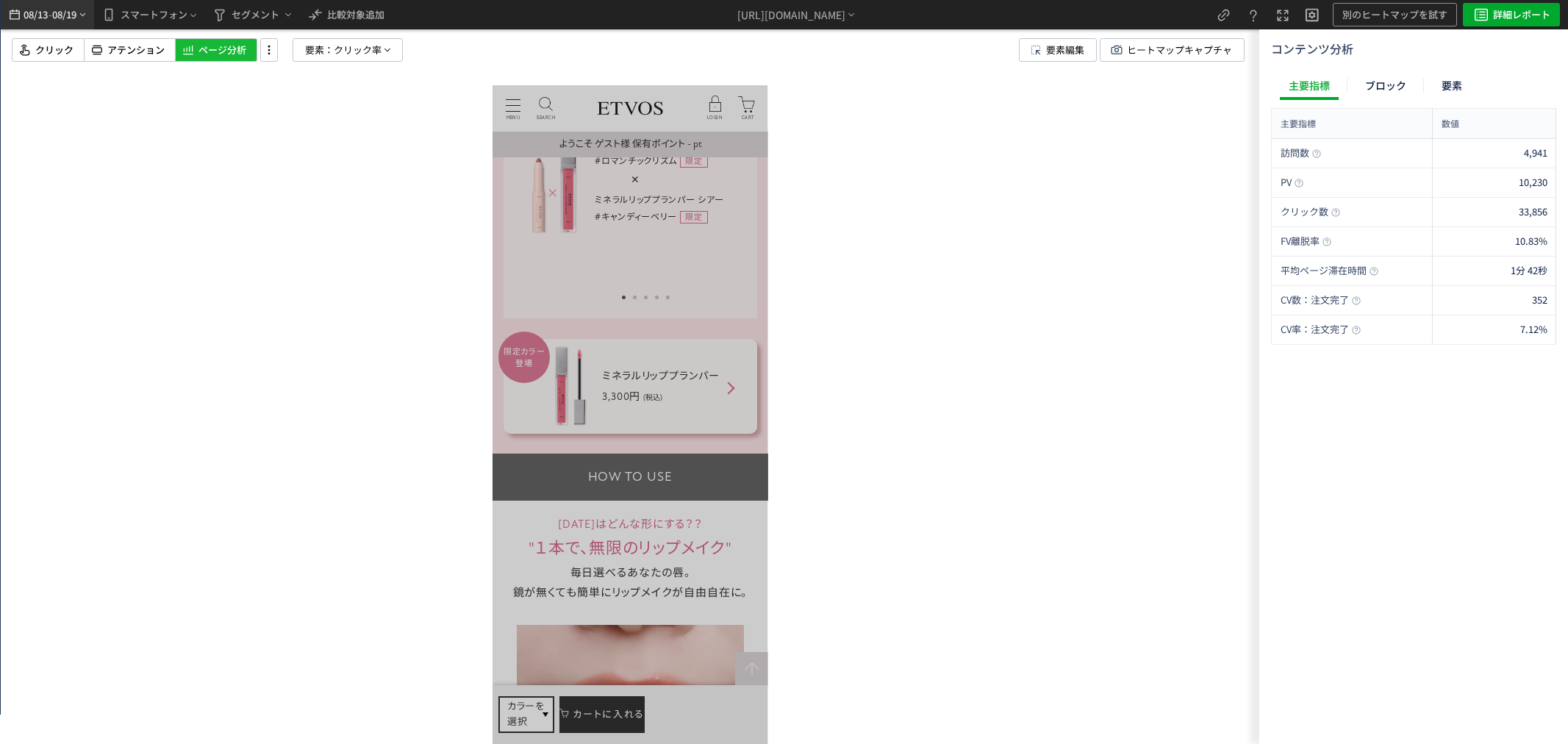
click at [69, 15] on span "08/19" at bounding box center [65, 15] width 25 height 30
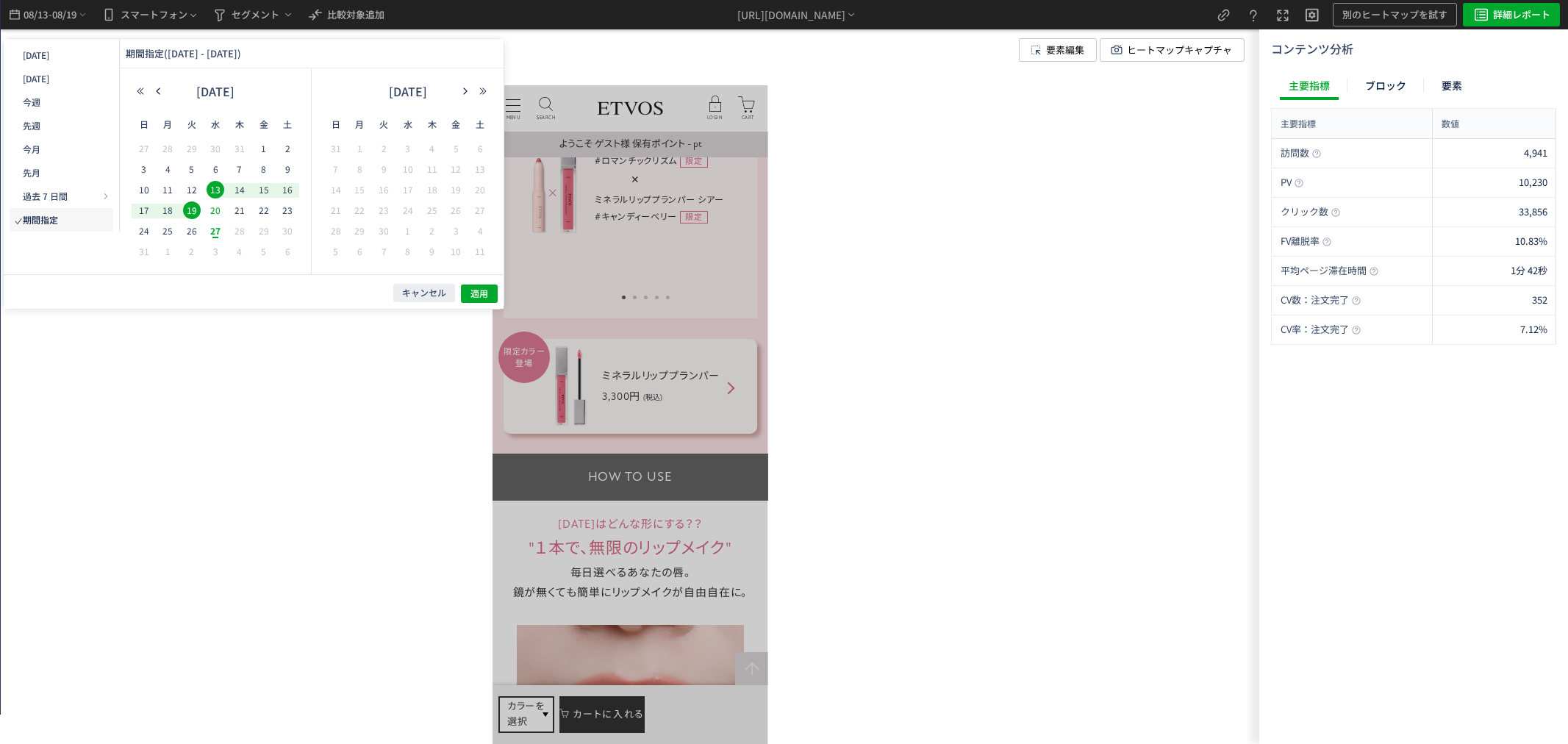
click at [215, 211] on span "20" at bounding box center [215, 210] width 18 height 18
click at [0, 0] on span "26" at bounding box center [0, 0] width 0 height 0
click at [0, 0] on span "適用" at bounding box center [0, 0] width 0 height 0
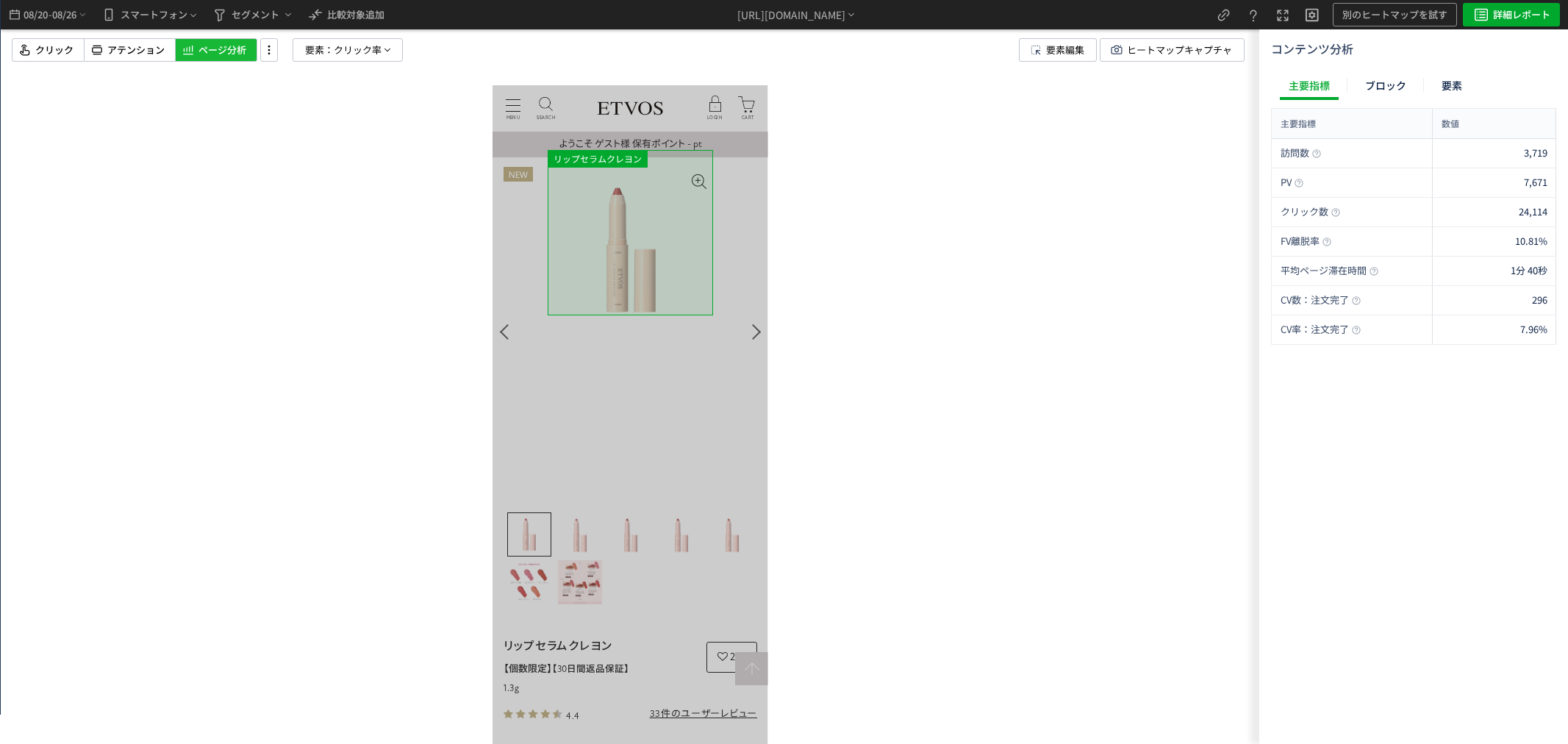
scroll to position [0, 0]
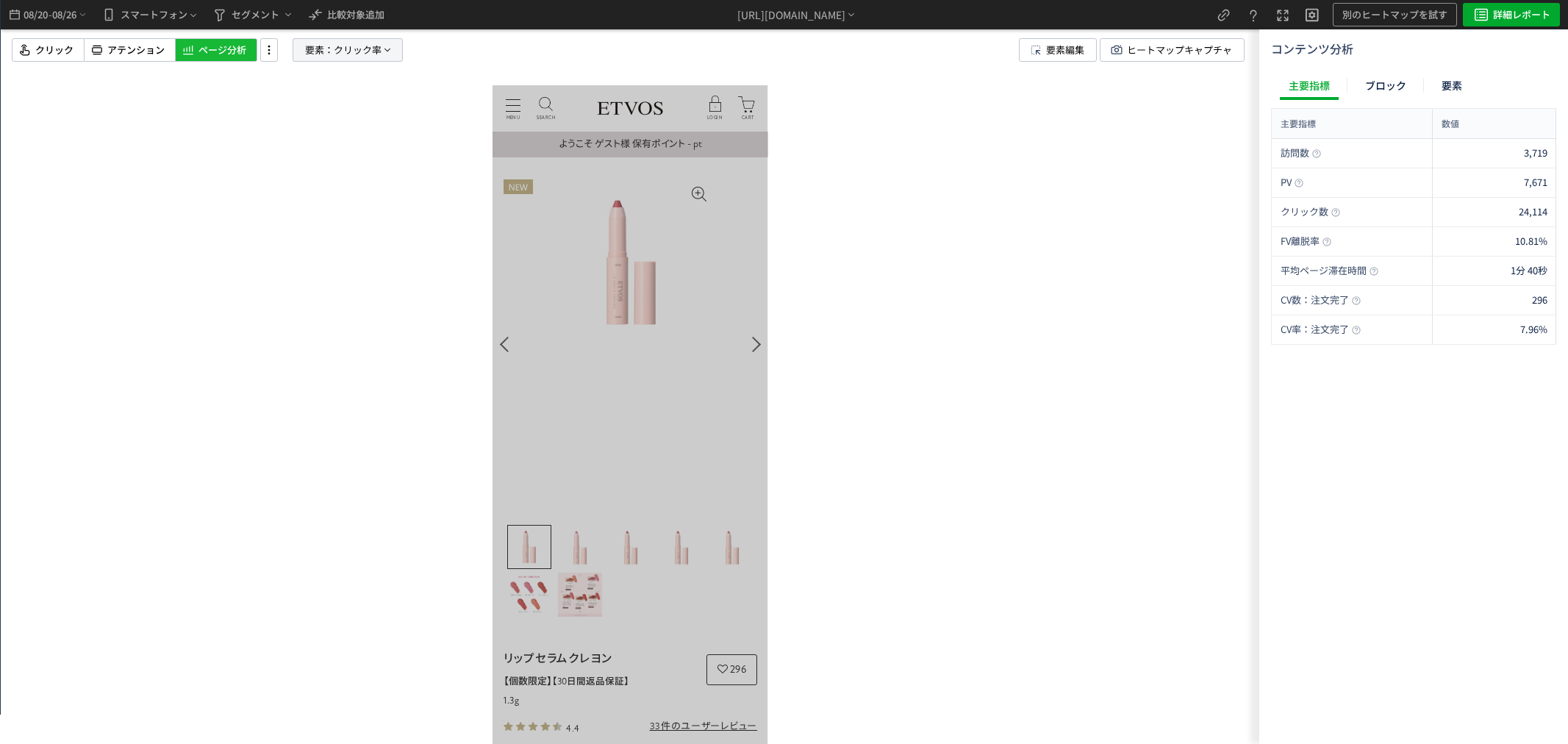
click at [335, 59] on span "クリック率" at bounding box center [357, 50] width 48 height 22
drag, startPoint x: 305, startPoint y: 302, endPoint x: 391, endPoint y: 299, distance: 86.1
click at [0, 0] on li "CV貢献率" at bounding box center [0, 0] width 0 height 0
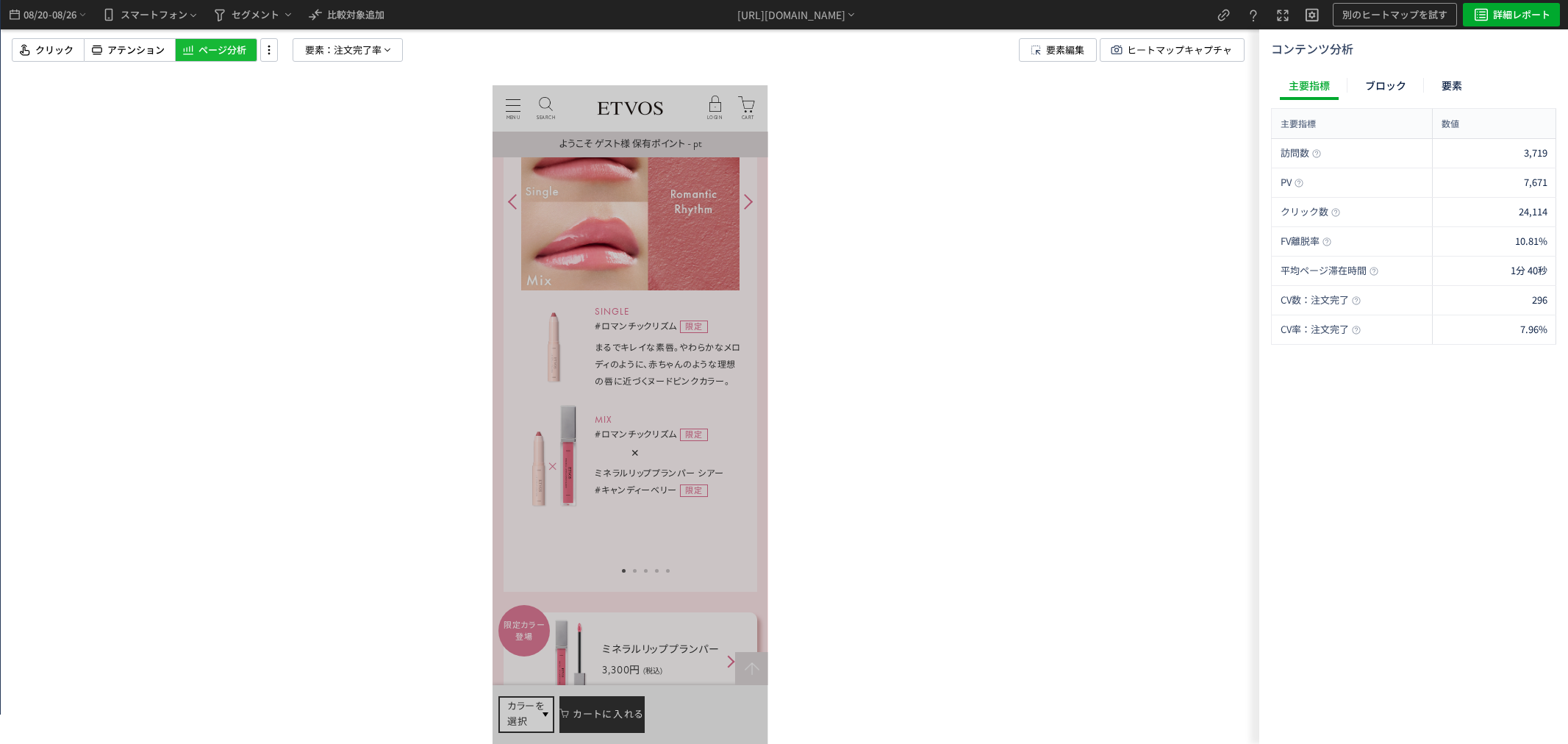
scroll to position [4083, 0]
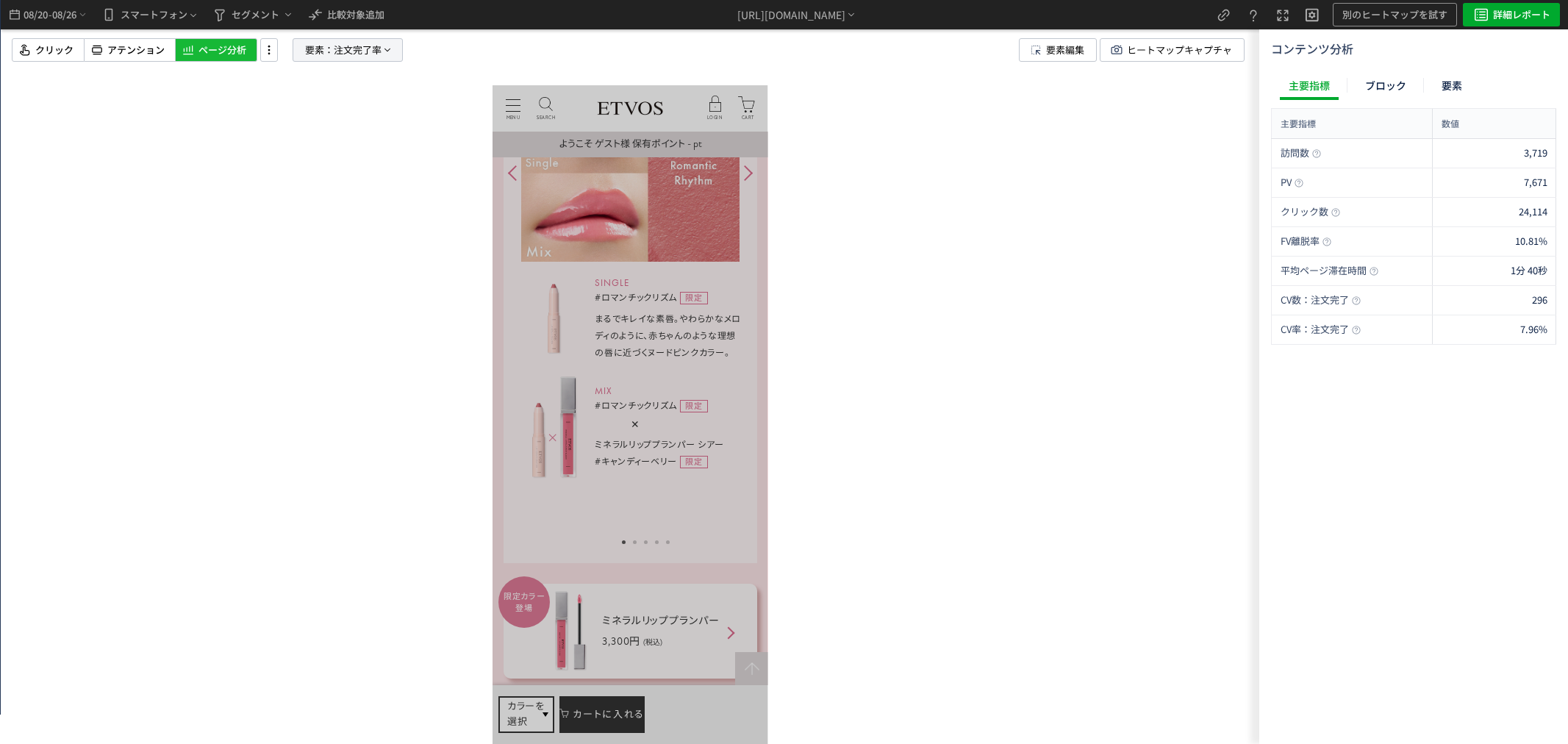
click at [371, 52] on span "注文完了率" at bounding box center [357, 50] width 48 height 22
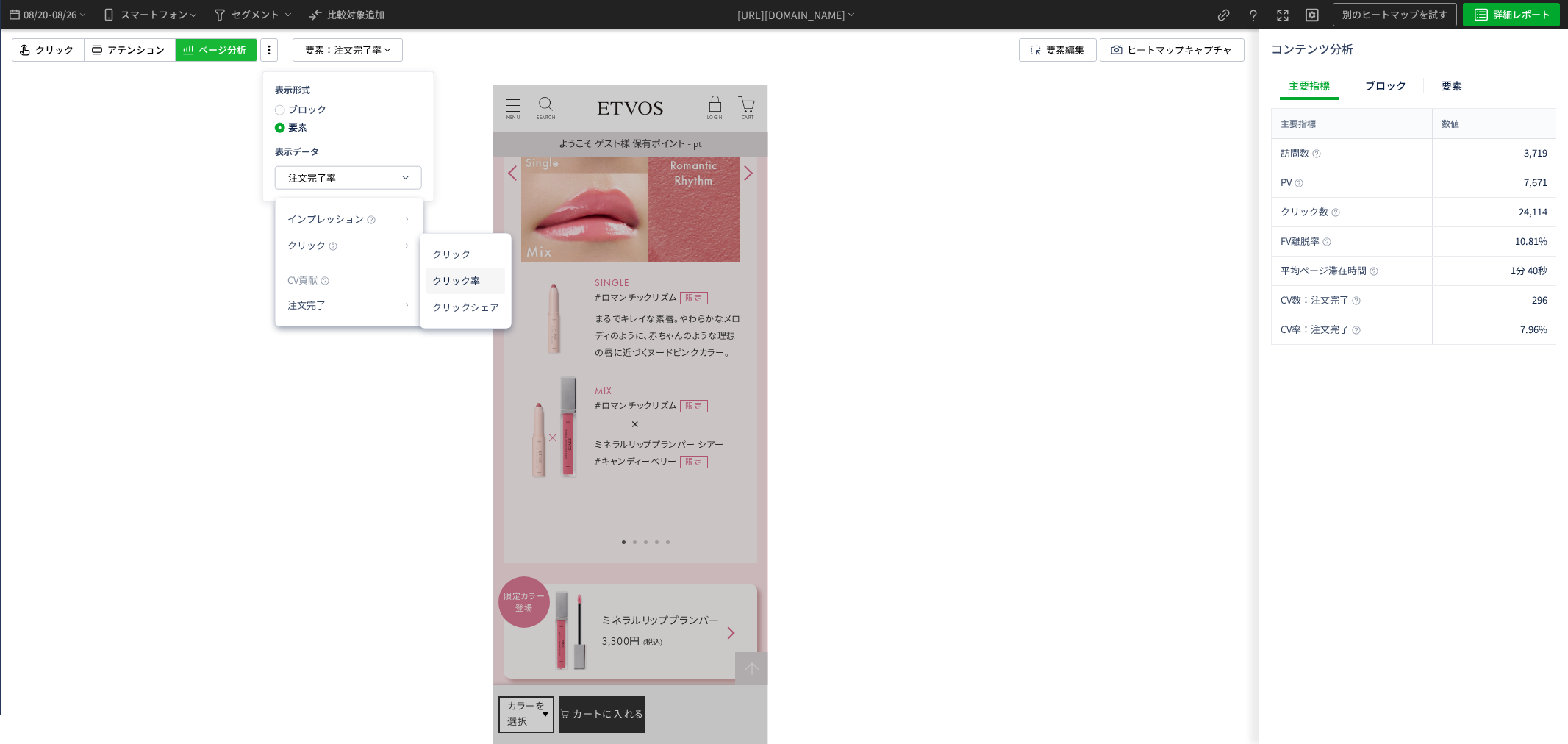
click at [477, 285] on li "クリック率" at bounding box center [466, 281] width 79 height 27
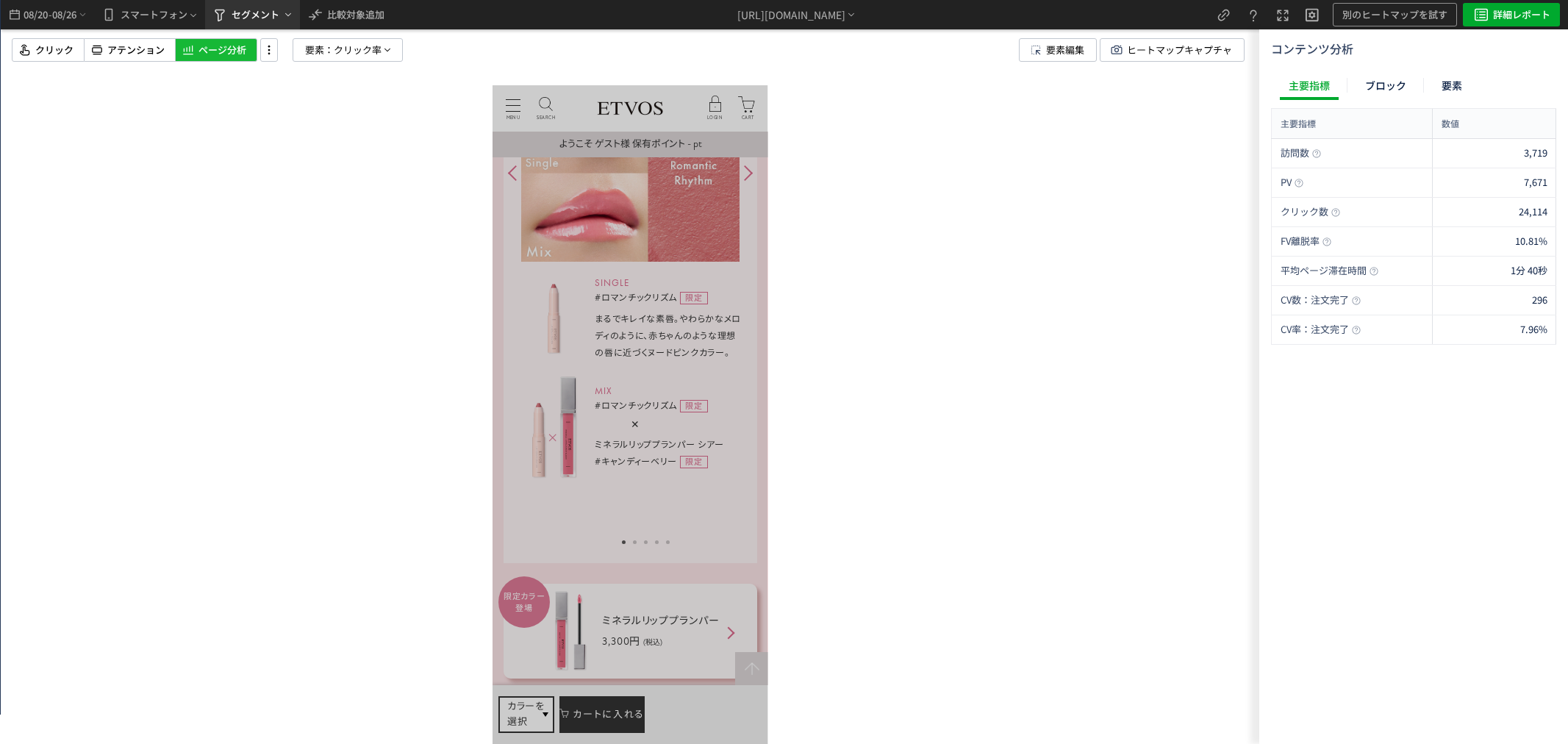
click at [221, 11] on icon "heatmap-top-bar" at bounding box center [219, 15] width 18 height 18
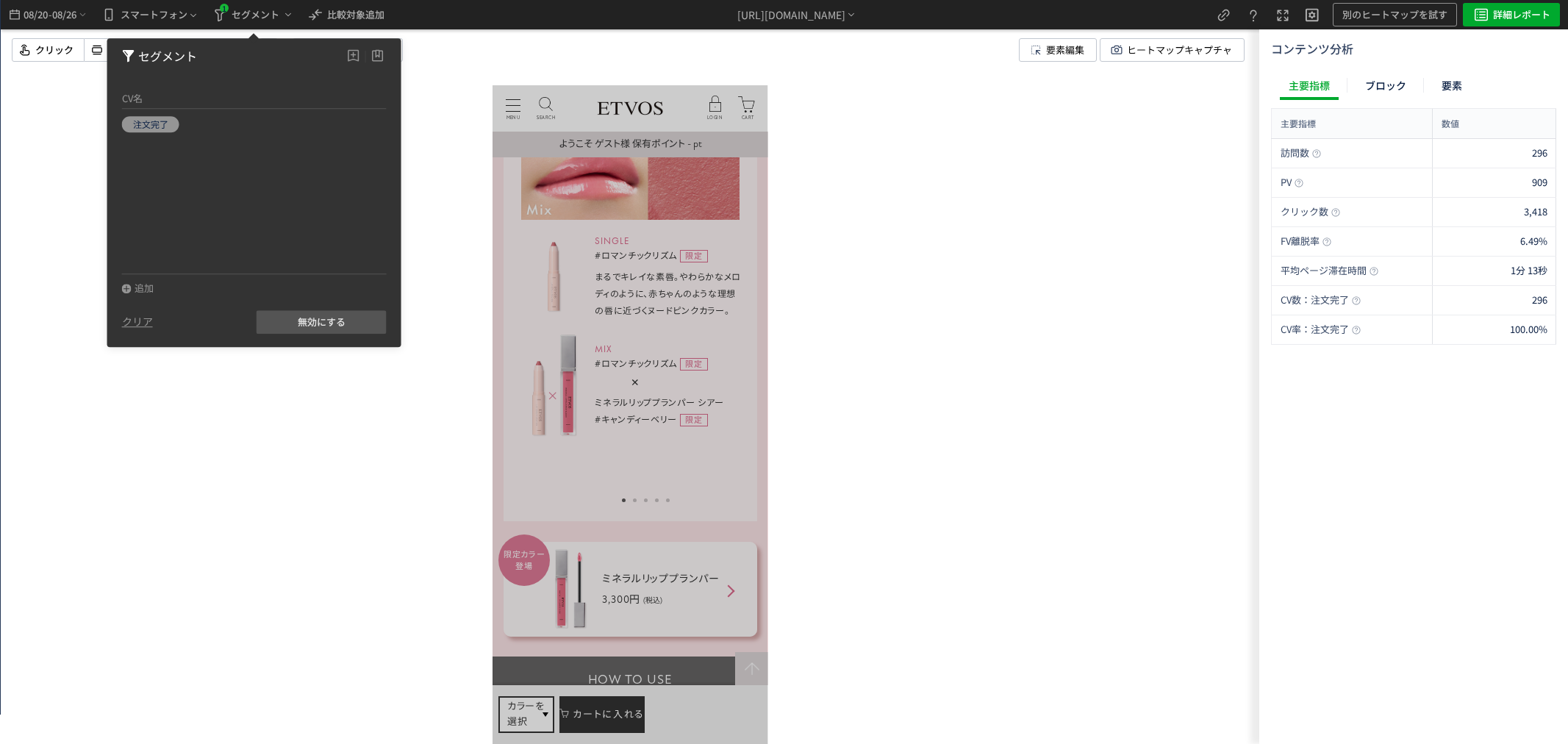
scroll to position [4246, 0]
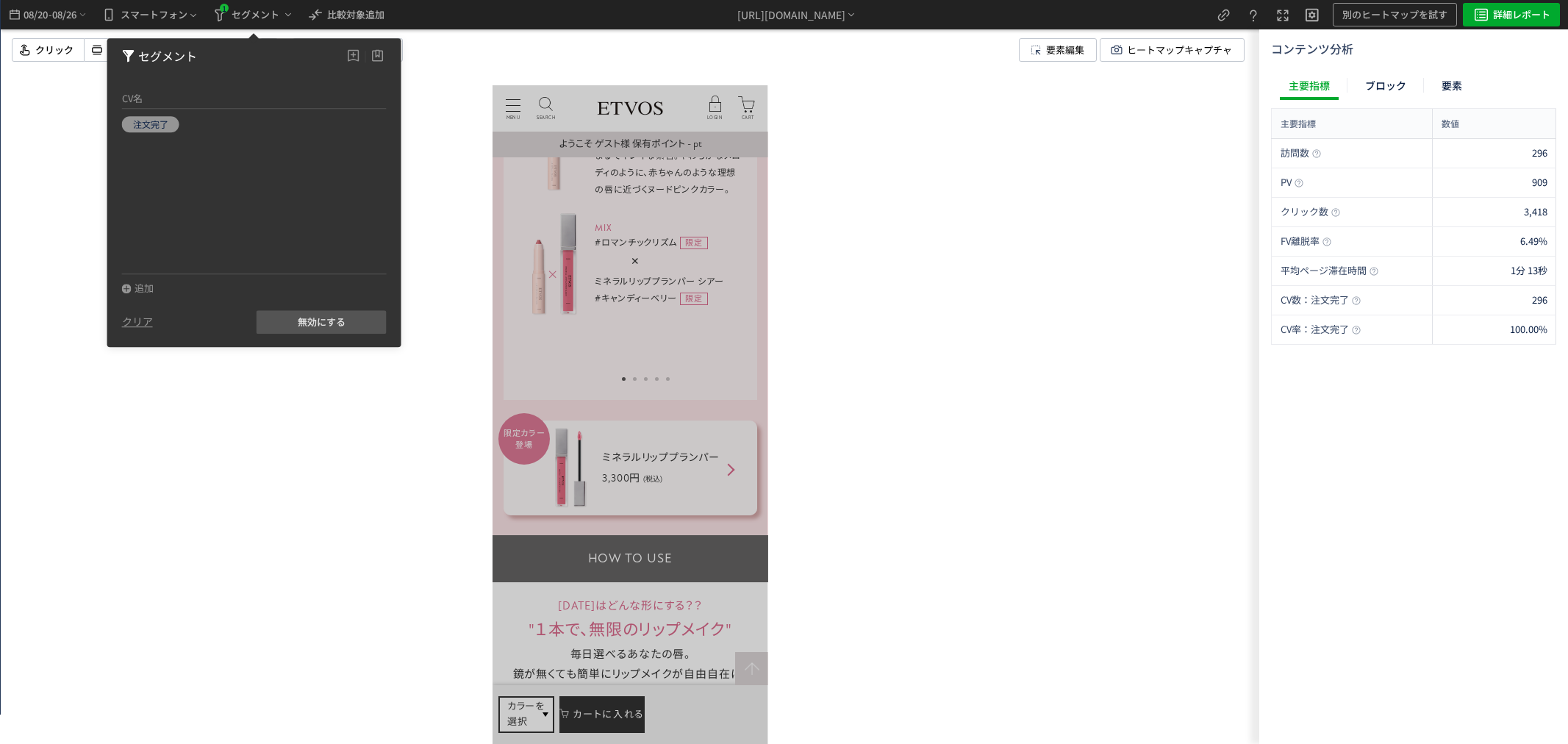
click at [290, 438] on div at bounding box center [630, 372] width 1258 height 744
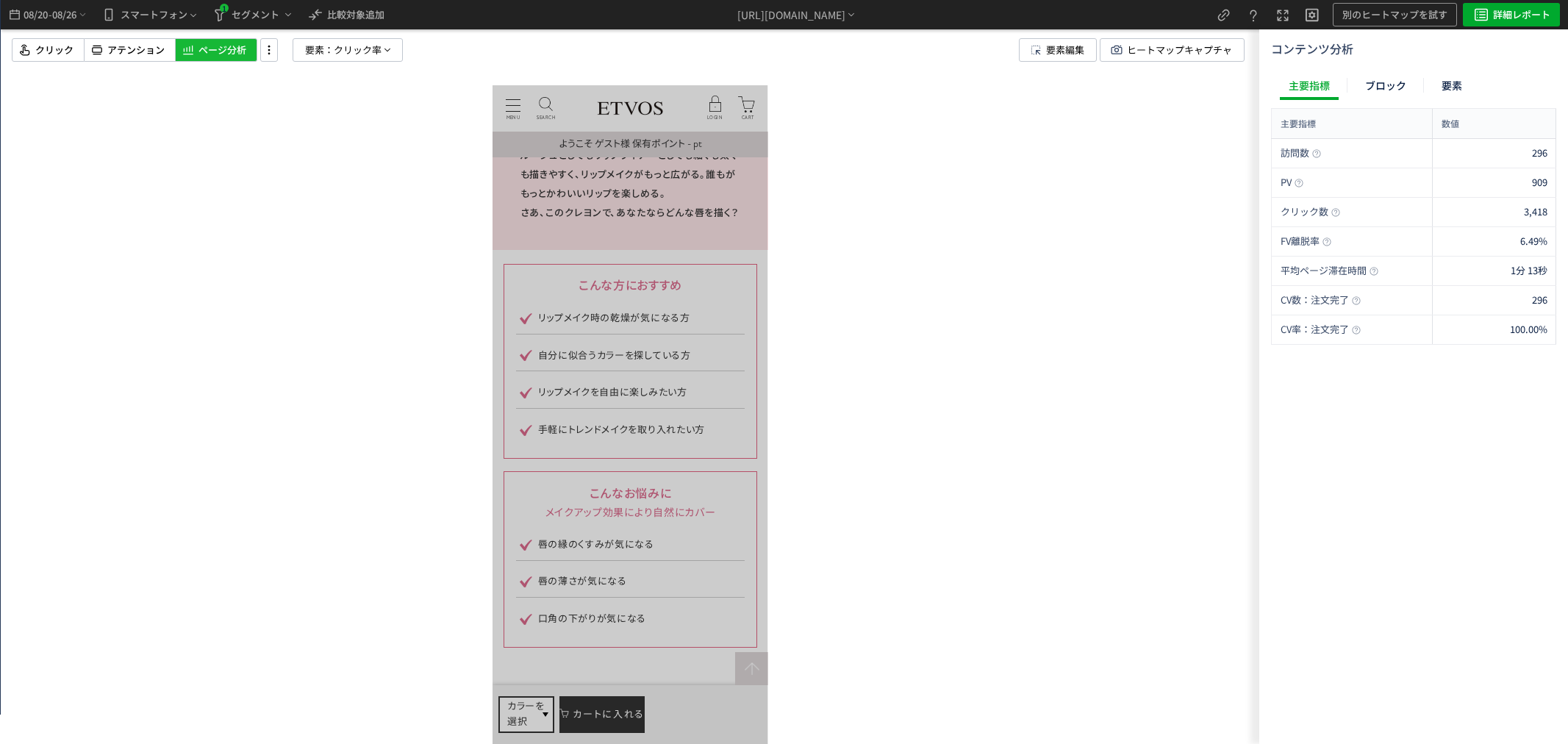
scroll to position [2368, 0]
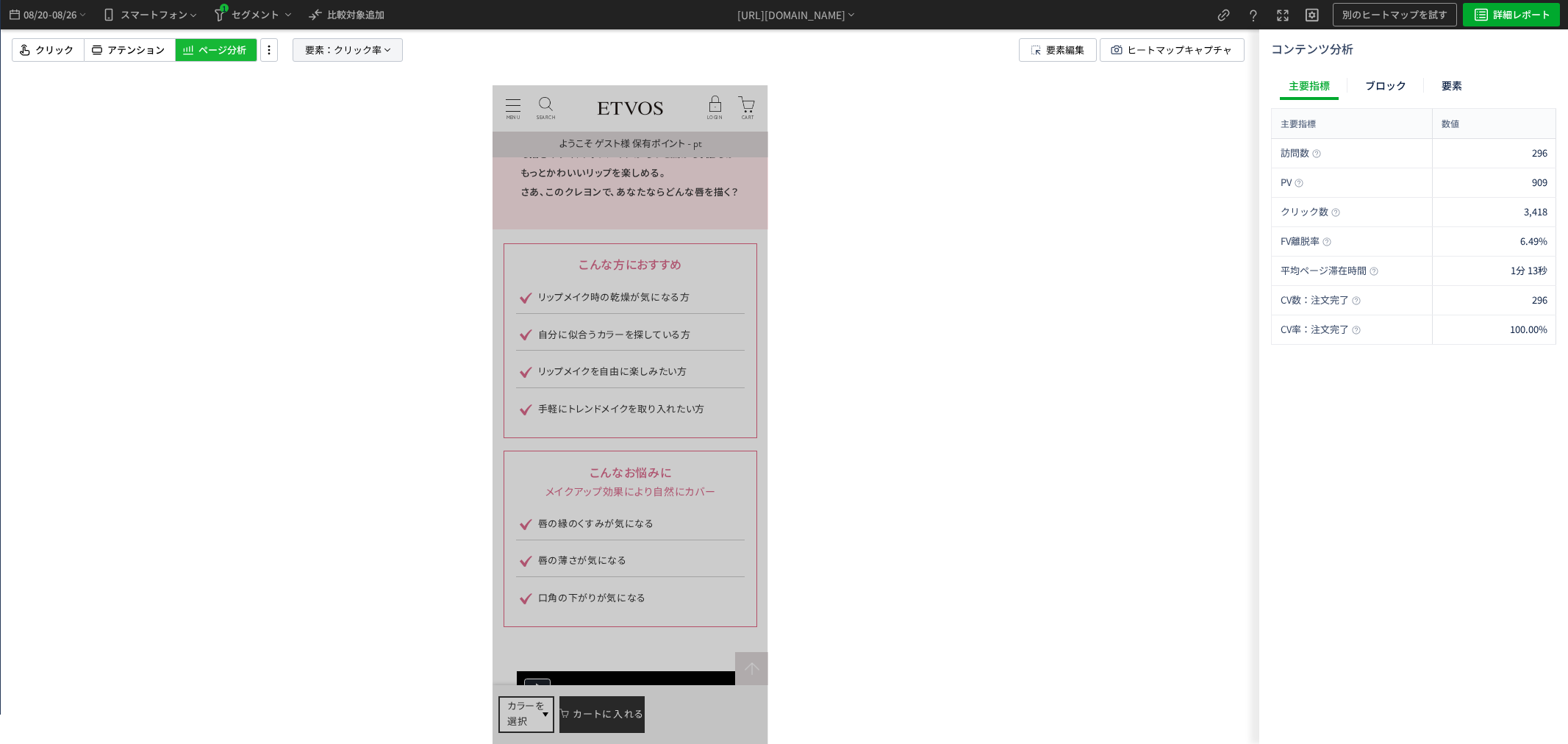
click at [382, 56] on p "要素： [PERSON_NAME]率" at bounding box center [347, 50] width 110 height 23
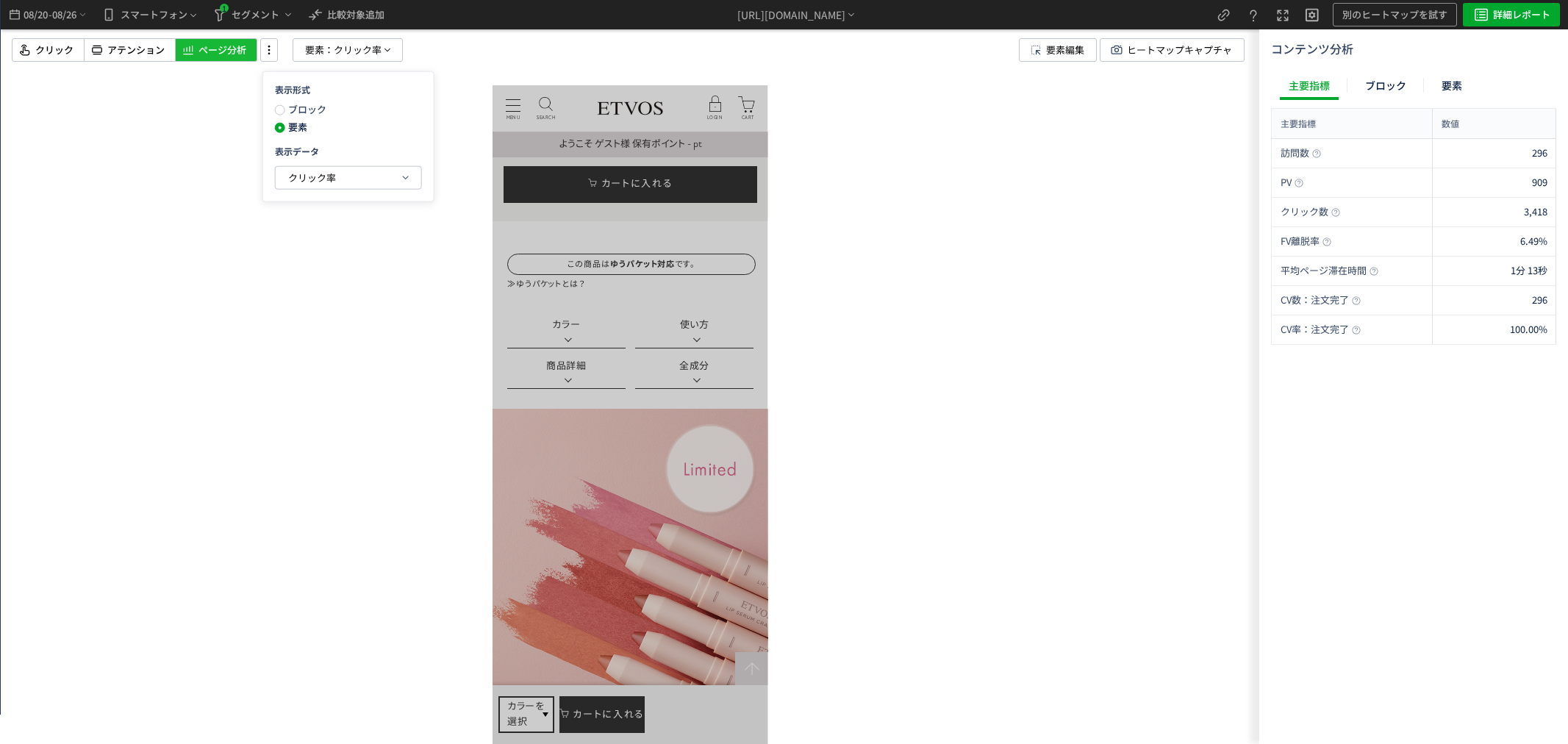
click at [904, 250] on div at bounding box center [630, 372] width 1258 height 744
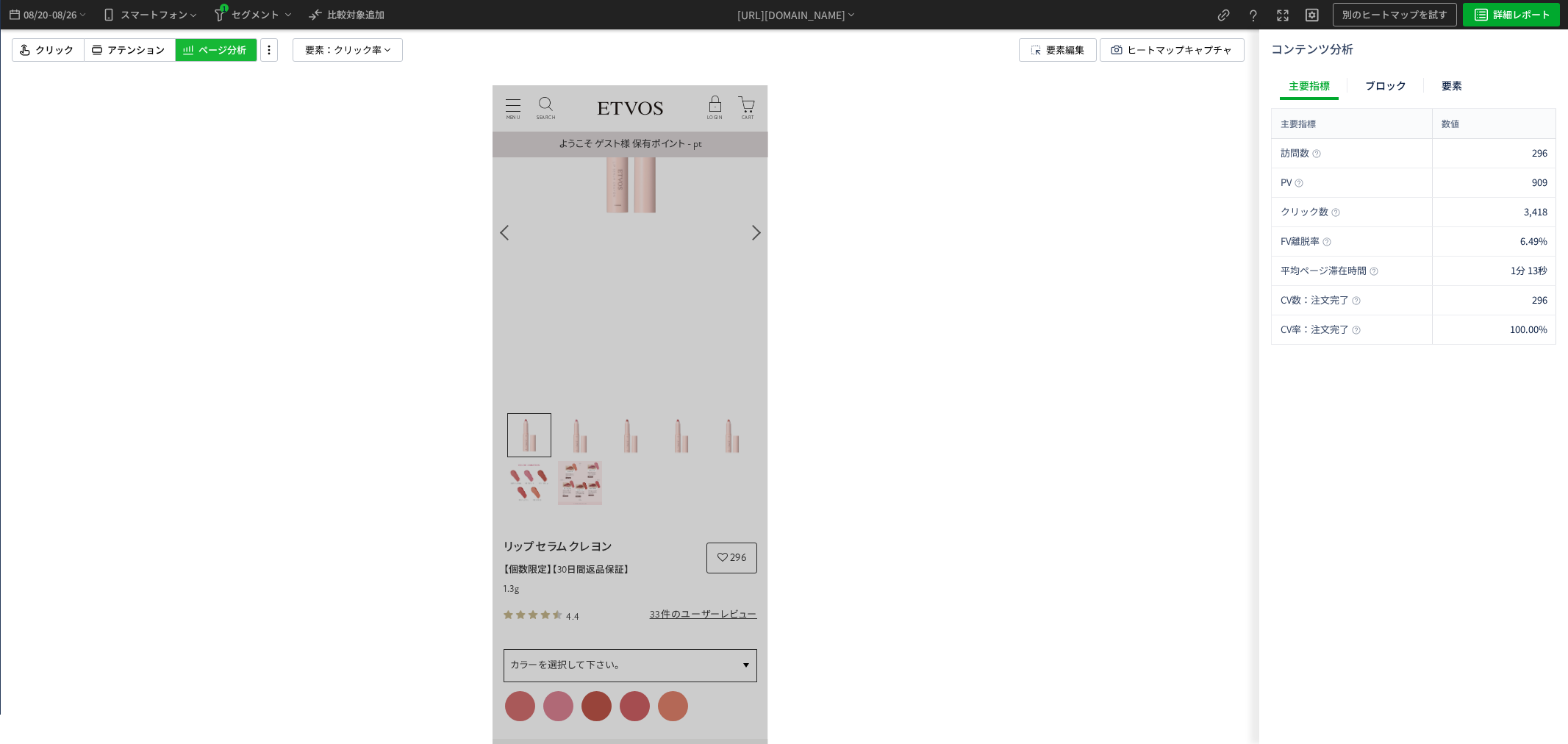
scroll to position [0, 0]
